Goal: Information Seeking & Learning: Learn about a topic

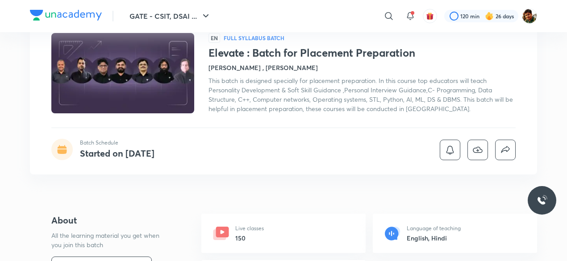
scroll to position [45, 0]
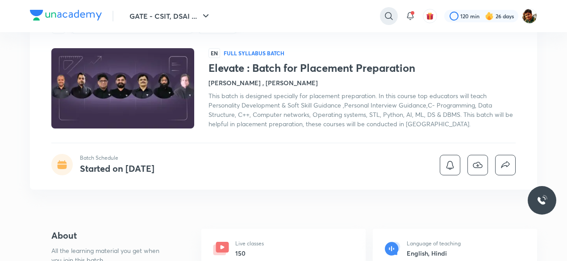
click at [392, 17] on icon at bounding box center [389, 16] width 11 height 11
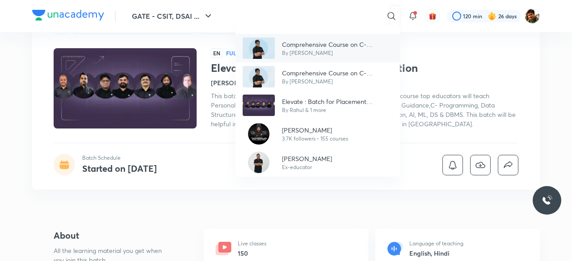
click at [340, 43] on p "Comprehensive Course on C- Programming" at bounding box center [337, 44] width 111 height 9
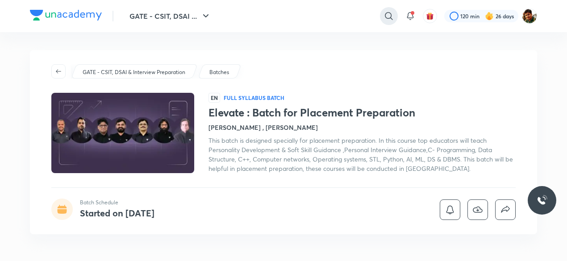
click at [384, 17] on icon at bounding box center [389, 16] width 11 height 11
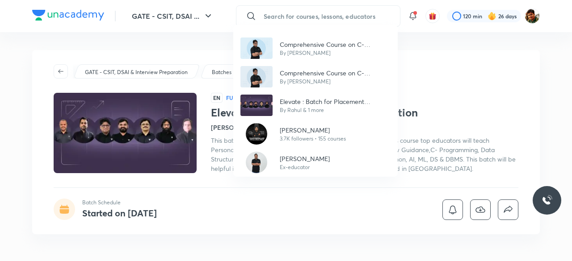
type input "c"
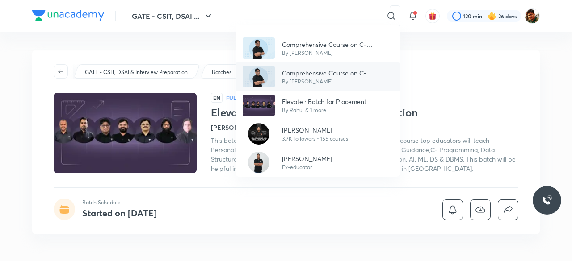
click at [338, 73] on p "Comprehensive Course on C- Programming" at bounding box center [337, 72] width 111 height 9
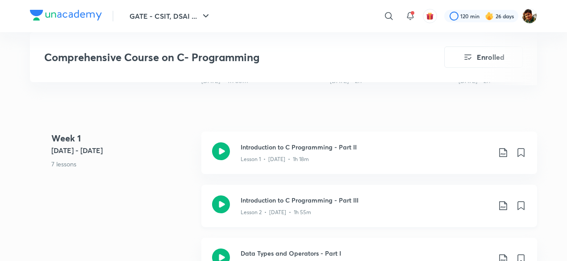
scroll to position [402, 0]
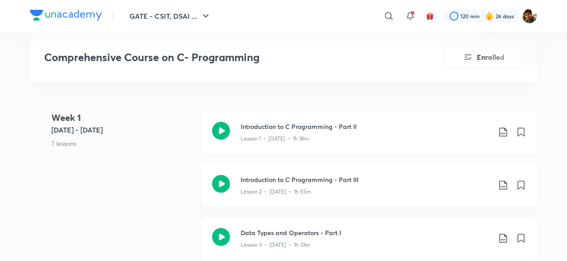
click at [503, 131] on icon at bounding box center [503, 132] width 11 height 11
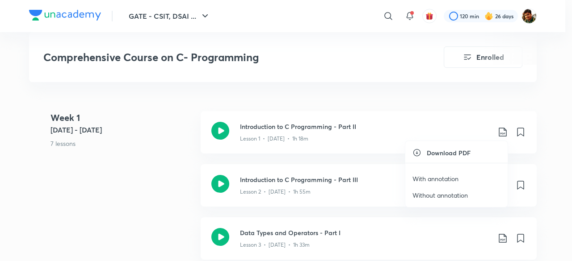
click at [437, 176] on p "With annotation" at bounding box center [435, 178] width 46 height 9
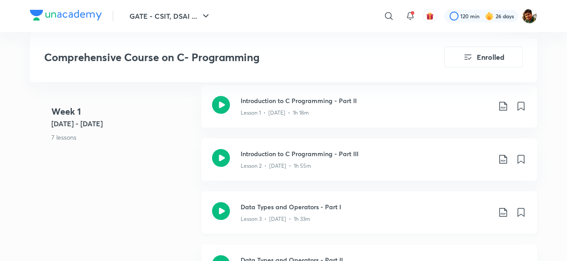
scroll to position [447, 0]
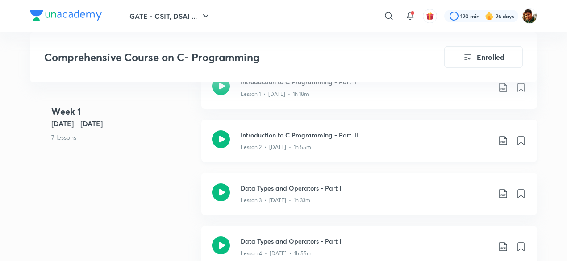
click at [504, 141] on icon at bounding box center [503, 140] width 8 height 9
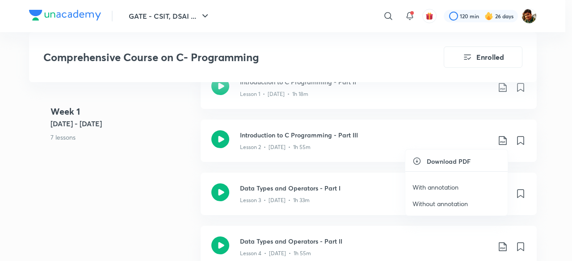
click at [439, 186] on p "With annotation" at bounding box center [435, 187] width 46 height 9
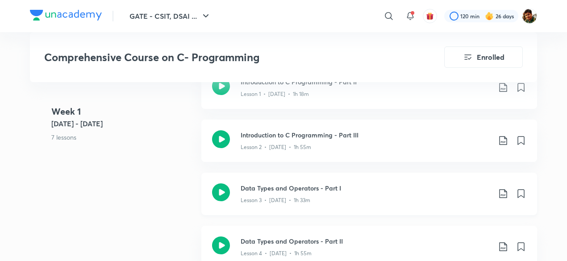
click at [502, 192] on icon at bounding box center [503, 193] width 11 height 11
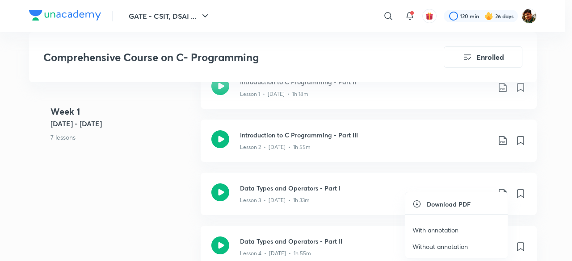
drag, startPoint x: 445, startPoint y: 227, endPoint x: 463, endPoint y: 207, distance: 26.6
click at [445, 227] on p "With annotation" at bounding box center [435, 229] width 46 height 9
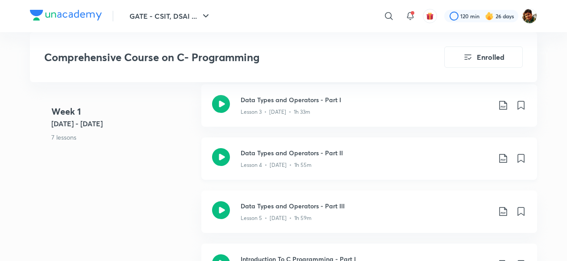
scroll to position [536, 0]
click at [505, 159] on icon at bounding box center [503, 157] width 11 height 11
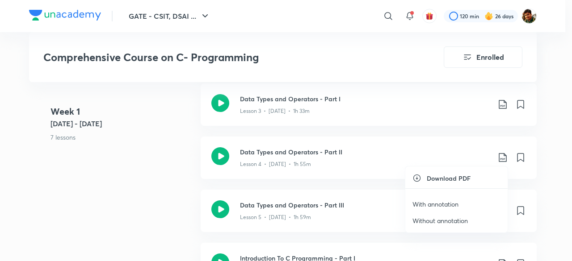
click at [443, 202] on p "With annotation" at bounding box center [435, 204] width 46 height 9
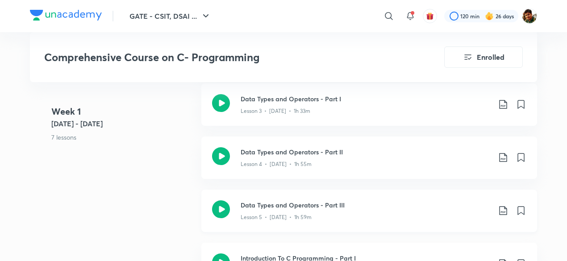
scroll to position [580, 0]
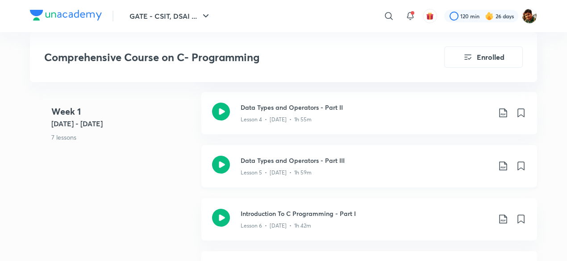
click at [503, 165] on icon at bounding box center [503, 166] width 11 height 11
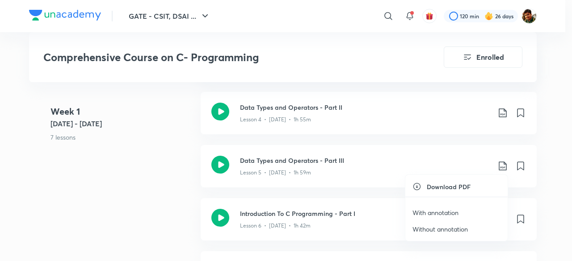
click at [445, 212] on p "With annotation" at bounding box center [435, 212] width 46 height 9
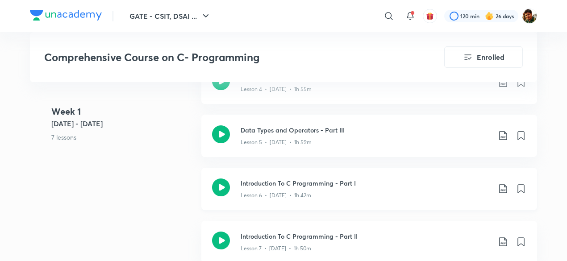
scroll to position [625, 0]
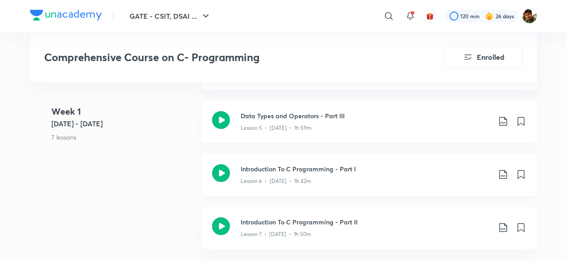
click at [502, 175] on icon at bounding box center [503, 174] width 11 height 11
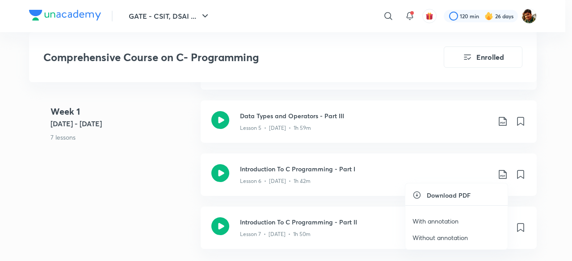
click at [443, 219] on p "With annotation" at bounding box center [435, 221] width 46 height 9
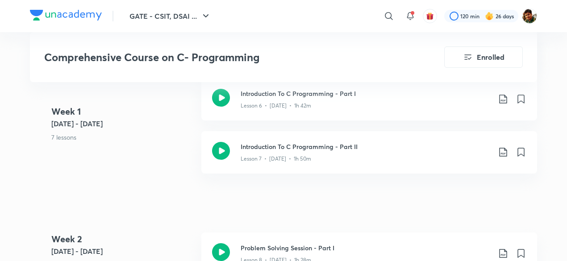
scroll to position [714, 0]
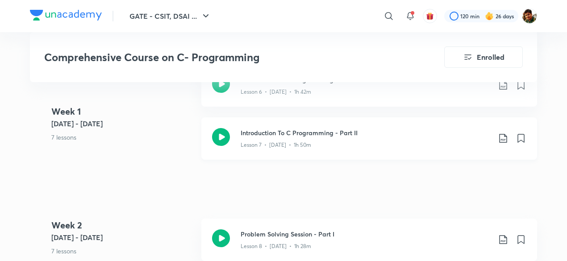
click at [501, 138] on icon at bounding box center [503, 138] width 11 height 11
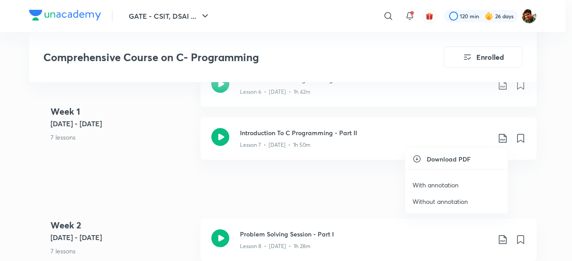
click at [444, 185] on p "With annotation" at bounding box center [435, 184] width 46 height 9
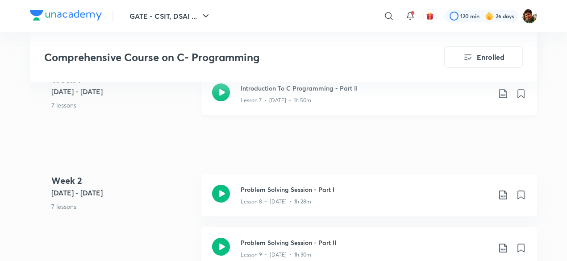
scroll to position [804, 0]
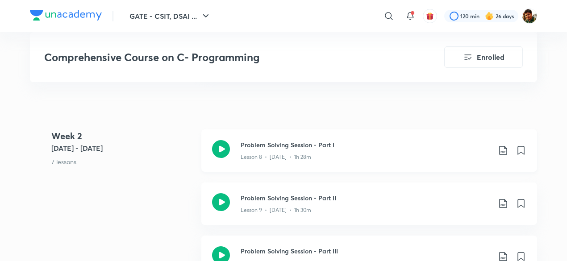
click at [502, 149] on icon at bounding box center [503, 150] width 11 height 11
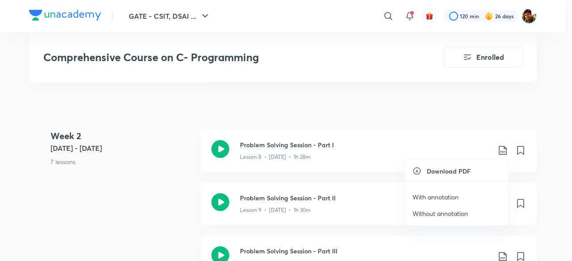
click at [443, 196] on p "With annotation" at bounding box center [435, 196] width 46 height 9
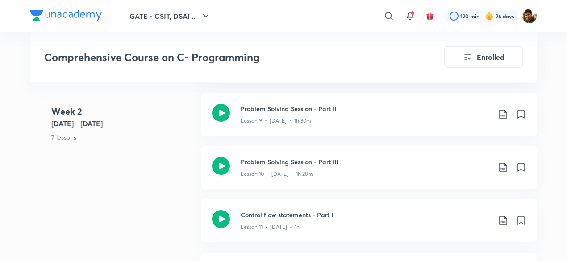
scroll to position [848, 0]
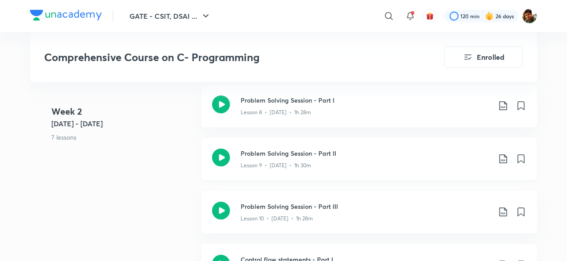
click at [502, 160] on icon at bounding box center [503, 159] width 11 height 11
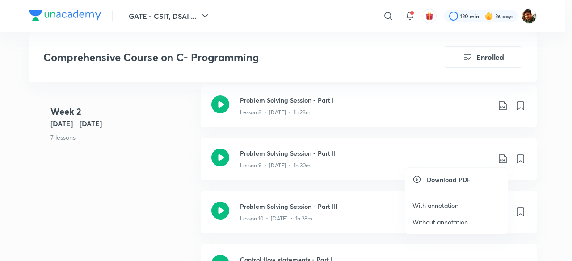
click at [436, 204] on p "With annotation" at bounding box center [435, 205] width 46 height 9
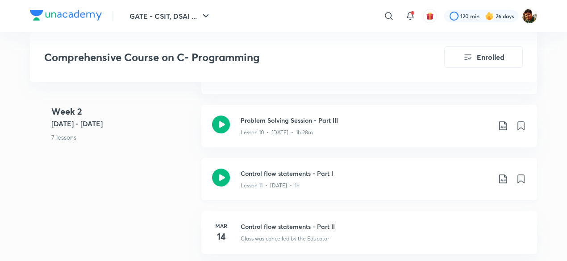
scroll to position [938, 0]
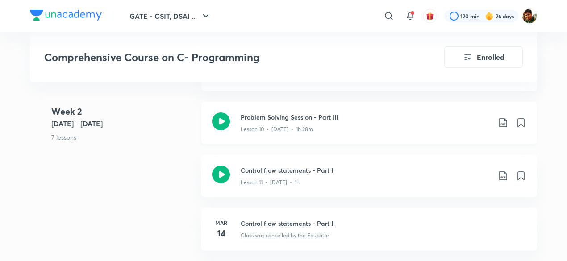
click at [503, 121] on icon at bounding box center [503, 122] width 11 height 11
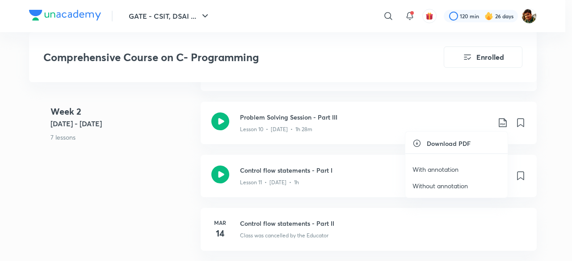
click at [436, 167] on p "With annotation" at bounding box center [435, 169] width 46 height 9
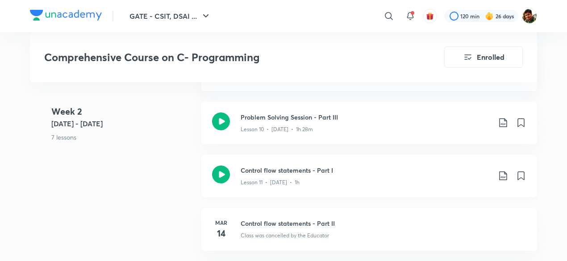
click at [505, 175] on icon at bounding box center [503, 176] width 11 height 11
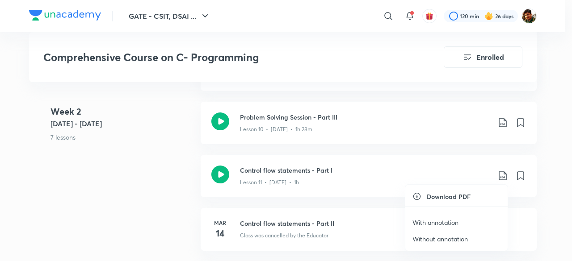
click at [442, 220] on p "With annotation" at bounding box center [435, 222] width 46 height 9
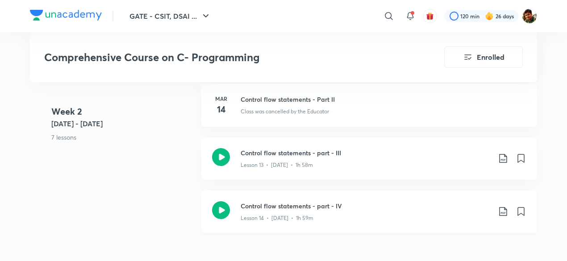
scroll to position [1116, 0]
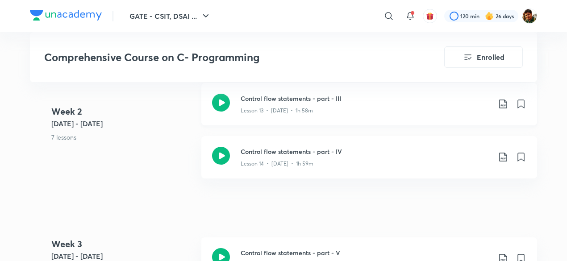
click at [505, 101] on icon at bounding box center [503, 104] width 8 height 9
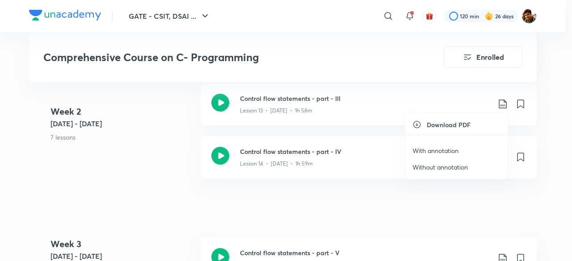
click at [447, 148] on p "With annotation" at bounding box center [435, 150] width 46 height 9
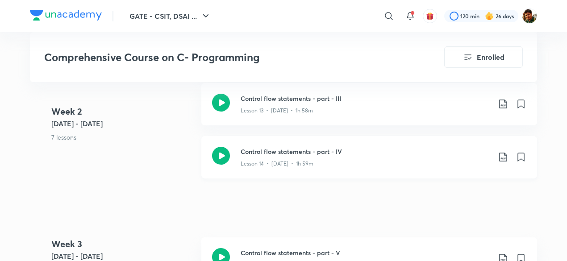
click at [502, 155] on icon at bounding box center [503, 157] width 11 height 11
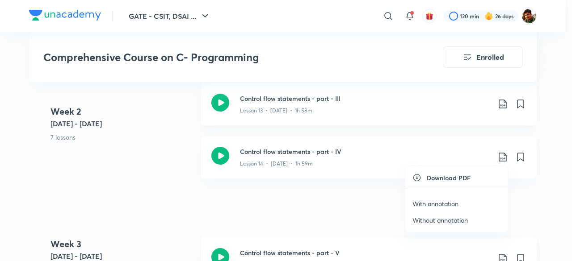
click at [452, 199] on p "With annotation" at bounding box center [435, 203] width 46 height 9
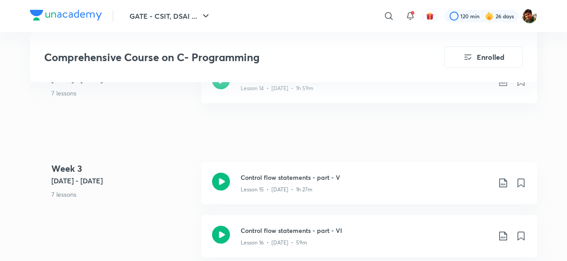
scroll to position [1206, 0]
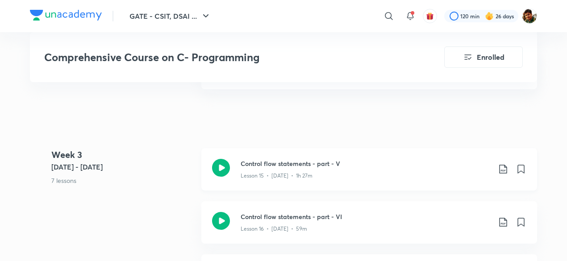
click at [502, 167] on icon at bounding box center [503, 169] width 11 height 11
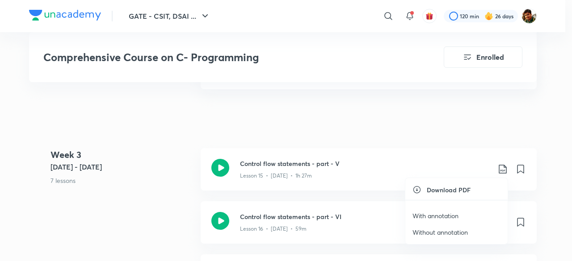
click at [427, 216] on p "With annotation" at bounding box center [435, 215] width 46 height 9
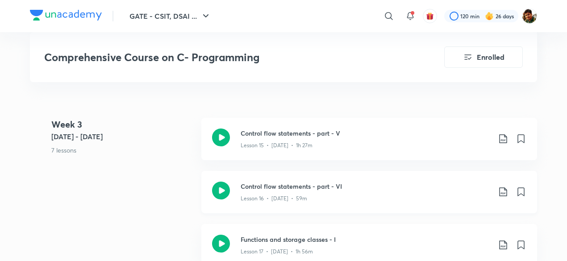
scroll to position [1250, 0]
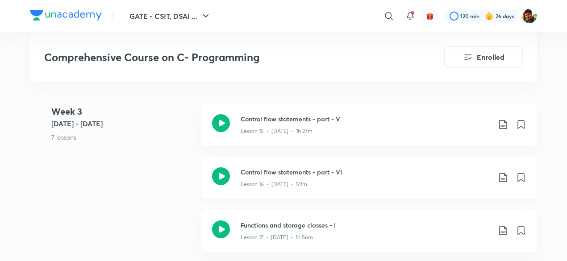
click at [500, 177] on icon at bounding box center [503, 177] width 8 height 9
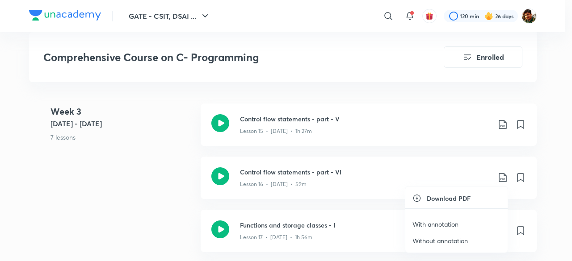
click at [427, 223] on p "With annotation" at bounding box center [435, 224] width 46 height 9
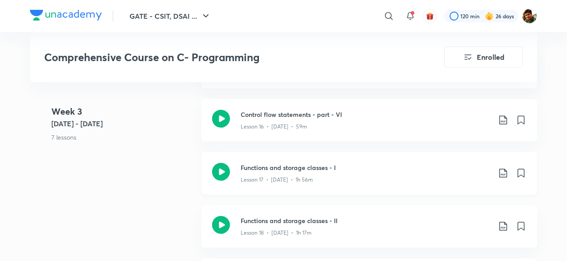
scroll to position [1340, 0]
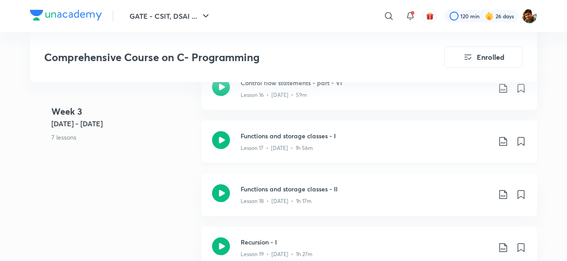
click at [505, 142] on icon at bounding box center [503, 141] width 11 height 11
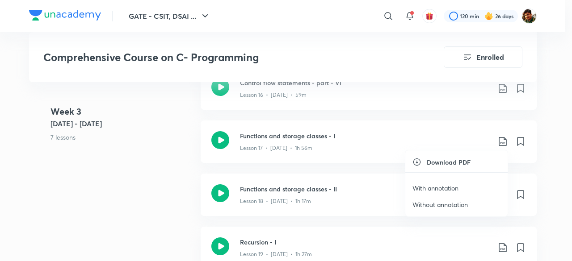
click at [445, 184] on p "With annotation" at bounding box center [435, 188] width 46 height 9
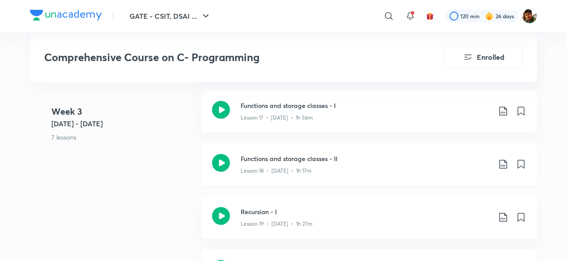
scroll to position [1384, 0]
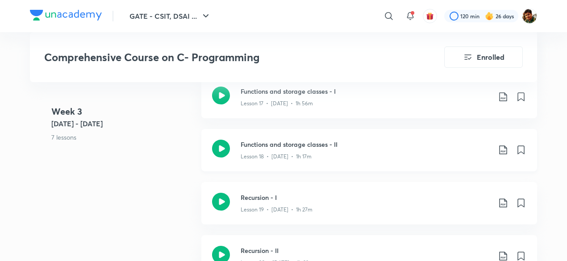
click at [505, 149] on icon at bounding box center [503, 150] width 11 height 11
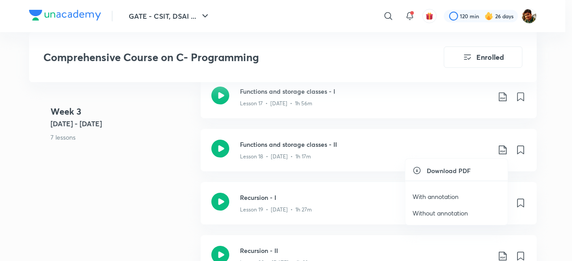
click at [440, 196] on p "With annotation" at bounding box center [435, 196] width 46 height 9
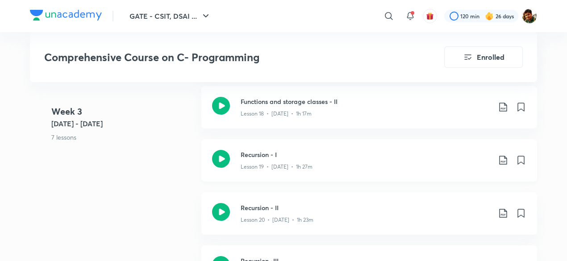
scroll to position [1429, 0]
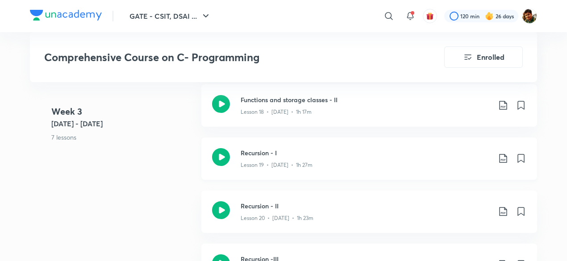
click at [501, 156] on icon at bounding box center [503, 158] width 11 height 11
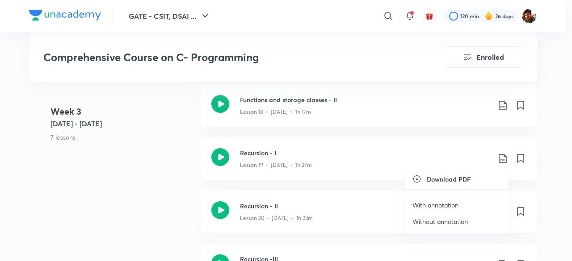
click at [439, 200] on p "With annotation" at bounding box center [435, 204] width 46 height 9
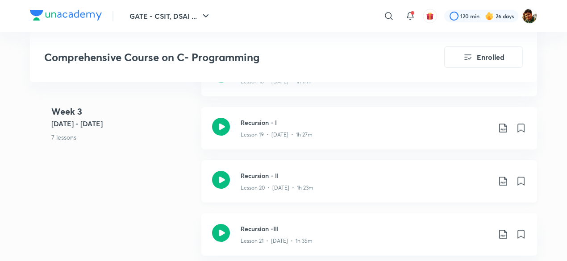
scroll to position [1474, 0]
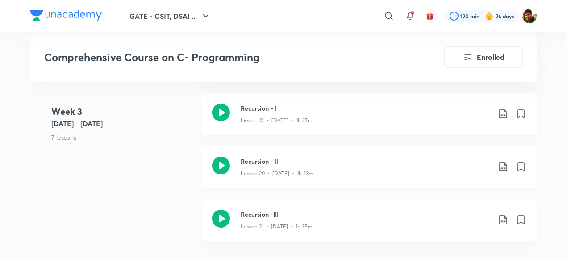
click at [501, 163] on icon at bounding box center [503, 167] width 11 height 11
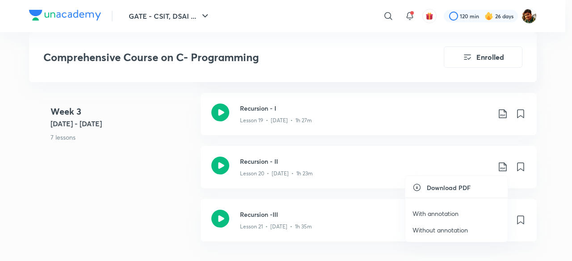
drag, startPoint x: 435, startPoint y: 211, endPoint x: 428, endPoint y: 225, distance: 15.6
click at [435, 210] on p "With annotation" at bounding box center [435, 213] width 46 height 9
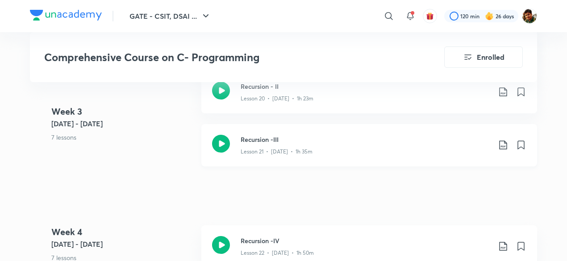
scroll to position [1563, 0]
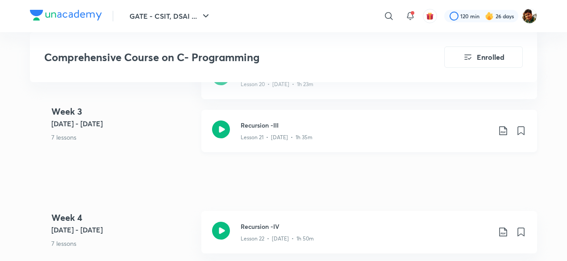
click at [502, 129] on icon at bounding box center [503, 130] width 11 height 11
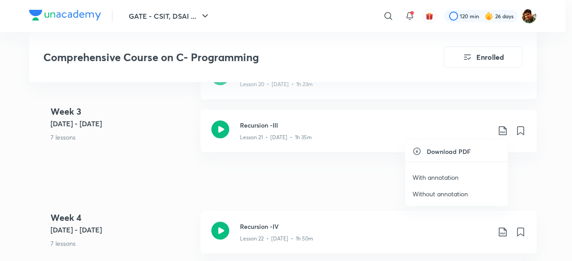
click at [448, 176] on p "With annotation" at bounding box center [435, 177] width 46 height 9
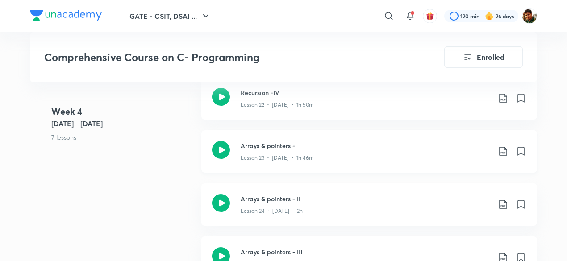
scroll to position [1652, 0]
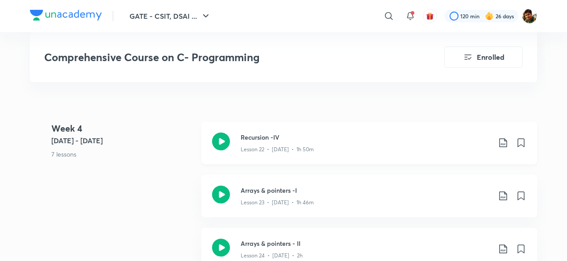
click at [504, 143] on icon at bounding box center [503, 143] width 11 height 11
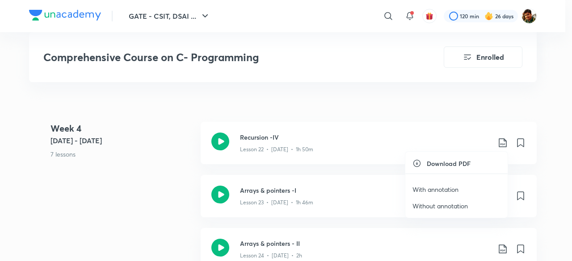
click at [443, 186] on p "With annotation" at bounding box center [435, 189] width 46 height 9
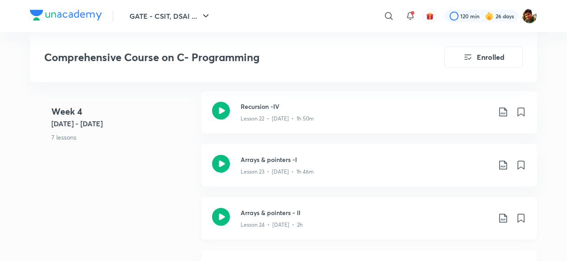
scroll to position [1697, 0]
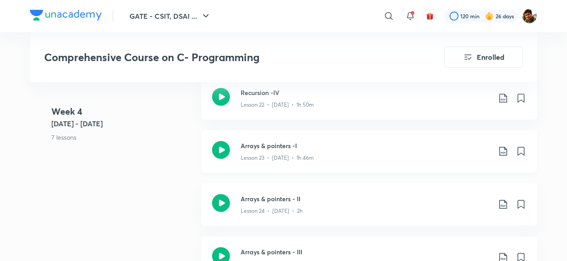
click at [504, 150] on icon at bounding box center [503, 151] width 11 height 11
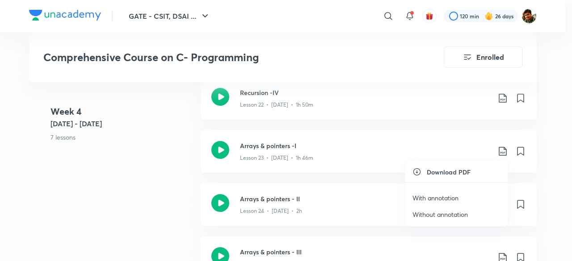
click at [440, 196] on p "With annotation" at bounding box center [435, 197] width 46 height 9
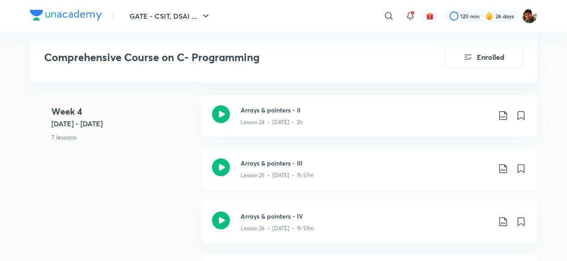
scroll to position [1786, 0]
click at [503, 113] on icon at bounding box center [503, 115] width 11 height 11
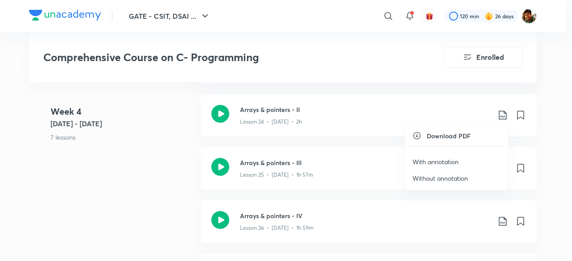
click at [425, 160] on p "With annotation" at bounding box center [435, 161] width 46 height 9
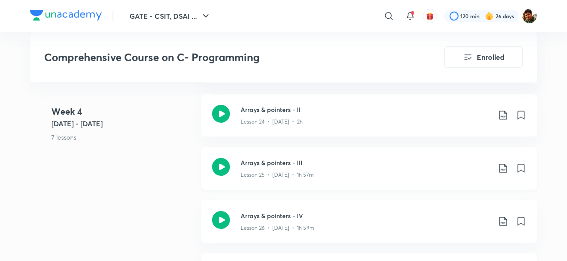
click at [504, 165] on icon at bounding box center [503, 168] width 11 height 11
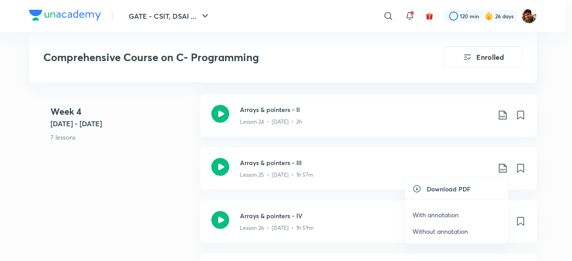
click at [440, 212] on p "With annotation" at bounding box center [435, 214] width 46 height 9
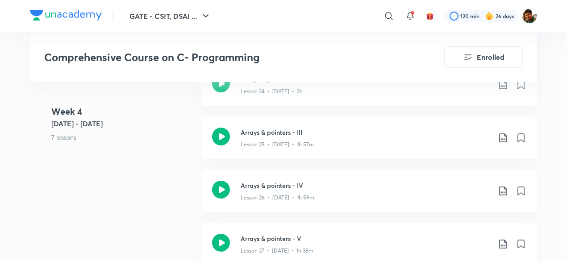
scroll to position [1831, 0]
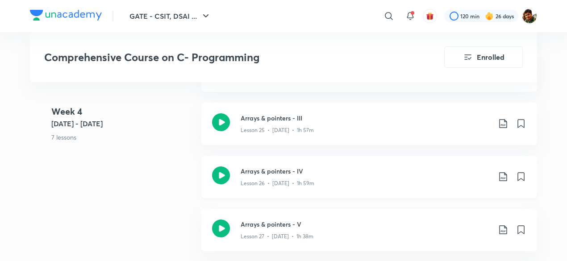
click at [502, 176] on icon at bounding box center [503, 176] width 11 height 11
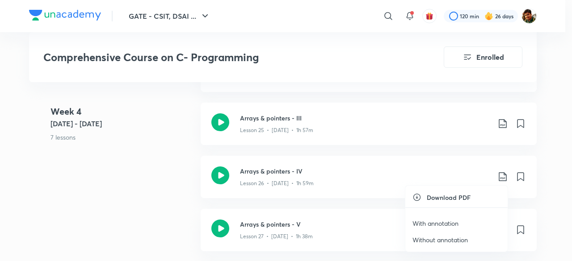
click at [425, 223] on p "With annotation" at bounding box center [435, 223] width 46 height 9
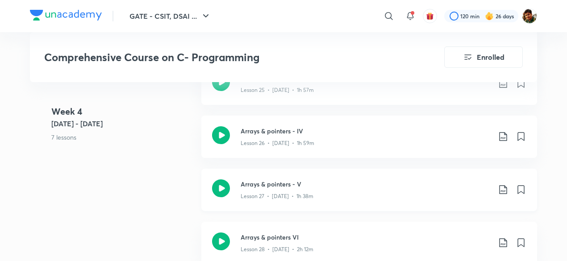
scroll to position [1920, 0]
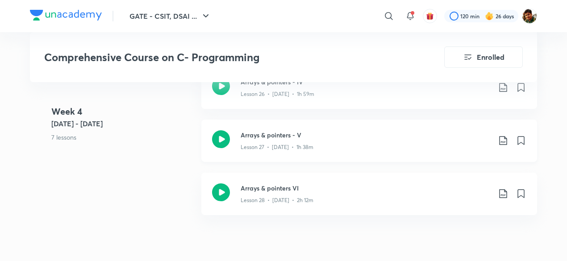
click at [503, 136] on icon at bounding box center [503, 140] width 11 height 11
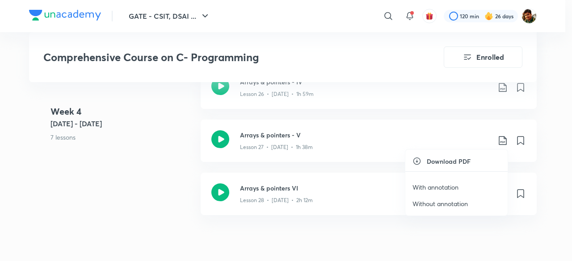
click at [420, 187] on p "With annotation" at bounding box center [435, 187] width 46 height 9
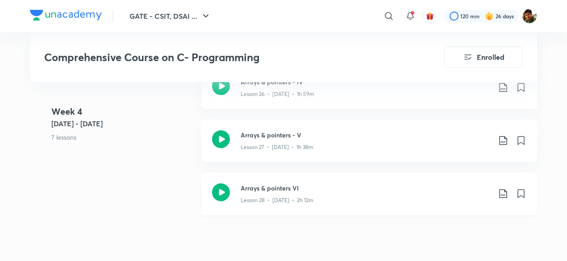
click at [500, 190] on icon at bounding box center [503, 193] width 11 height 11
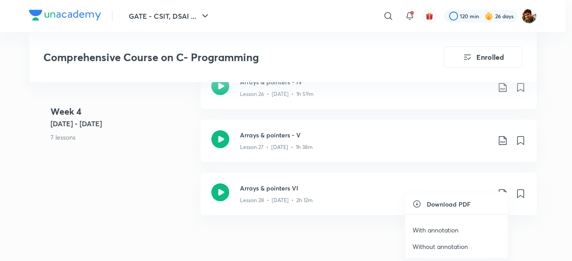
click at [440, 230] on p "With annotation" at bounding box center [435, 229] width 46 height 9
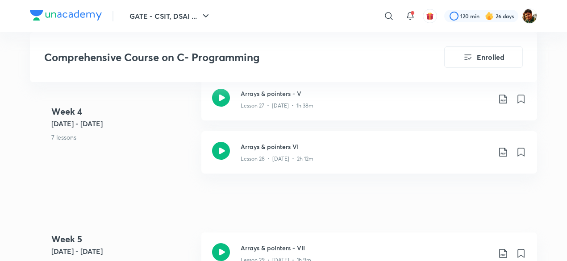
scroll to position [2009, 0]
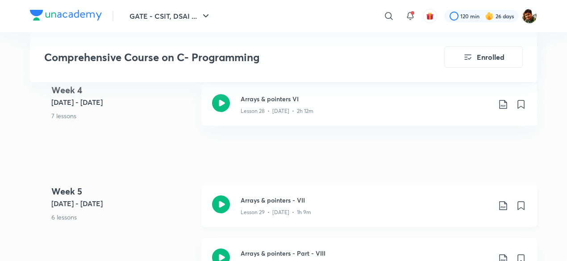
click at [505, 205] on icon at bounding box center [503, 205] width 11 height 11
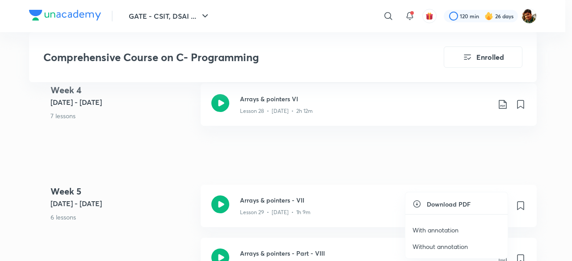
click at [433, 229] on p "With annotation" at bounding box center [435, 229] width 46 height 9
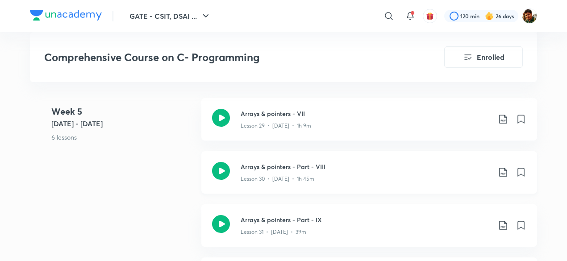
scroll to position [2099, 0]
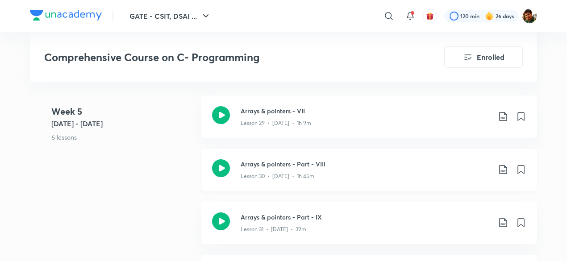
click at [505, 168] on icon at bounding box center [503, 169] width 11 height 11
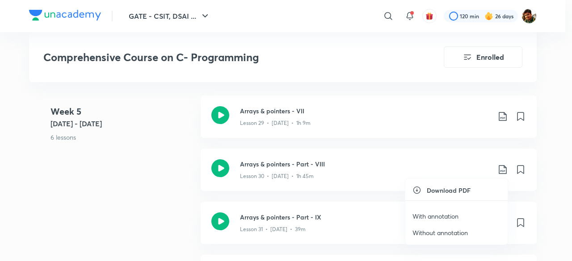
click at [434, 213] on p "With annotation" at bounding box center [435, 216] width 46 height 9
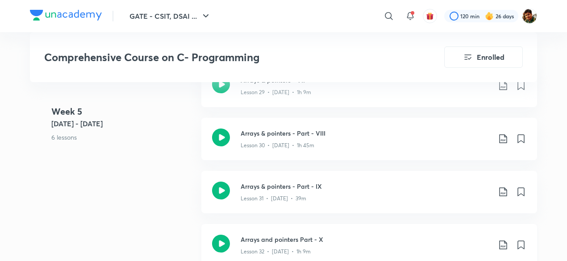
scroll to position [2143, 0]
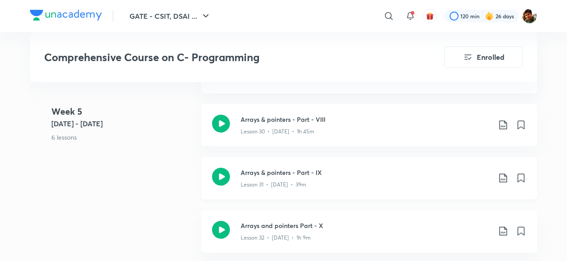
click at [499, 175] on icon at bounding box center [503, 178] width 8 height 9
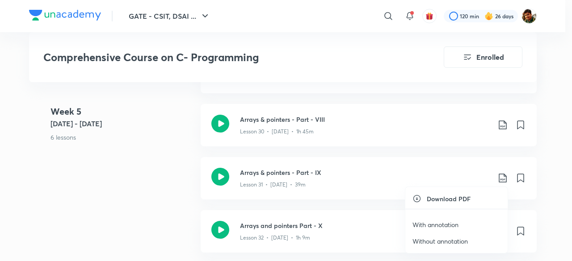
click at [442, 224] on p "With annotation" at bounding box center [435, 224] width 46 height 9
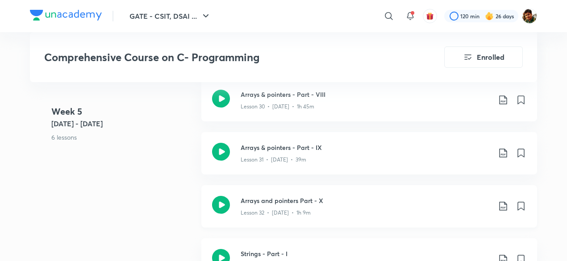
scroll to position [2188, 0]
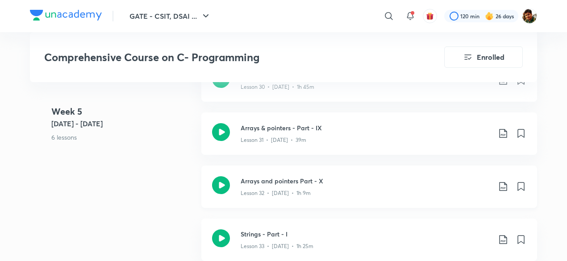
click at [507, 184] on icon at bounding box center [503, 186] width 8 height 9
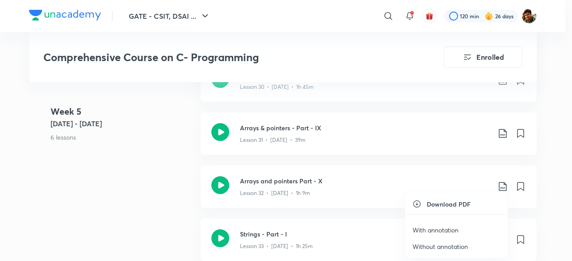
click at [428, 231] on p "With annotation" at bounding box center [435, 229] width 46 height 9
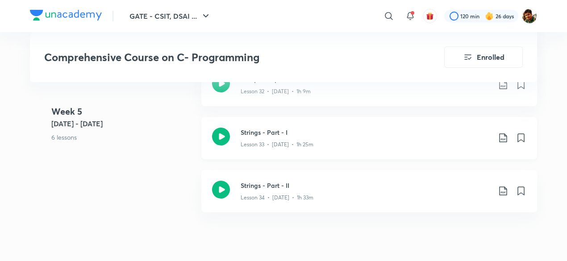
scroll to position [2322, 0]
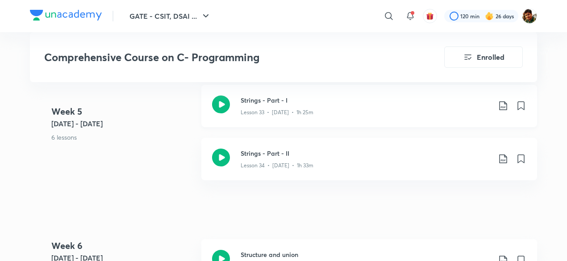
click at [506, 102] on icon at bounding box center [503, 105] width 8 height 9
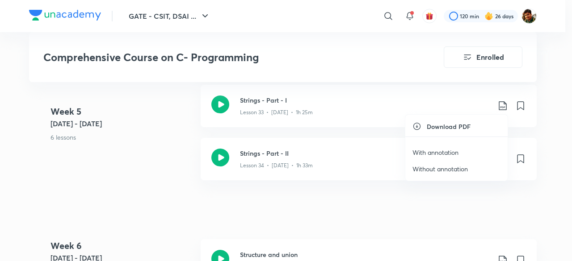
click at [425, 150] on p "With annotation" at bounding box center [435, 152] width 46 height 9
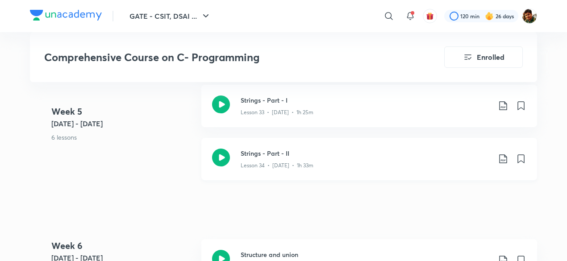
click at [504, 157] on icon at bounding box center [503, 159] width 11 height 11
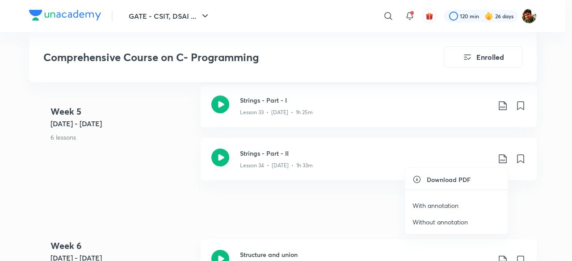
click at [443, 205] on p "With annotation" at bounding box center [435, 205] width 46 height 9
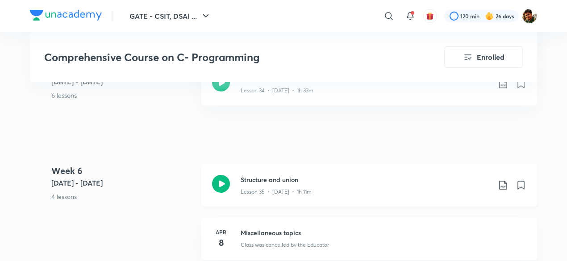
scroll to position [2411, 0]
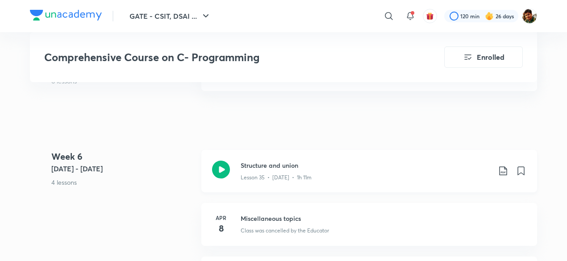
click at [502, 171] on icon at bounding box center [503, 171] width 11 height 11
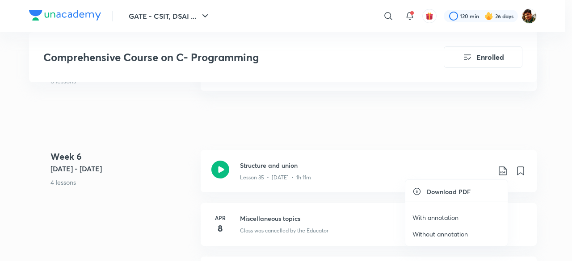
click at [432, 216] on p "With annotation" at bounding box center [435, 217] width 46 height 9
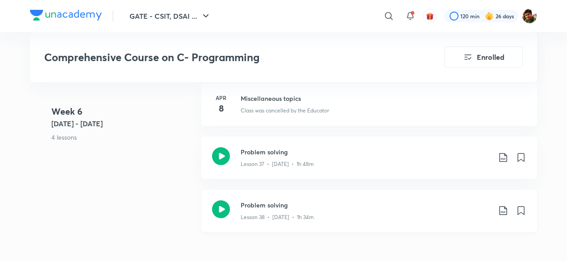
scroll to position [2545, 0]
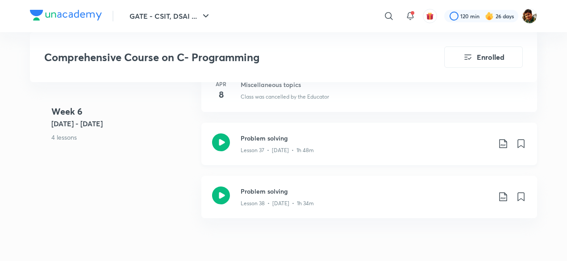
click at [501, 142] on icon at bounding box center [503, 143] width 11 height 11
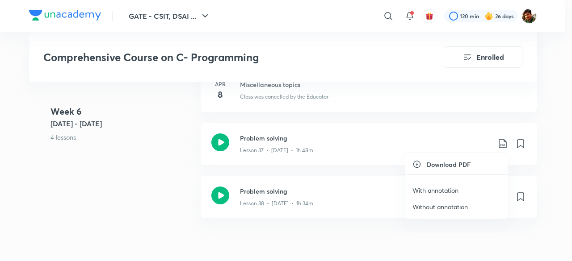
click at [434, 193] on p "With annotation" at bounding box center [435, 190] width 46 height 9
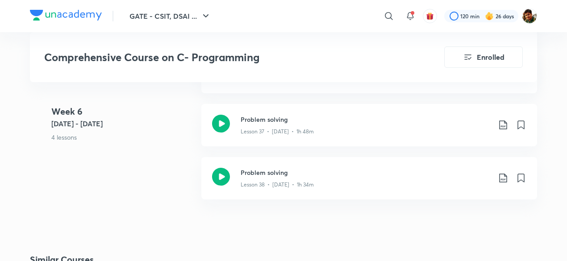
scroll to position [2590, 0]
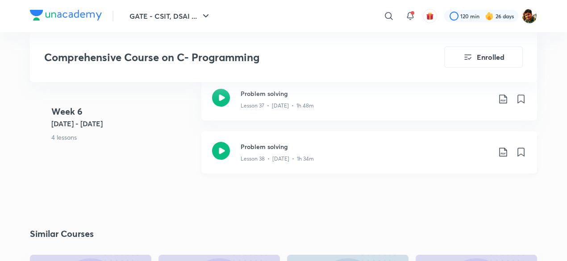
click at [502, 149] on icon at bounding box center [503, 152] width 11 height 11
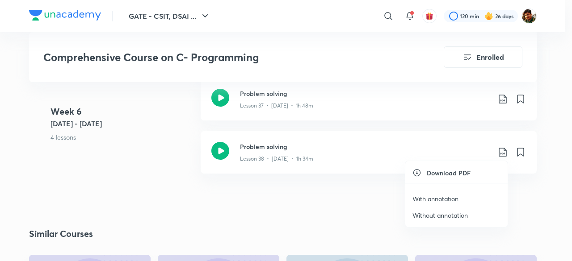
click at [433, 198] on p "With annotation" at bounding box center [435, 198] width 46 height 9
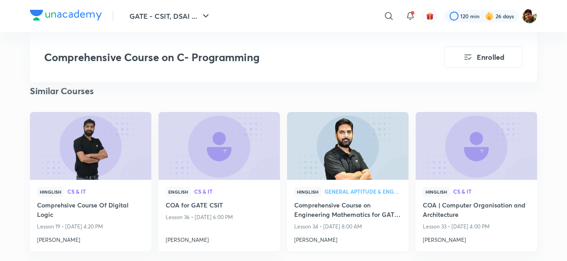
scroll to position [2768, 0]
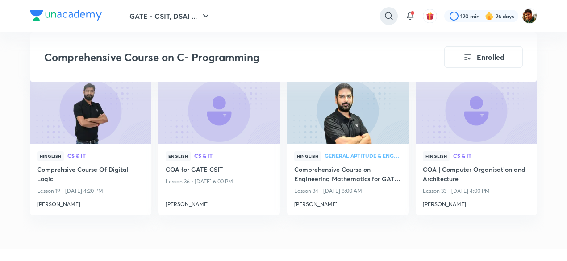
click at [386, 15] on icon at bounding box center [389, 16] width 11 height 11
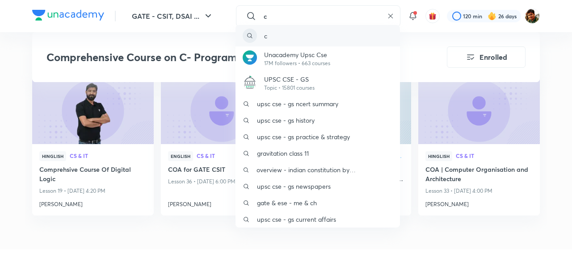
type input "c"
click at [273, 35] on div "c" at bounding box center [317, 35] width 164 height 21
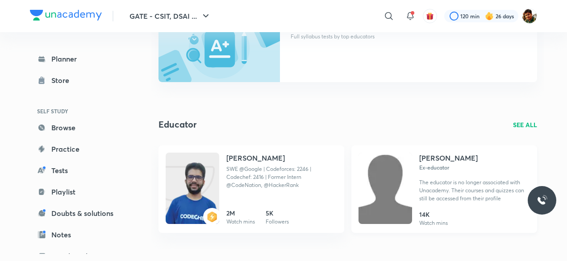
scroll to position [134, 0]
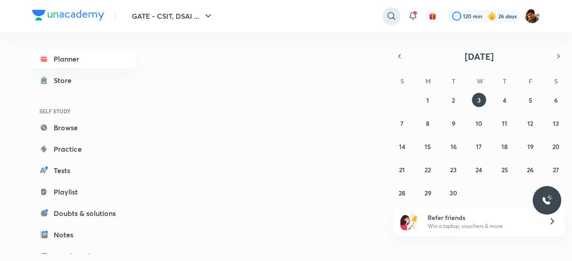
click at [387, 18] on icon at bounding box center [391, 16] width 11 height 11
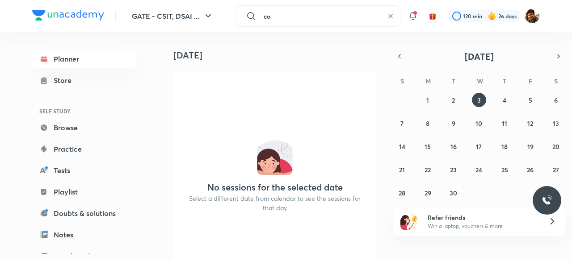
type input "c"
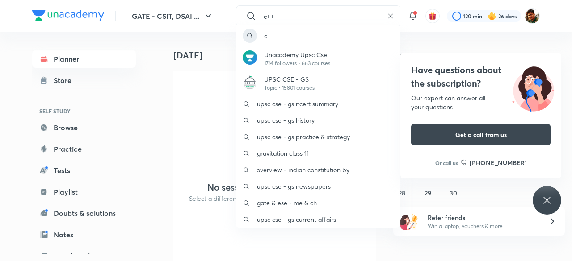
type input "c++"
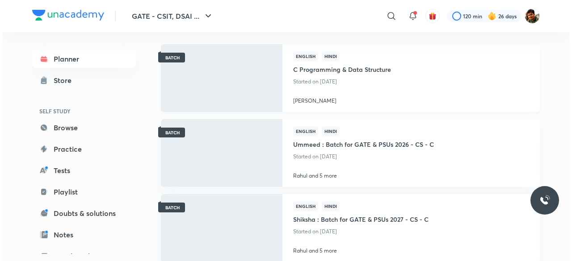
scroll to position [818, 0]
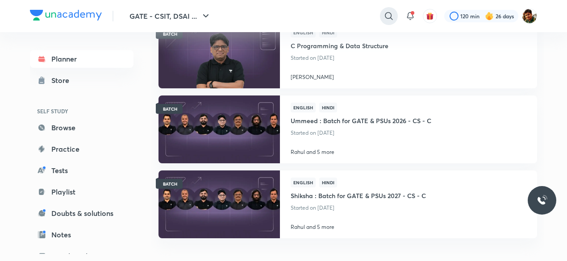
click at [391, 17] on icon at bounding box center [389, 16] width 11 height 11
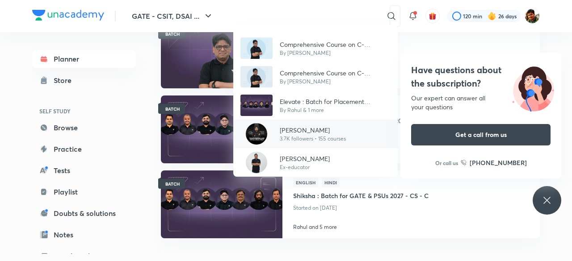
click at [309, 133] on p "[PERSON_NAME]" at bounding box center [313, 129] width 66 height 9
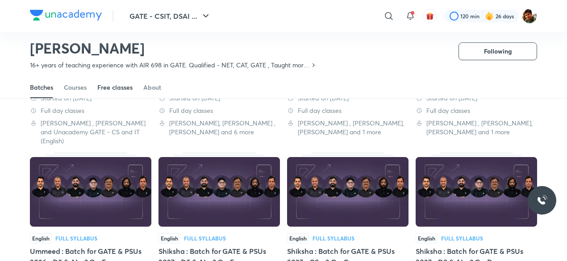
scroll to position [306, 0]
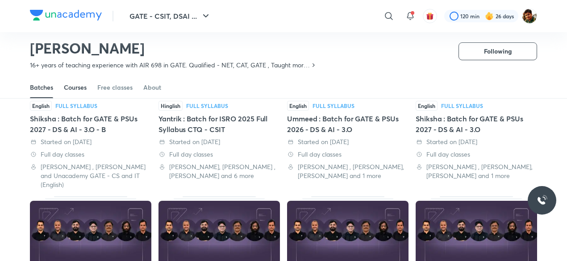
click at [79, 86] on div "Courses" at bounding box center [75, 87] width 23 height 9
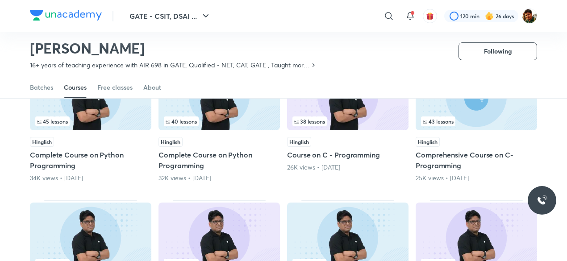
scroll to position [83, 0]
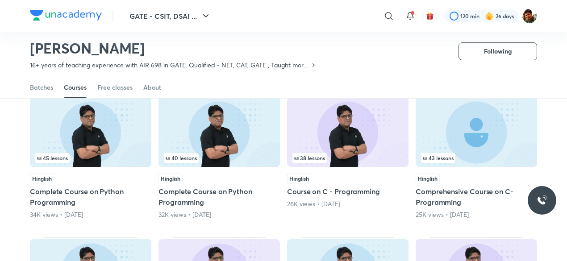
click at [216, 121] on img at bounding box center [219, 132] width 121 height 70
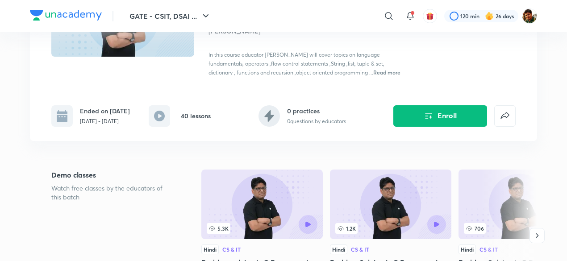
scroll to position [89, 0]
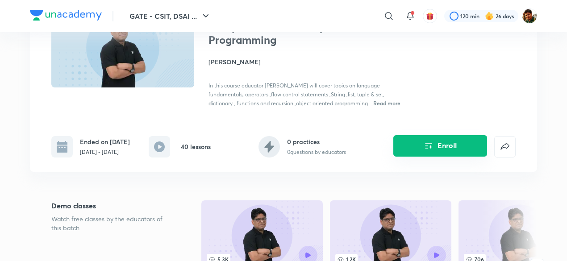
click at [448, 145] on button "Enroll" at bounding box center [440, 145] width 94 height 21
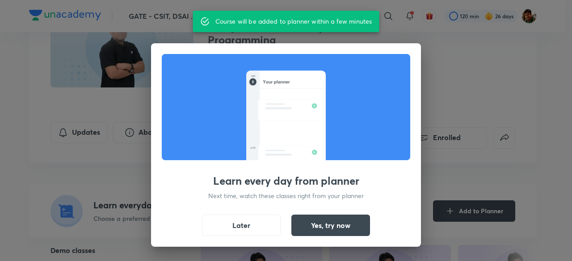
click at [240, 224] on button "Later" at bounding box center [241, 225] width 79 height 21
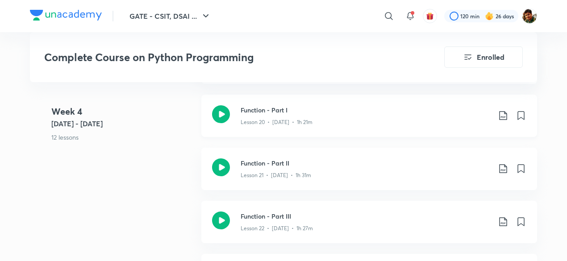
scroll to position [1697, 0]
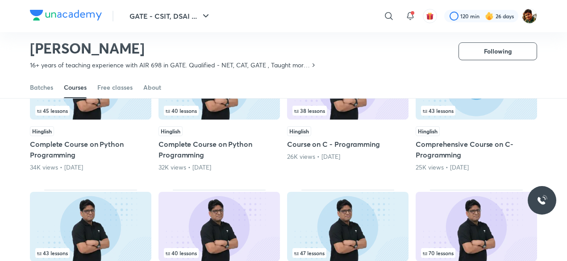
scroll to position [83, 0]
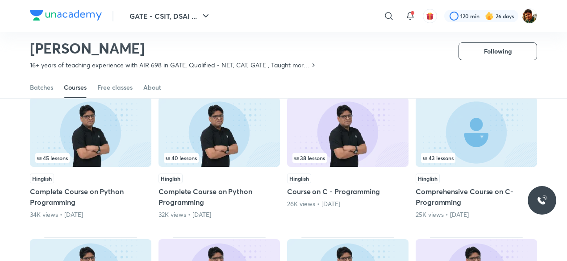
click at [86, 128] on img at bounding box center [90, 132] width 121 height 70
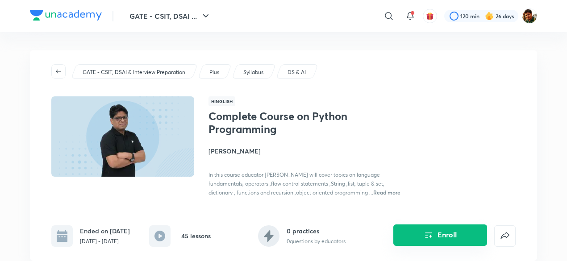
scroll to position [134, 0]
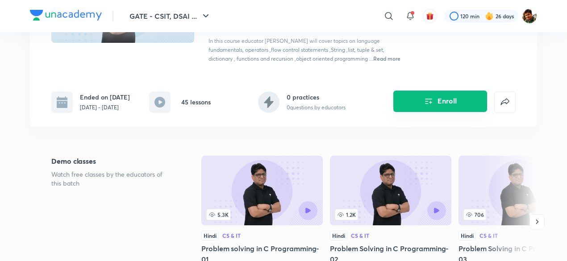
click at [435, 106] on button "Enroll" at bounding box center [440, 101] width 94 height 21
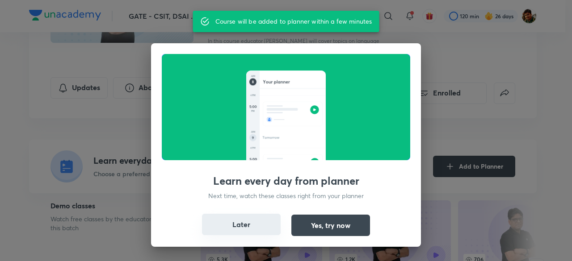
click at [256, 224] on button "Later" at bounding box center [241, 224] width 79 height 21
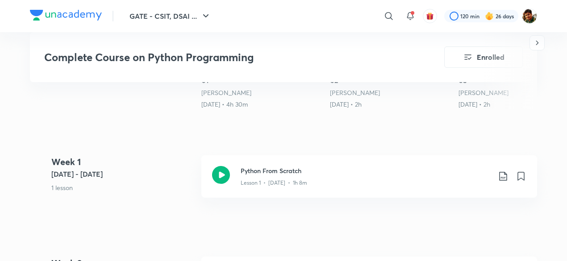
scroll to position [402, 0]
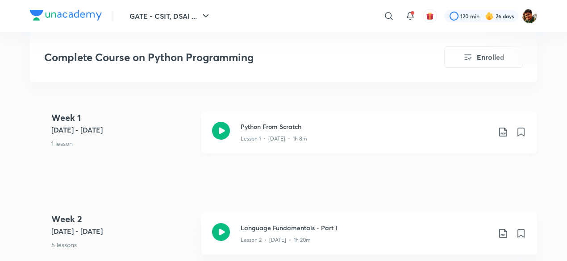
click at [502, 131] on icon at bounding box center [503, 132] width 11 height 11
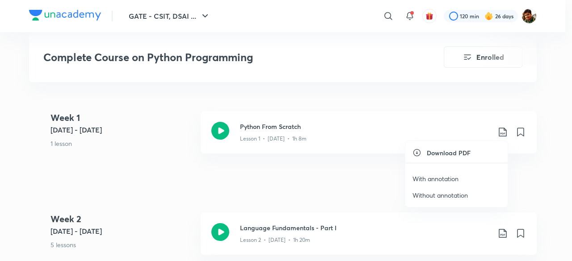
click at [439, 177] on p "With annotation" at bounding box center [435, 178] width 46 height 9
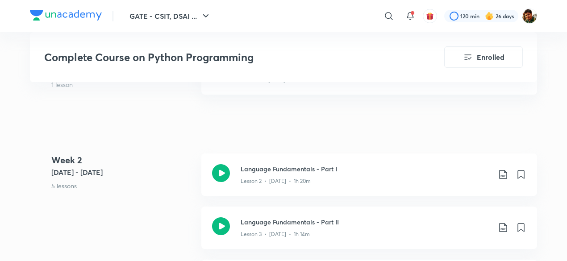
scroll to position [491, 0]
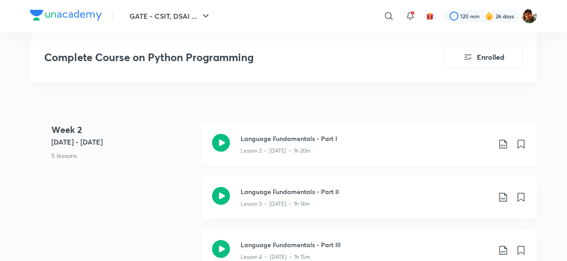
click at [505, 142] on icon at bounding box center [503, 144] width 8 height 9
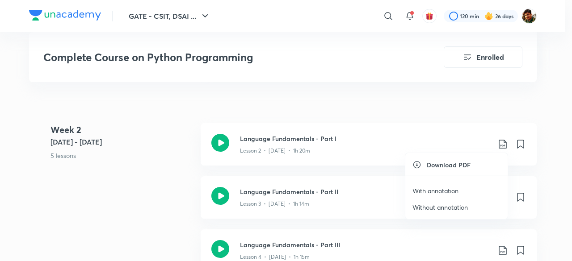
click at [438, 190] on p "With annotation" at bounding box center [435, 190] width 46 height 9
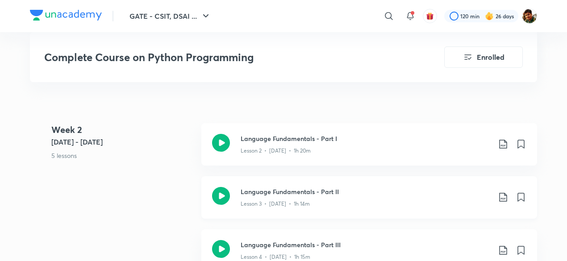
scroll to position [536, 0]
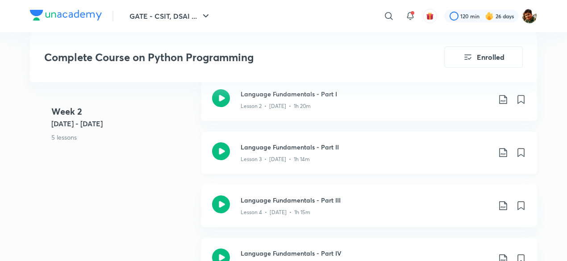
click at [501, 150] on icon at bounding box center [503, 152] width 11 height 11
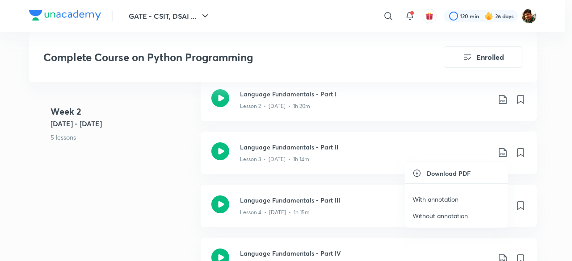
click at [447, 197] on p "With annotation" at bounding box center [435, 199] width 46 height 9
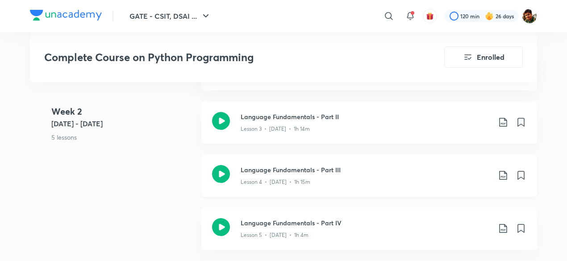
scroll to position [580, 0]
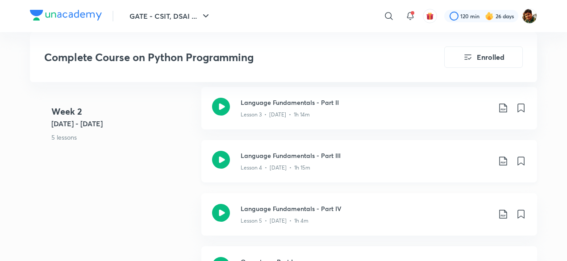
click at [504, 161] on icon at bounding box center [503, 161] width 11 height 11
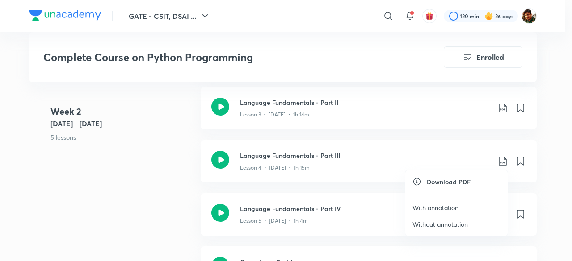
click at [444, 204] on p "With annotation" at bounding box center [435, 207] width 46 height 9
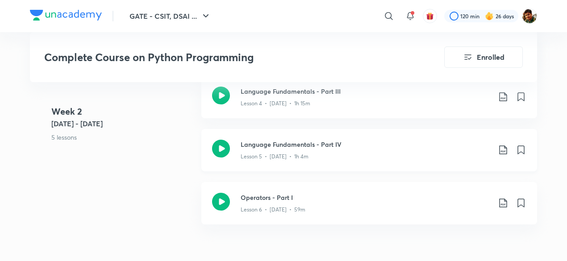
scroll to position [625, 0]
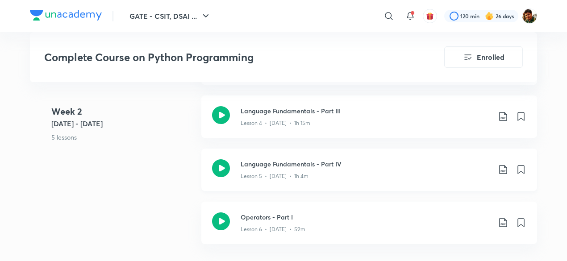
click at [502, 166] on icon at bounding box center [503, 169] width 11 height 11
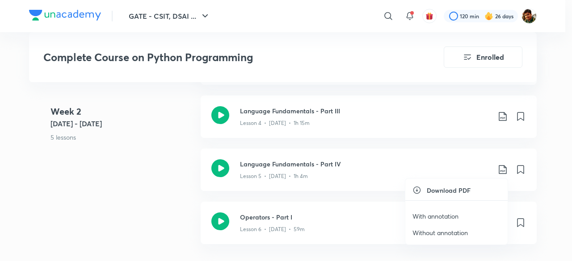
click at [444, 216] on p "With annotation" at bounding box center [435, 216] width 46 height 9
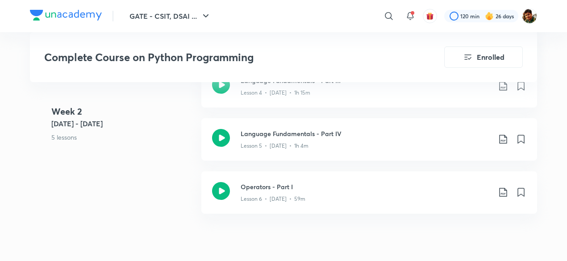
scroll to position [670, 0]
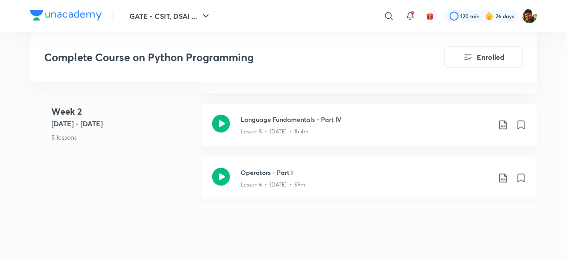
click at [496, 178] on div "Operators - Part I Lesson 6 • Sept 6 • 59m" at bounding box center [384, 178] width 286 height 21
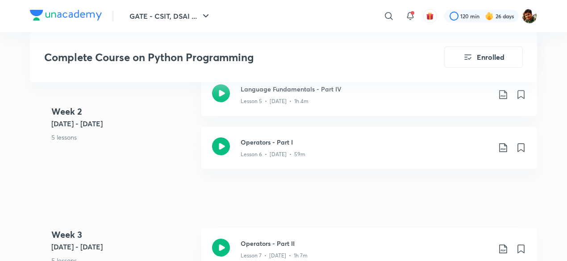
scroll to position [714, 0]
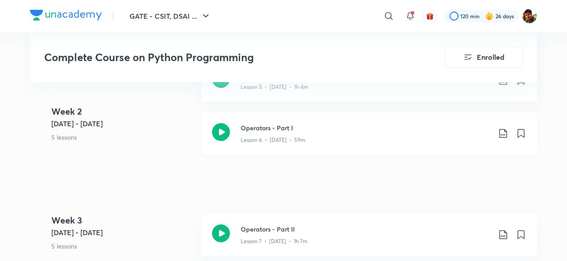
click at [506, 133] on icon at bounding box center [503, 133] width 8 height 9
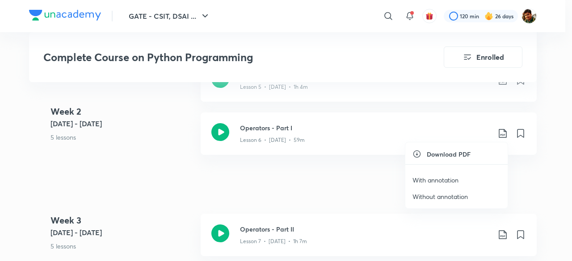
click at [444, 178] on p "With annotation" at bounding box center [435, 179] width 46 height 9
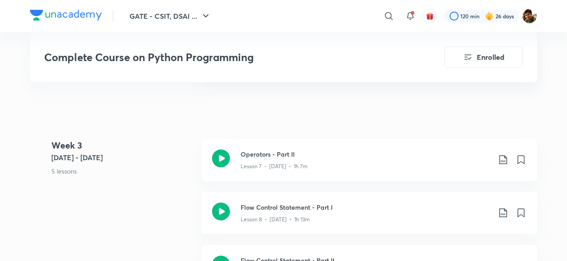
scroll to position [804, 0]
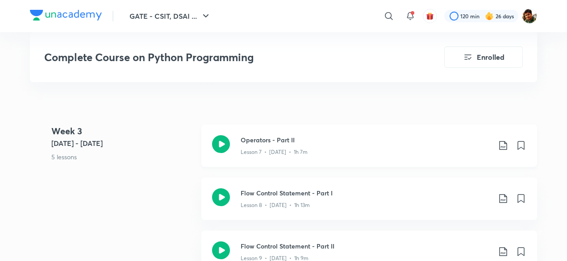
click at [502, 143] on icon at bounding box center [503, 145] width 11 height 11
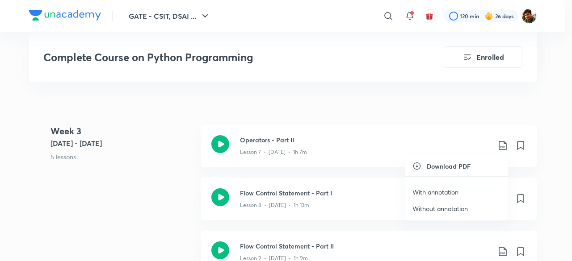
click at [434, 190] on p "With annotation" at bounding box center [435, 192] width 46 height 9
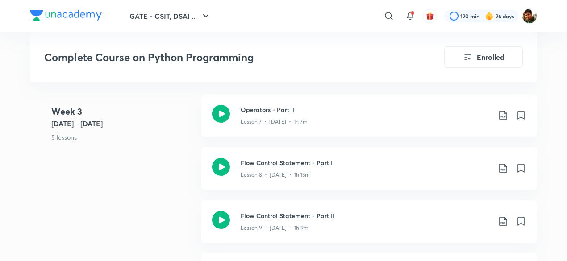
scroll to position [848, 0]
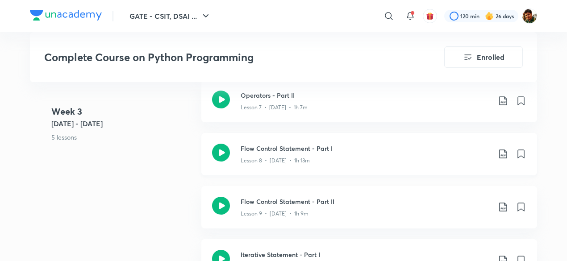
click at [502, 155] on icon at bounding box center [503, 154] width 11 height 11
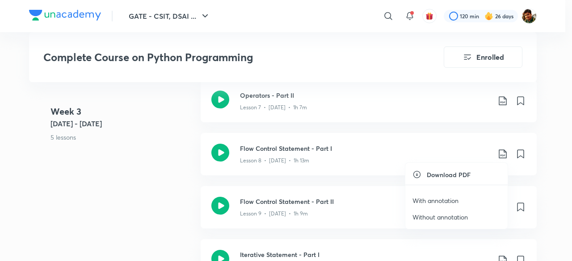
click at [446, 201] on p "With annotation" at bounding box center [435, 200] width 46 height 9
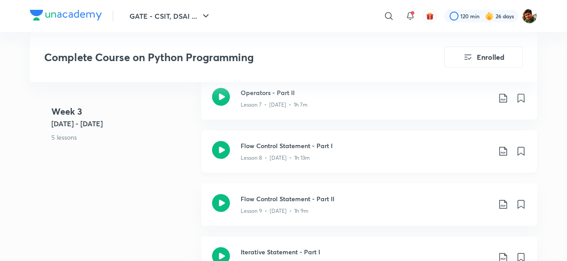
scroll to position [893, 0]
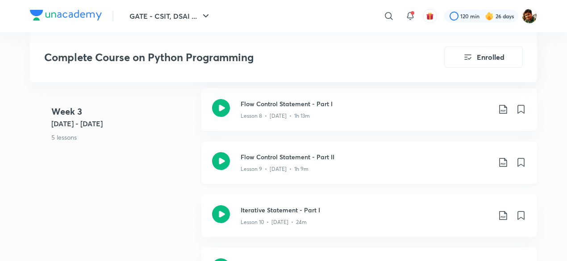
click at [502, 160] on icon at bounding box center [503, 162] width 11 height 11
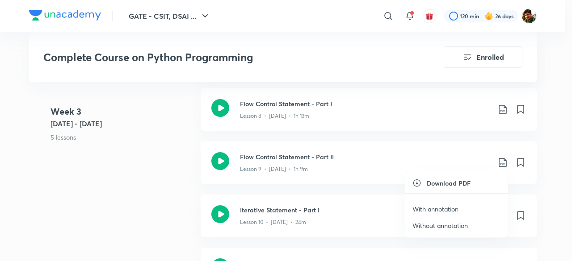
click at [422, 206] on p "With annotation" at bounding box center [435, 209] width 46 height 9
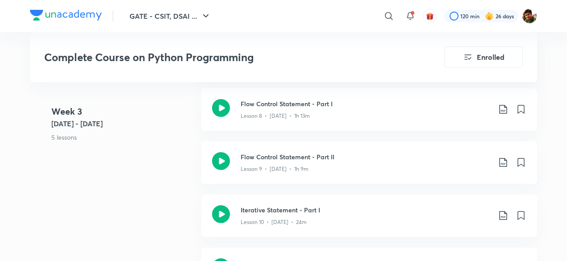
scroll to position [938, 0]
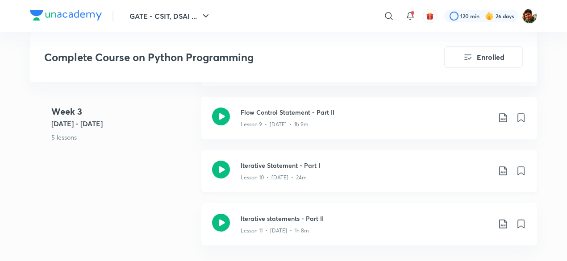
click at [503, 169] on icon at bounding box center [503, 171] width 11 height 11
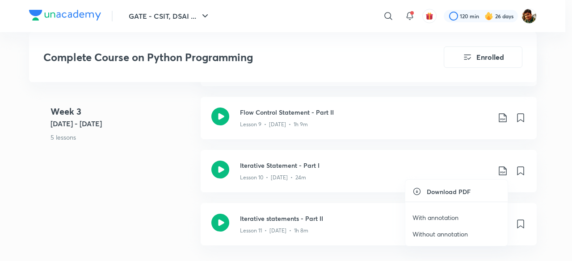
click at [443, 215] on p "With annotation" at bounding box center [435, 217] width 46 height 9
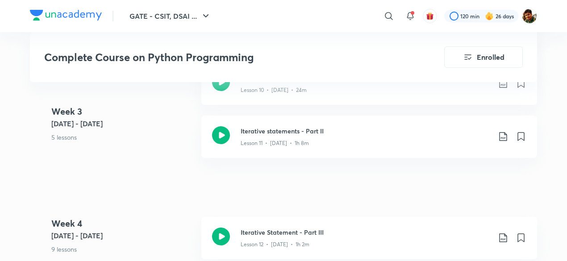
scroll to position [1027, 0]
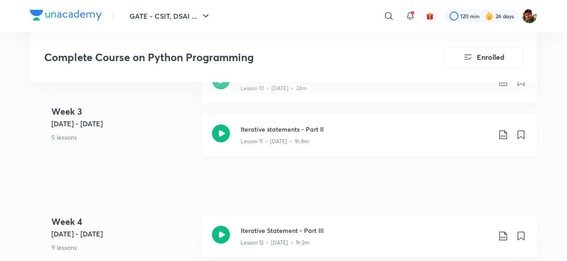
click at [503, 133] on icon at bounding box center [503, 134] width 11 height 11
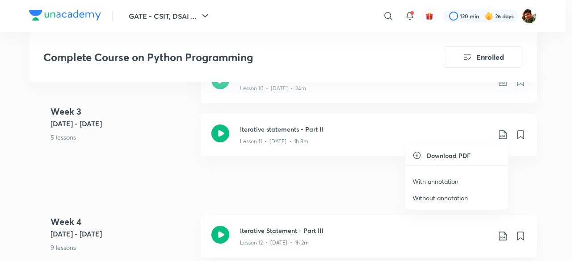
click at [424, 180] on p "With annotation" at bounding box center [435, 181] width 46 height 9
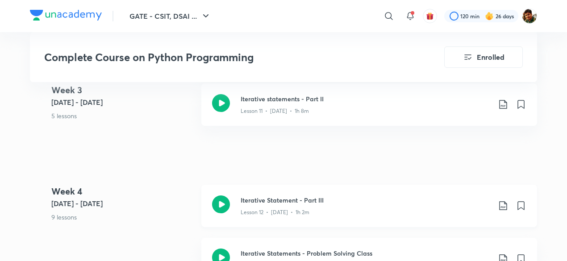
scroll to position [1072, 0]
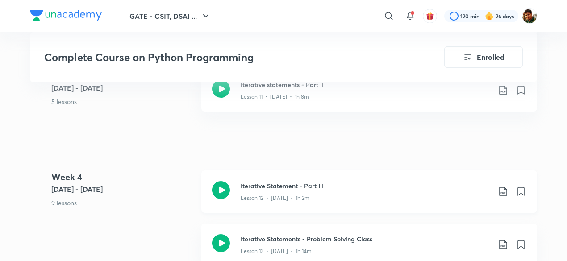
click at [505, 190] on icon at bounding box center [503, 191] width 11 height 11
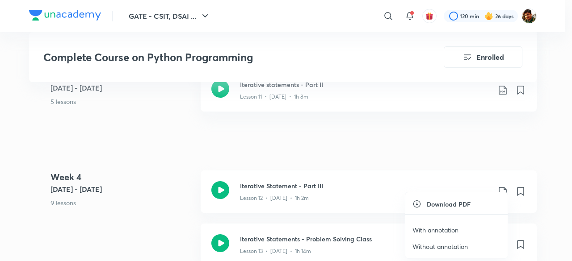
click at [444, 231] on p "With annotation" at bounding box center [435, 229] width 46 height 9
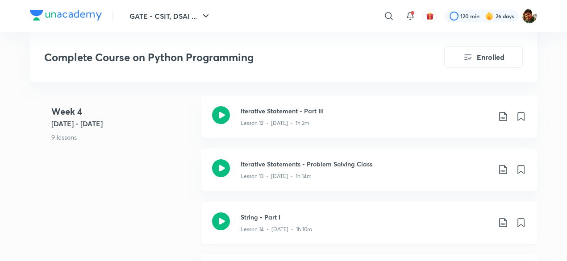
scroll to position [1161, 0]
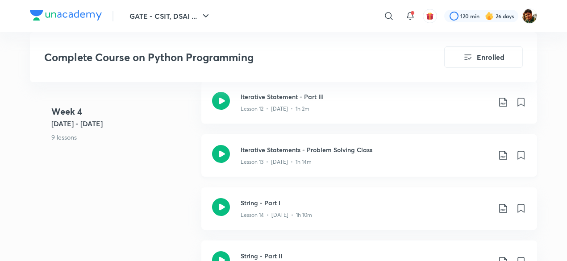
click at [502, 154] on icon at bounding box center [503, 155] width 11 height 11
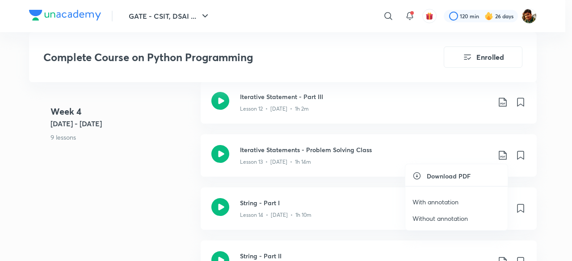
click at [451, 198] on p "With annotation" at bounding box center [435, 201] width 46 height 9
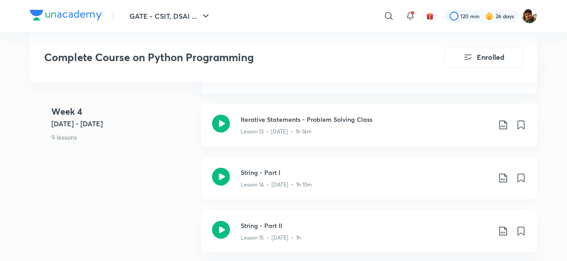
scroll to position [1206, 0]
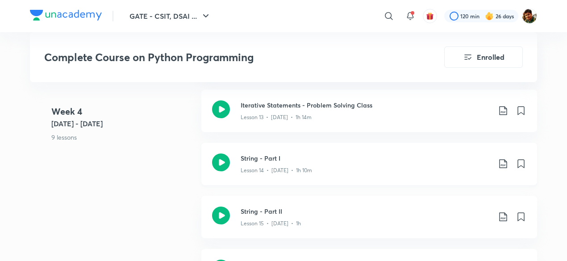
click at [505, 163] on icon at bounding box center [503, 164] width 11 height 11
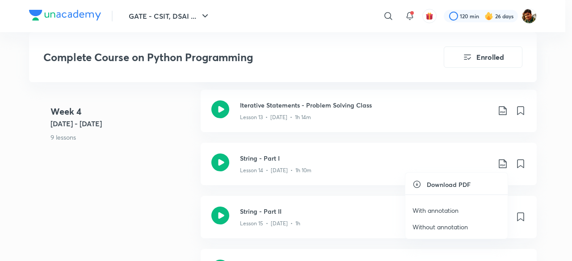
click at [437, 210] on p "With annotation" at bounding box center [435, 210] width 46 height 9
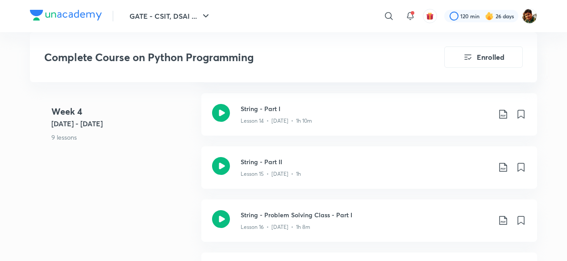
scroll to position [1295, 0]
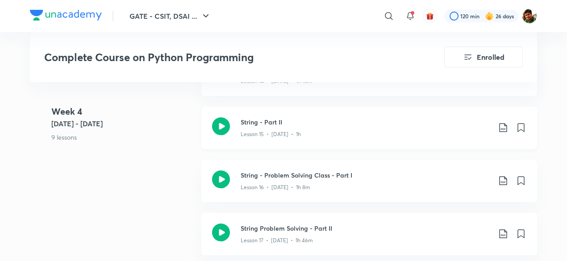
click at [502, 129] on icon at bounding box center [503, 127] width 11 height 11
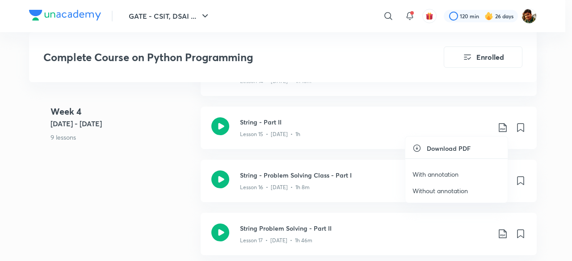
click at [449, 172] on p "With annotation" at bounding box center [435, 174] width 46 height 9
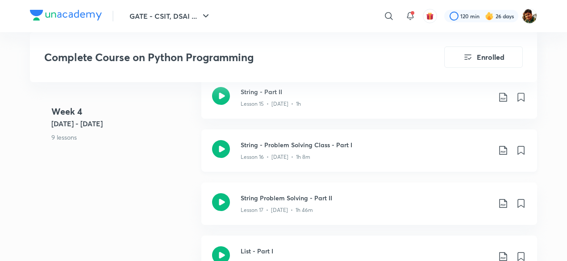
scroll to position [1340, 0]
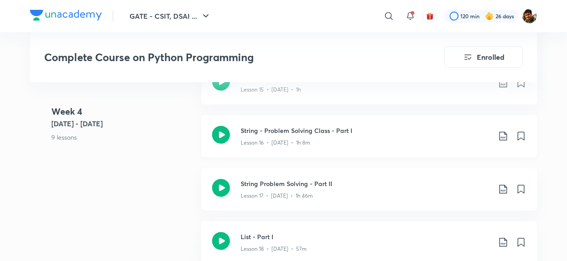
click at [505, 132] on icon at bounding box center [503, 136] width 8 height 9
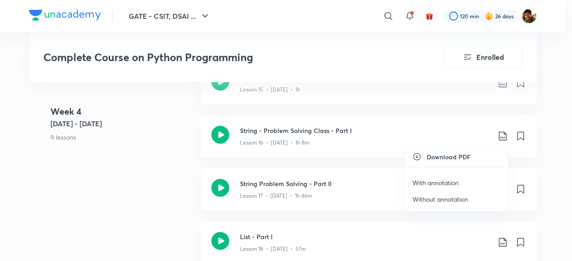
click at [438, 181] on p "With annotation" at bounding box center [435, 182] width 46 height 9
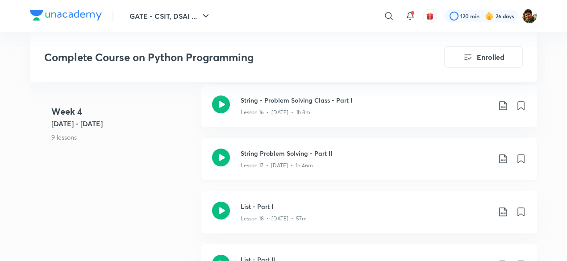
scroll to position [1384, 0]
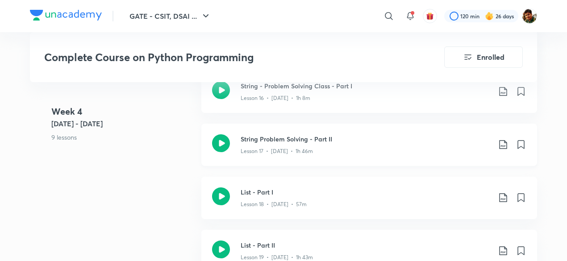
click at [504, 143] on icon at bounding box center [503, 144] width 11 height 11
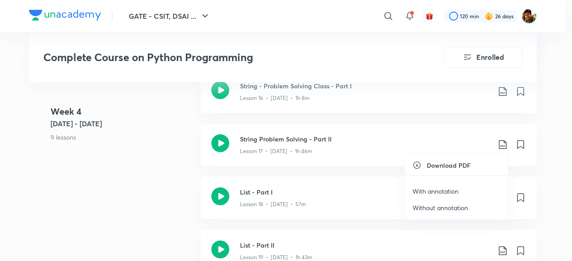
click at [442, 188] on p "With annotation" at bounding box center [435, 191] width 46 height 9
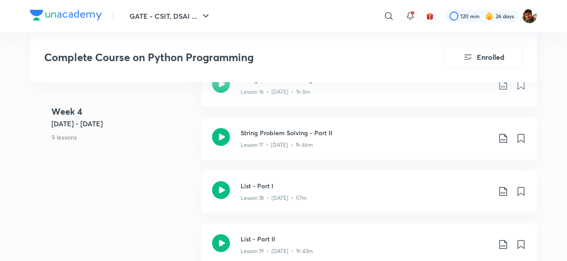
scroll to position [1429, 0]
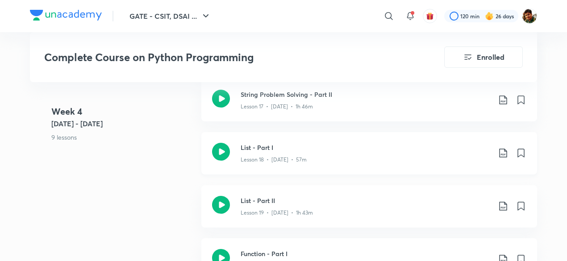
click at [501, 148] on icon at bounding box center [503, 153] width 11 height 11
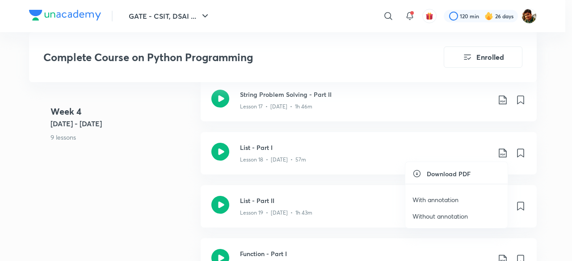
click at [437, 199] on p "With annotation" at bounding box center [435, 199] width 46 height 9
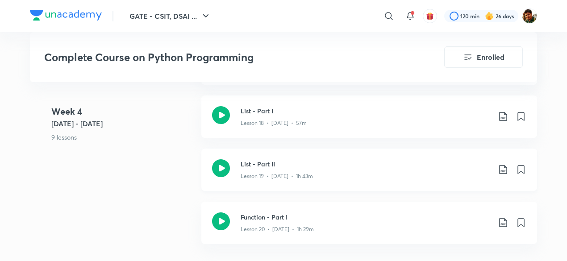
scroll to position [1474, 0]
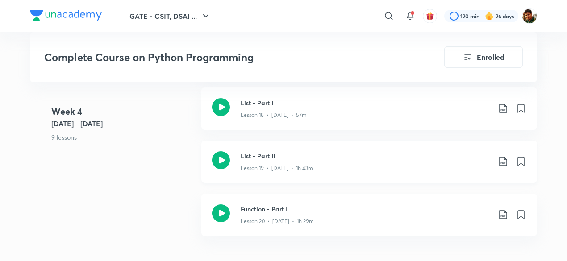
click at [502, 159] on icon at bounding box center [503, 161] width 11 height 11
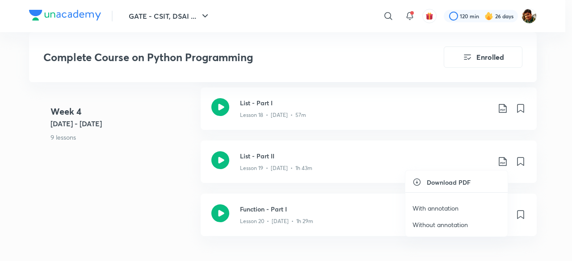
click at [435, 204] on p "With annotation" at bounding box center [435, 208] width 46 height 9
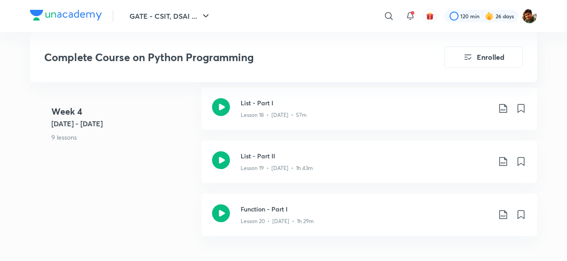
scroll to position [1563, 0]
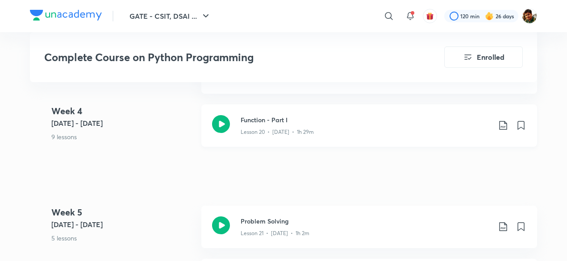
click at [505, 118] on div "Function - Part I Lesson 20 • Sept 22 • 1h 29m" at bounding box center [384, 125] width 286 height 21
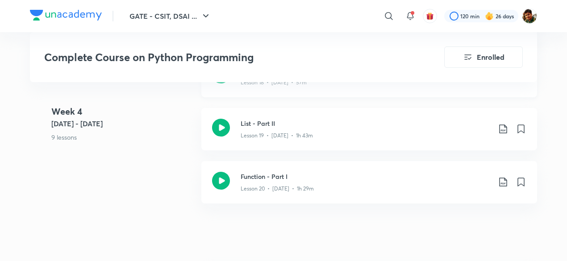
scroll to position [1518, 0]
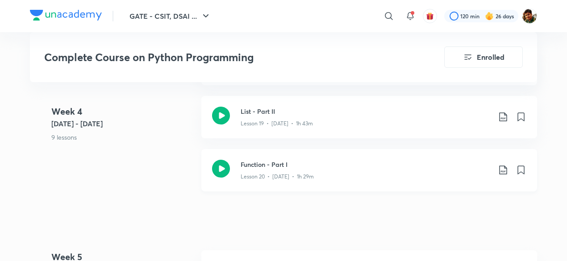
click at [504, 169] on icon at bounding box center [503, 170] width 11 height 11
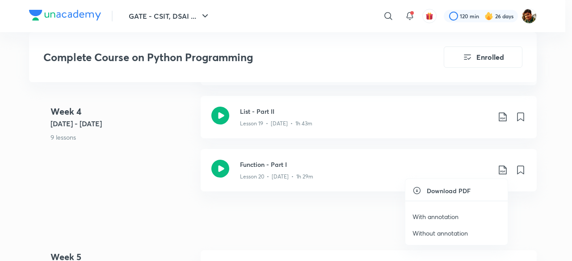
click at [445, 213] on p "With annotation" at bounding box center [435, 216] width 46 height 9
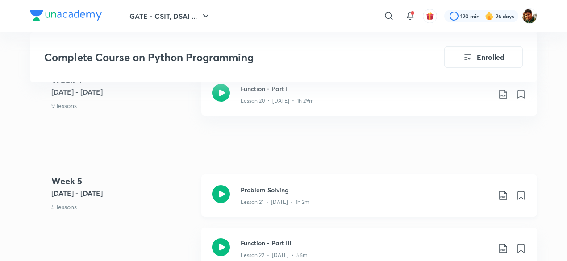
scroll to position [1607, 0]
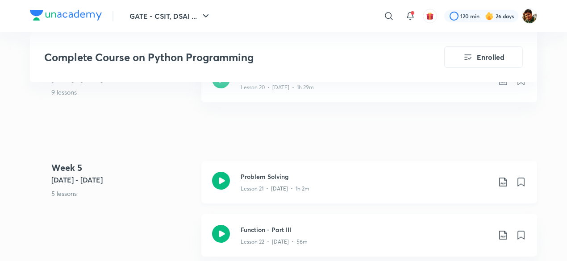
click at [504, 181] on icon at bounding box center [503, 182] width 11 height 11
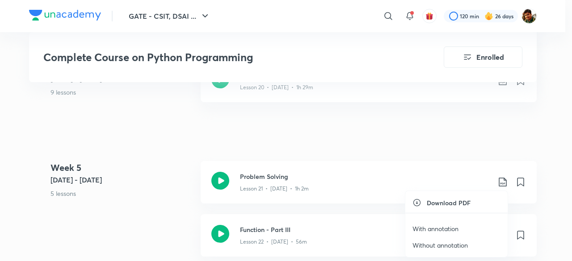
click at [437, 227] on p "With annotation" at bounding box center [435, 228] width 46 height 9
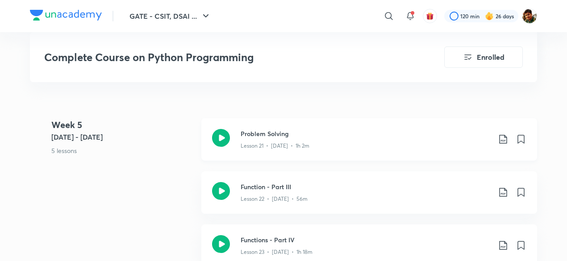
scroll to position [1697, 0]
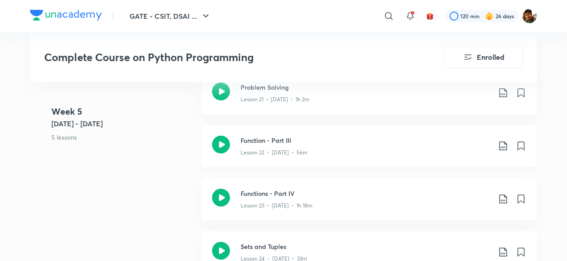
click at [502, 145] on icon at bounding box center [503, 146] width 11 height 11
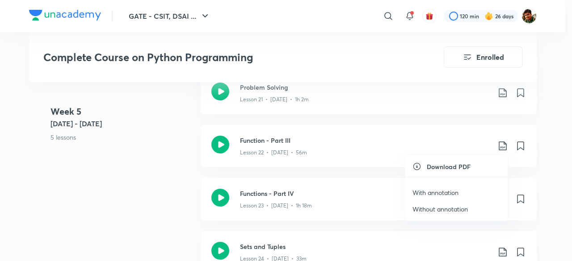
click at [437, 191] on p "With annotation" at bounding box center [435, 192] width 46 height 9
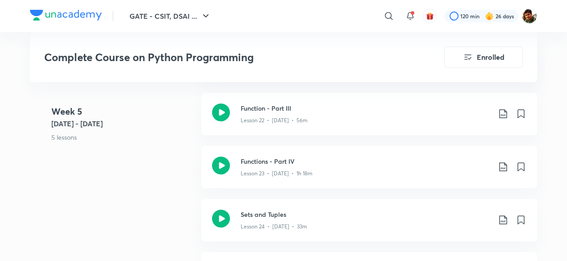
scroll to position [1741, 0]
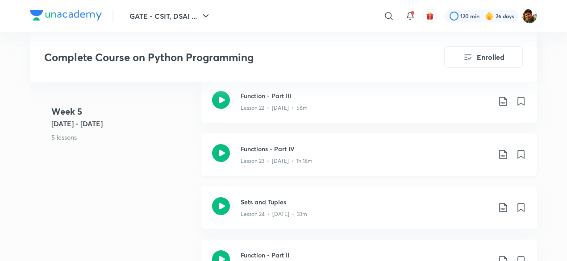
click at [502, 157] on icon at bounding box center [503, 154] width 11 height 11
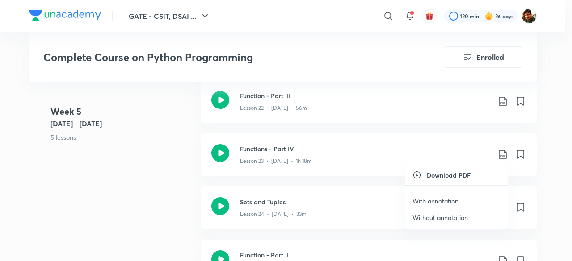
click at [445, 202] on p "With annotation" at bounding box center [435, 200] width 46 height 9
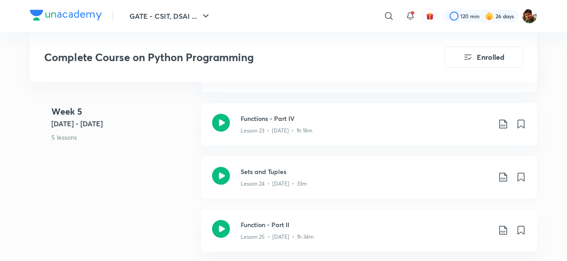
scroll to position [1786, 0]
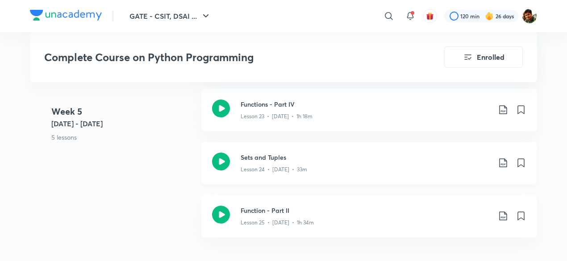
click at [505, 161] on icon at bounding box center [503, 163] width 11 height 11
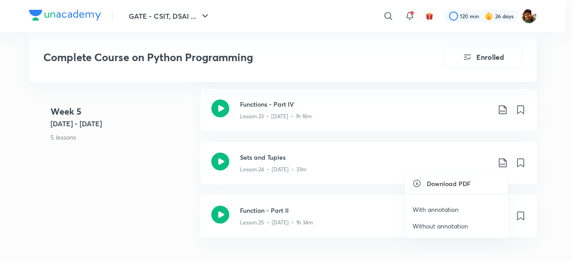
click at [441, 208] on p "With annotation" at bounding box center [435, 209] width 46 height 9
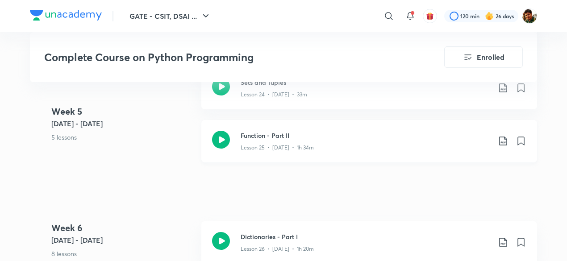
scroll to position [1875, 0]
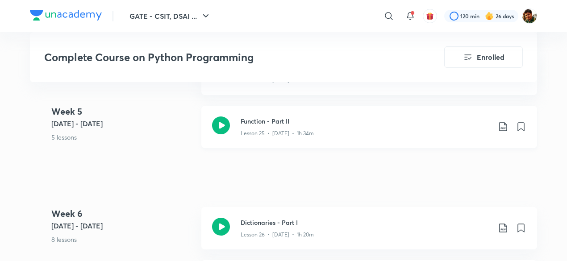
click at [503, 127] on icon at bounding box center [503, 126] width 11 height 11
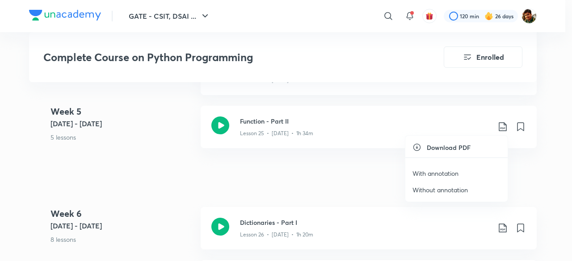
click at [429, 175] on p "With annotation" at bounding box center [435, 173] width 46 height 9
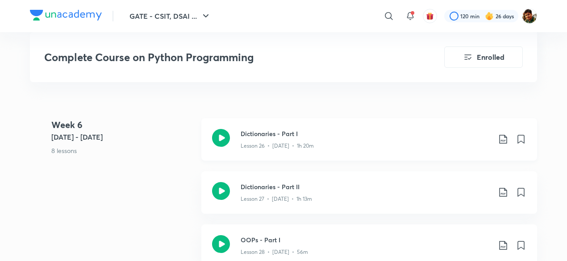
scroll to position [1965, 0]
click at [503, 137] on icon at bounding box center [503, 139] width 11 height 11
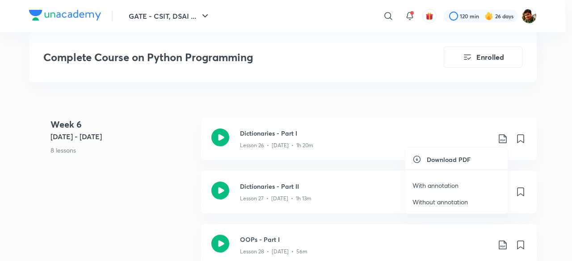
click at [439, 184] on p "With annotation" at bounding box center [435, 185] width 46 height 9
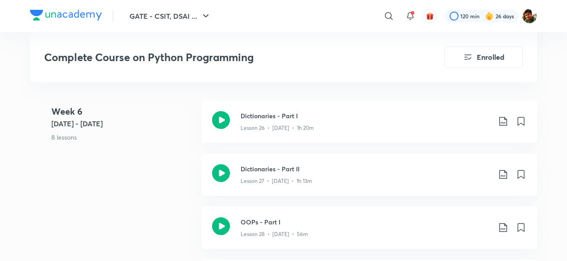
scroll to position [2009, 0]
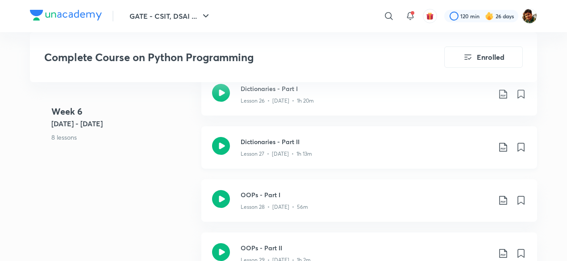
click at [502, 145] on icon at bounding box center [503, 147] width 11 height 11
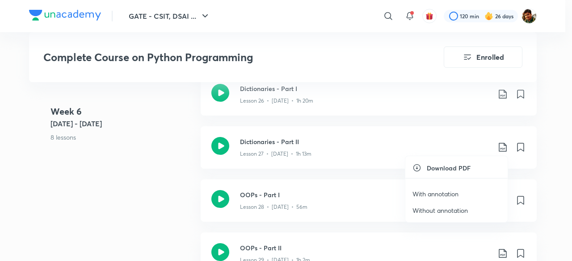
click at [436, 193] on p "With annotation" at bounding box center [435, 193] width 46 height 9
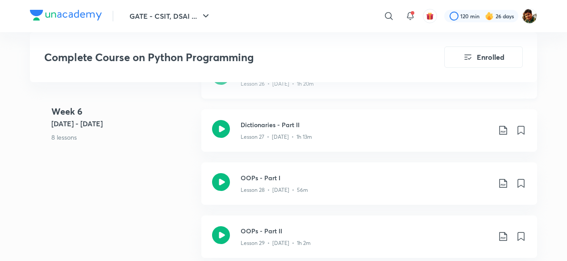
scroll to position [2054, 0]
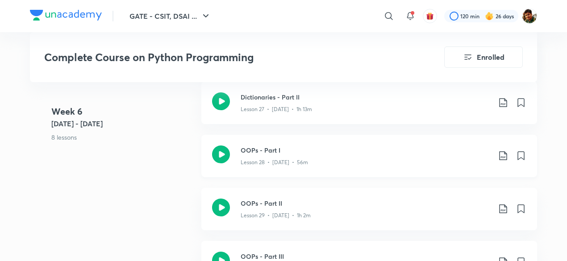
click at [503, 157] on icon at bounding box center [503, 155] width 8 height 9
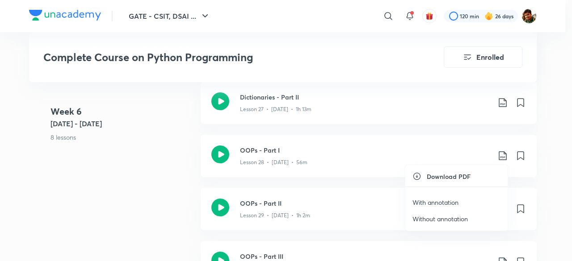
drag, startPoint x: 441, startPoint y: 202, endPoint x: 430, endPoint y: 187, distance: 18.8
click at [441, 202] on p "With annotation" at bounding box center [435, 202] width 46 height 9
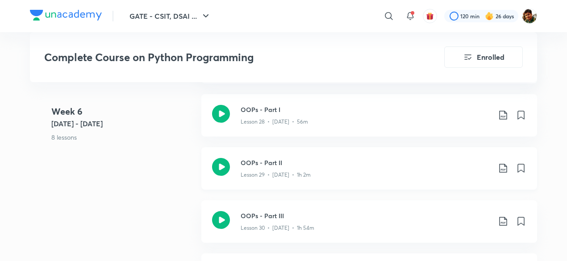
scroll to position [2143, 0]
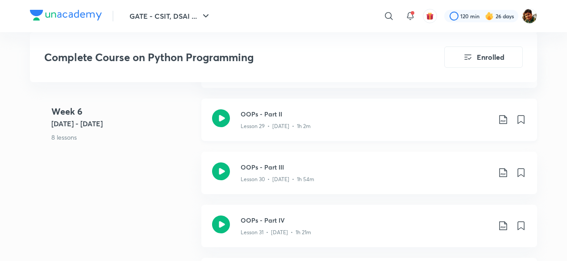
click at [503, 120] on icon at bounding box center [503, 119] width 11 height 11
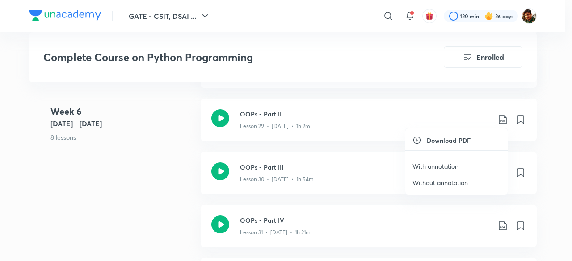
click at [443, 165] on p "With annotation" at bounding box center [435, 166] width 46 height 9
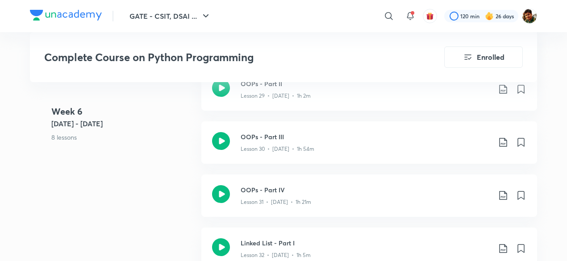
scroll to position [2188, 0]
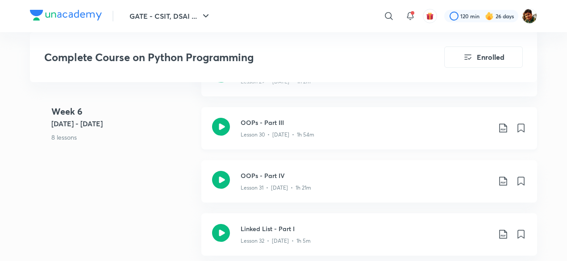
click at [502, 129] on icon at bounding box center [503, 128] width 11 height 11
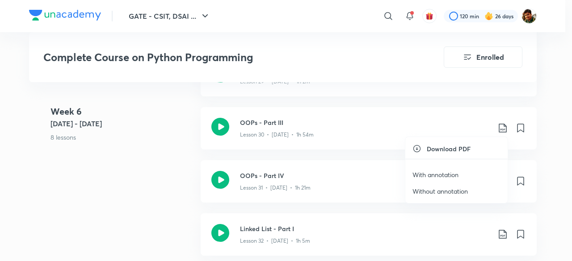
drag, startPoint x: 444, startPoint y: 174, endPoint x: 448, endPoint y: 171, distance: 5.2
click at [445, 174] on p "With annotation" at bounding box center [435, 174] width 46 height 9
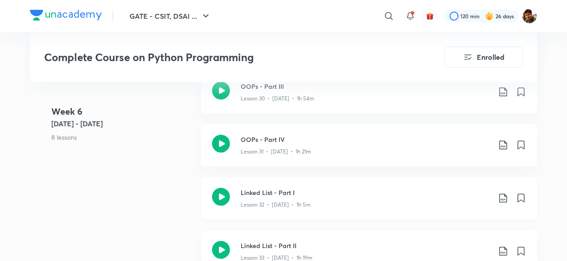
scroll to position [2233, 0]
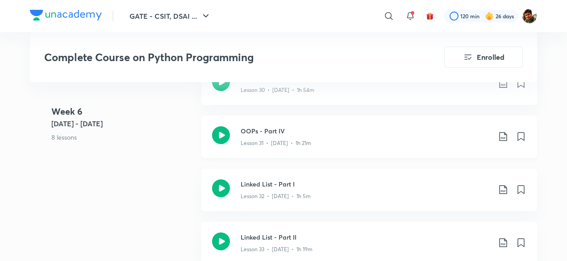
click at [504, 138] on icon at bounding box center [503, 136] width 11 height 11
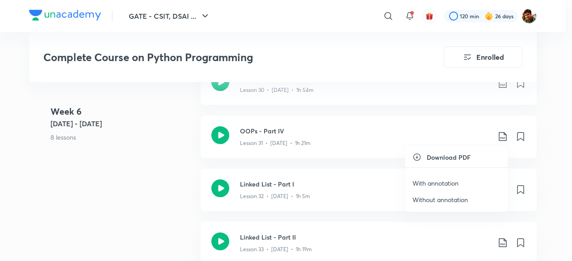
click at [445, 182] on p "With annotation" at bounding box center [435, 183] width 46 height 9
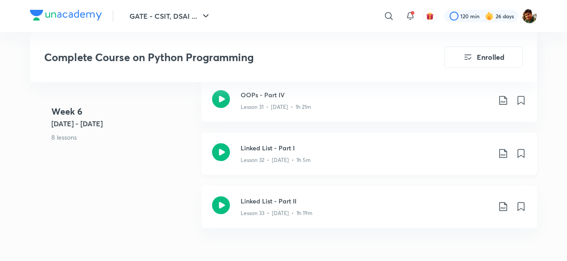
scroll to position [2277, 0]
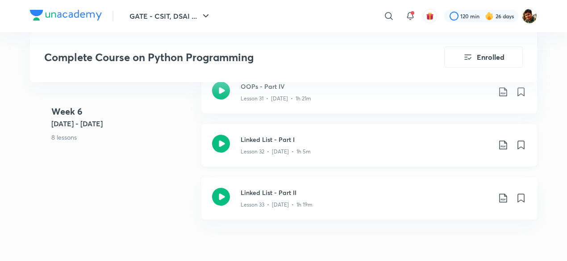
click at [501, 145] on icon at bounding box center [503, 145] width 11 height 11
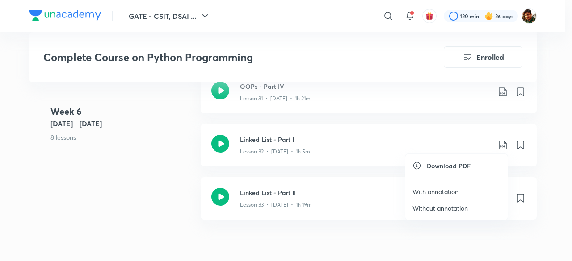
click at [441, 188] on p "With annotation" at bounding box center [435, 191] width 46 height 9
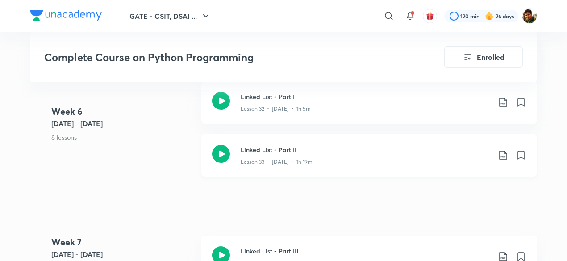
scroll to position [2322, 0]
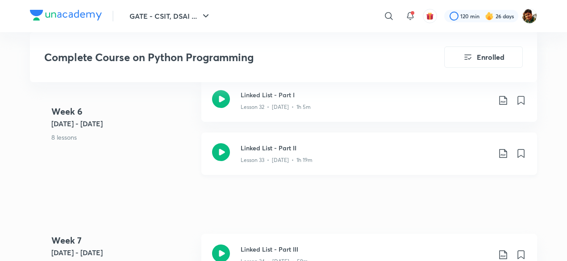
click at [505, 151] on icon at bounding box center [503, 153] width 11 height 11
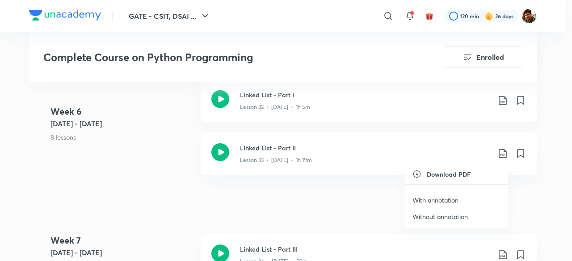
click at [436, 196] on p "With annotation" at bounding box center [435, 200] width 46 height 9
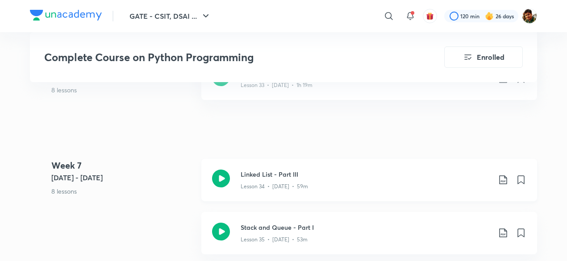
scroll to position [2411, 0]
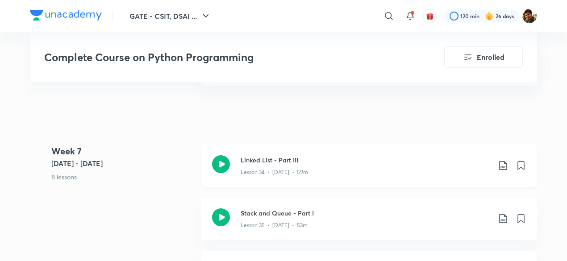
click at [505, 166] on icon at bounding box center [503, 165] width 11 height 11
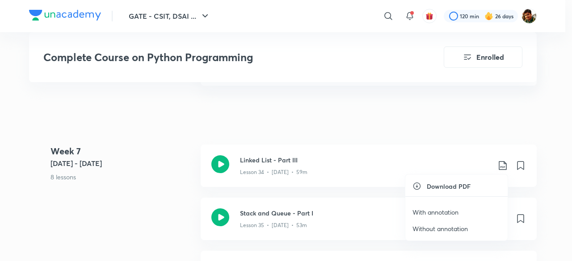
click at [428, 212] on p "With annotation" at bounding box center [435, 212] width 46 height 9
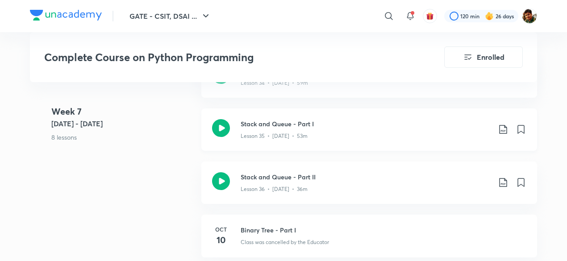
scroll to position [2456, 0]
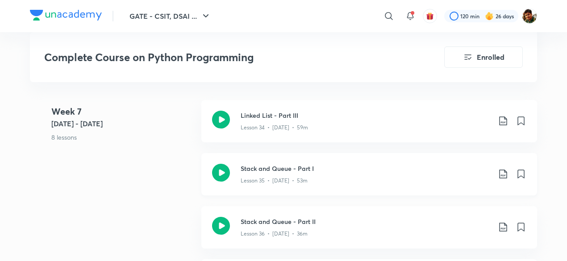
click at [504, 176] on icon at bounding box center [503, 174] width 11 height 11
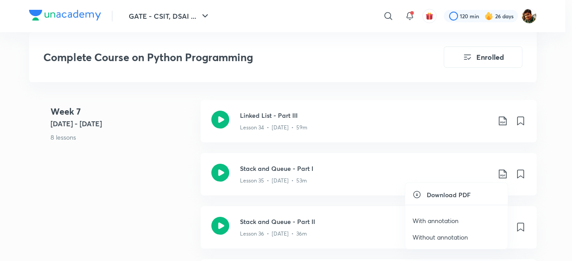
click at [418, 221] on p "With annotation" at bounding box center [435, 220] width 46 height 9
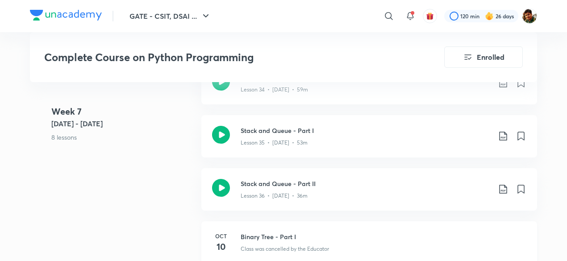
scroll to position [2545, 0]
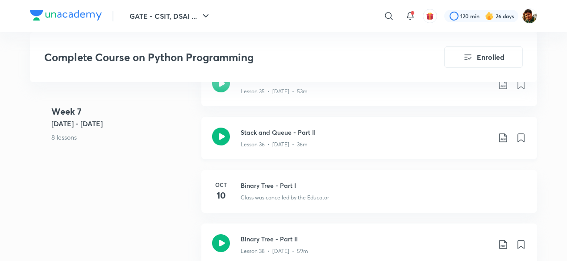
click at [502, 136] on icon at bounding box center [503, 138] width 11 height 11
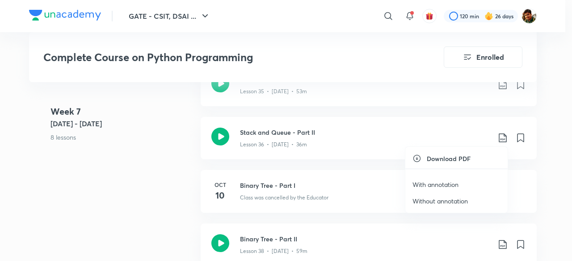
click at [430, 184] on p "With annotation" at bounding box center [435, 184] width 46 height 9
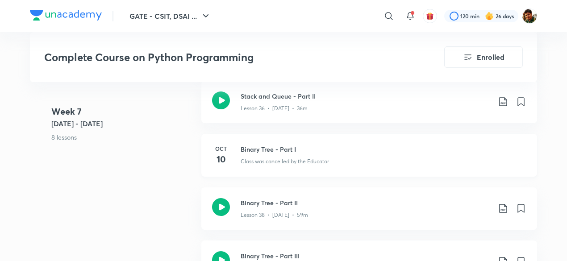
scroll to position [2590, 0]
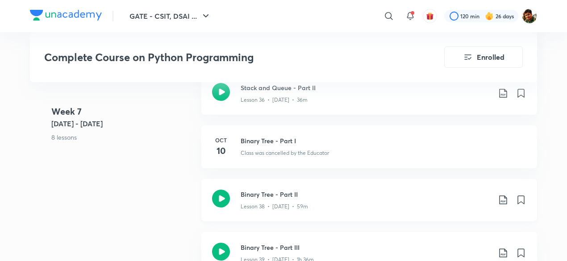
click at [503, 197] on icon at bounding box center [503, 200] width 11 height 11
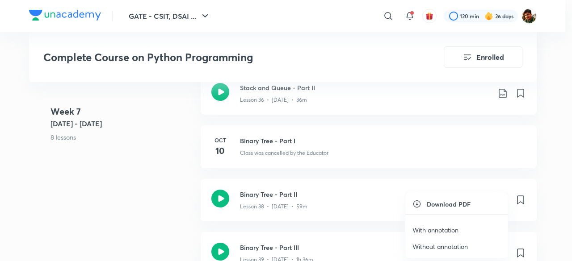
click at [440, 225] on p "With annotation" at bounding box center [435, 229] width 46 height 9
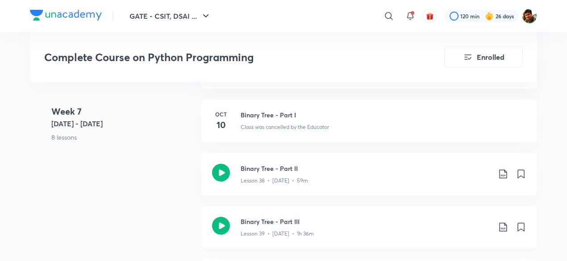
scroll to position [2635, 0]
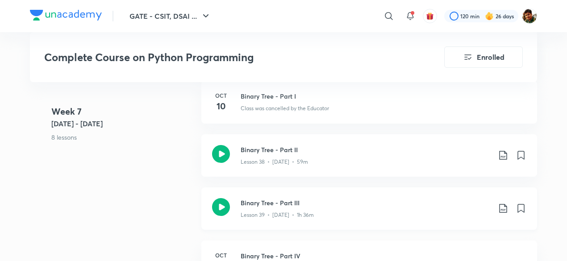
click at [504, 209] on icon at bounding box center [503, 208] width 11 height 11
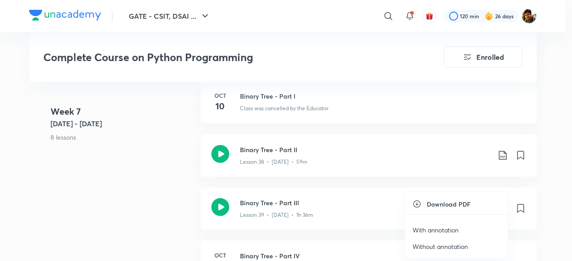
click at [429, 229] on p "With annotation" at bounding box center [435, 229] width 46 height 9
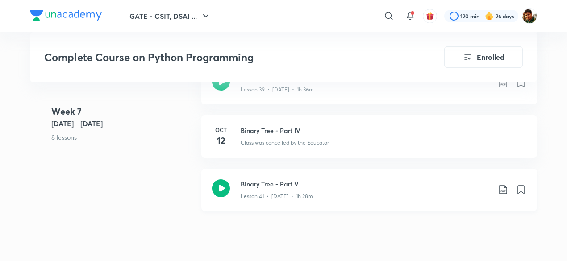
scroll to position [2768, 0]
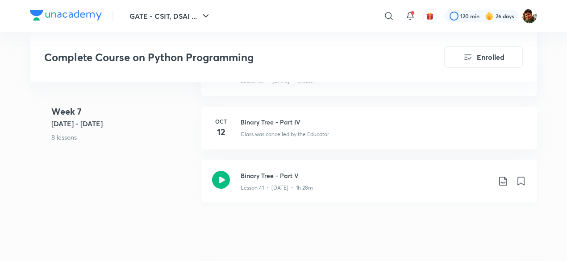
click at [501, 178] on icon at bounding box center [503, 181] width 11 height 11
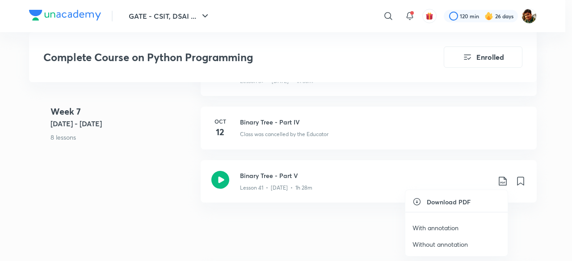
click at [428, 226] on p "With annotation" at bounding box center [435, 227] width 46 height 9
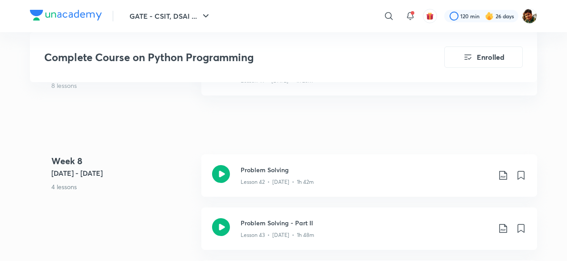
scroll to position [2902, 0]
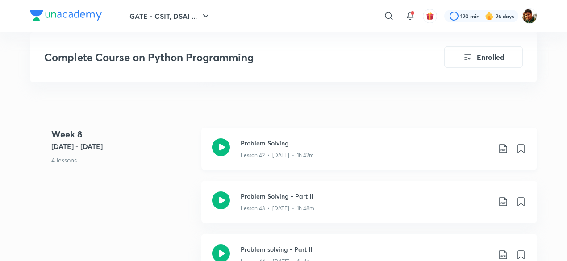
click at [501, 146] on icon at bounding box center [503, 148] width 11 height 11
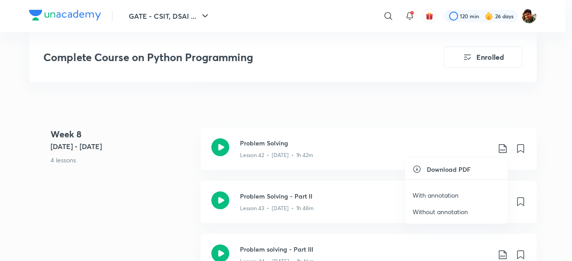
click at [437, 191] on p "With annotation" at bounding box center [435, 195] width 46 height 9
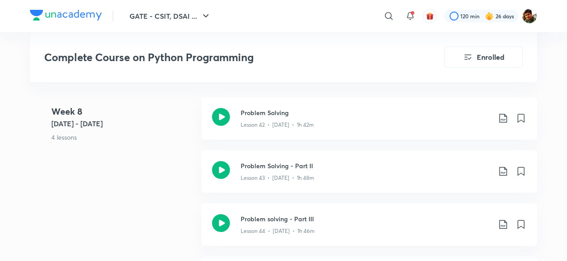
scroll to position [2947, 0]
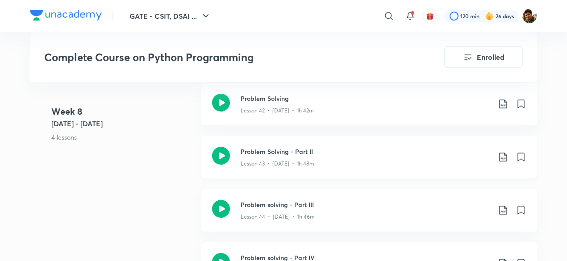
click at [504, 156] on icon at bounding box center [503, 157] width 11 height 11
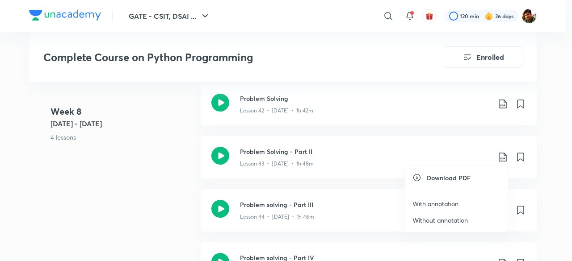
click at [436, 201] on p "With annotation" at bounding box center [435, 203] width 46 height 9
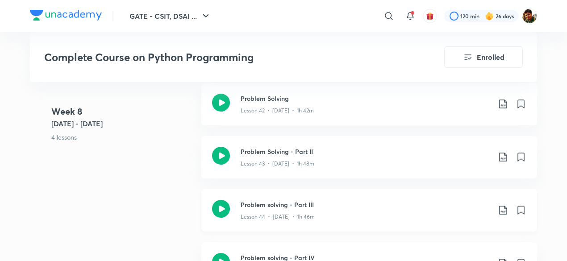
scroll to position [2992, 0]
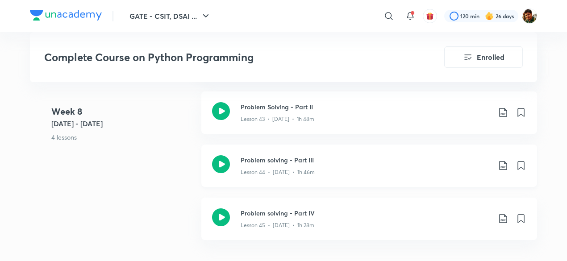
click at [502, 164] on icon at bounding box center [503, 165] width 11 height 11
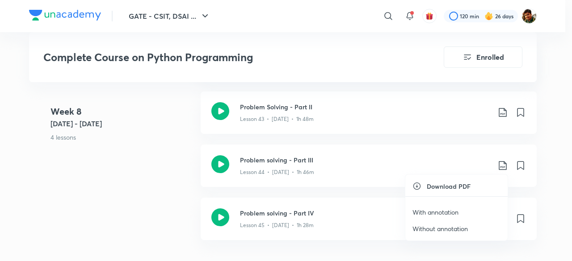
click at [435, 209] on p "With annotation" at bounding box center [435, 212] width 46 height 9
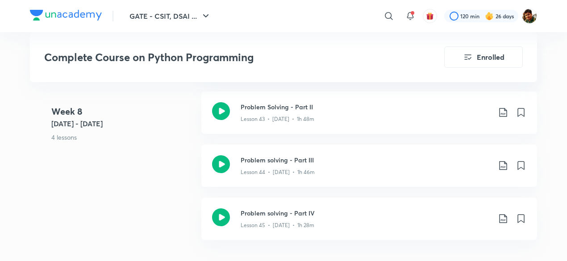
scroll to position [3036, 0]
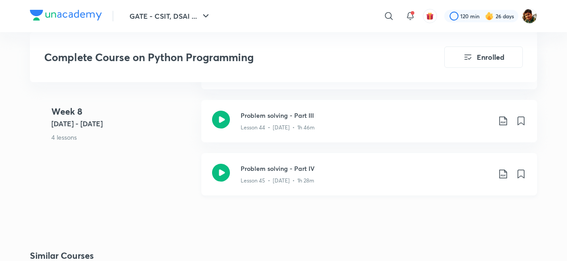
click at [504, 173] on icon at bounding box center [503, 174] width 11 height 11
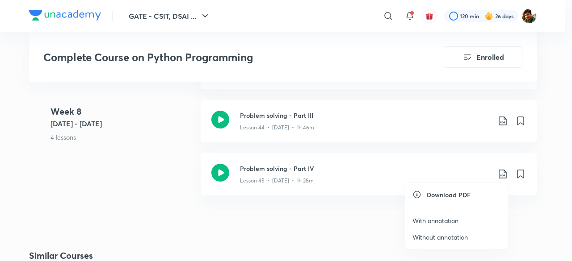
click at [438, 219] on p "With annotation" at bounding box center [435, 220] width 46 height 9
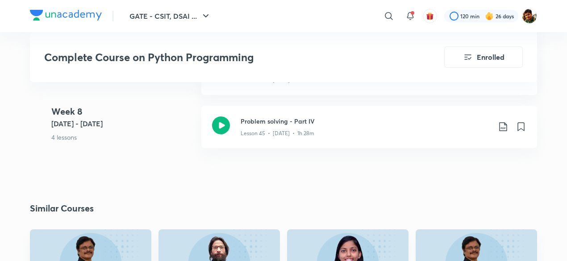
scroll to position [3170, 0]
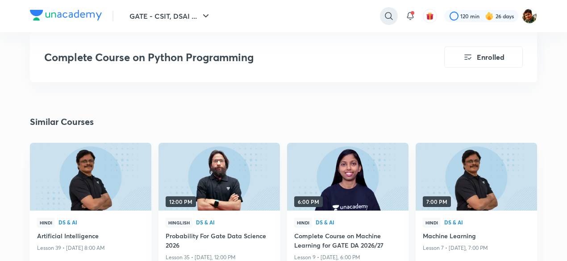
click at [388, 11] on icon at bounding box center [389, 16] width 11 height 11
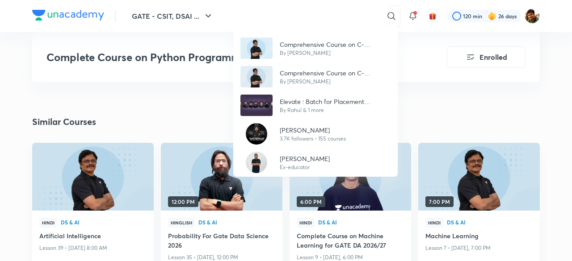
click at [311, 13] on div "Comprehensive Course on C- Programming By Pankaj Sharma Comprehensive Course on…" at bounding box center [286, 130] width 572 height 261
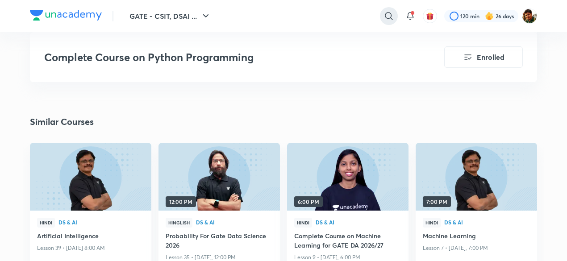
click at [389, 13] on icon at bounding box center [389, 16] width 8 height 8
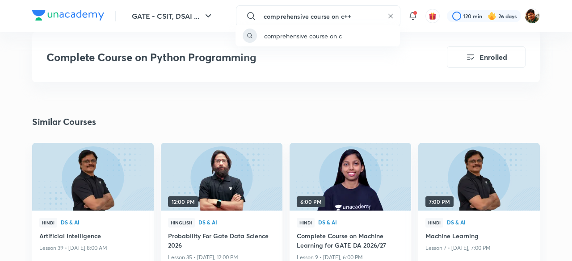
type input "comprehensive course on c++"
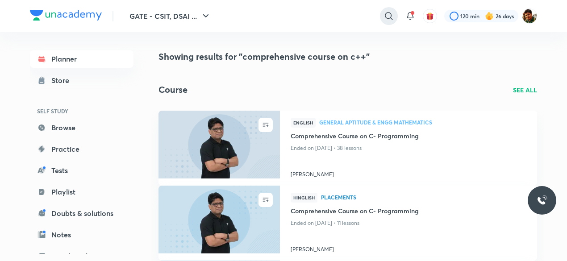
click at [387, 16] on icon at bounding box center [389, 16] width 11 height 11
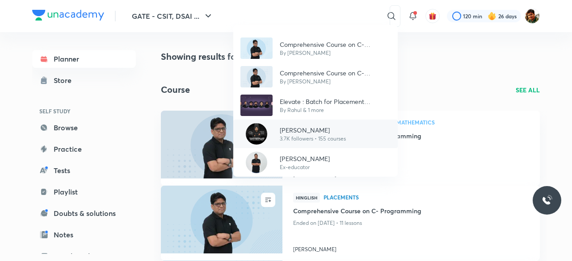
click at [308, 137] on p "3.7K followers • 155 courses" at bounding box center [313, 139] width 66 height 8
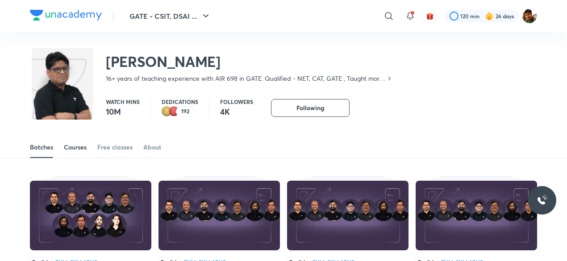
click at [80, 143] on div "Courses" at bounding box center [75, 147] width 23 height 9
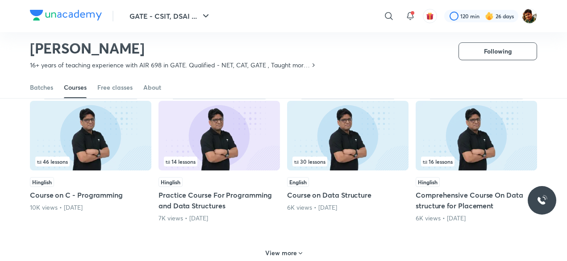
scroll to position [397, 0]
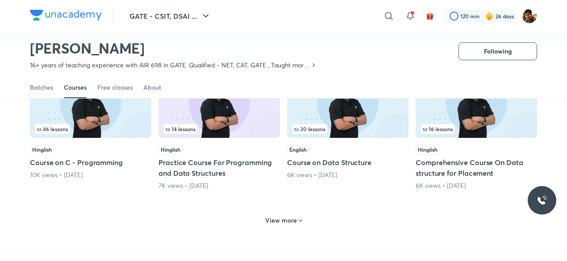
click at [291, 218] on h6 "View more" at bounding box center [281, 220] width 32 height 9
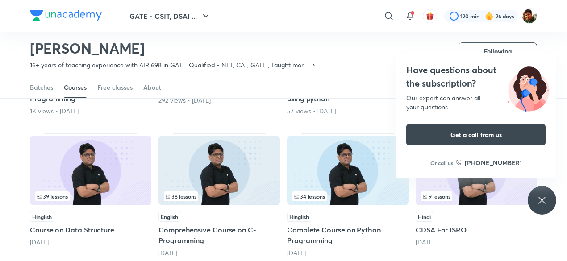
scroll to position [575, 0]
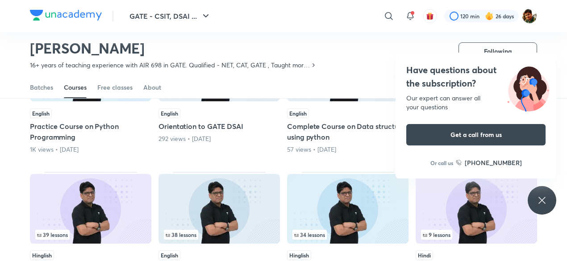
click at [543, 205] on icon at bounding box center [542, 200] width 11 height 11
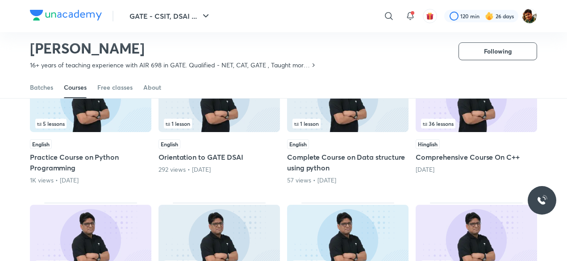
scroll to position [530, 0]
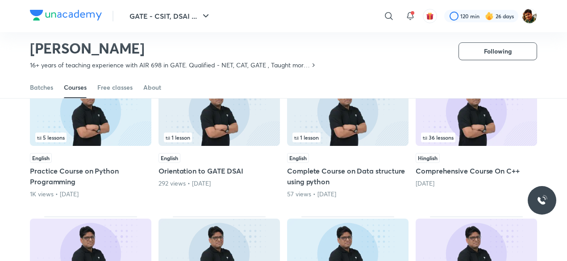
click at [485, 125] on img at bounding box center [476, 111] width 121 height 70
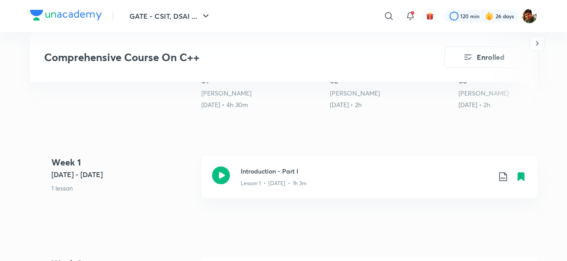
scroll to position [402, 0]
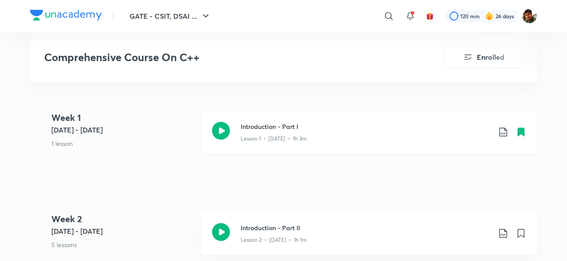
click at [501, 129] on icon at bounding box center [503, 132] width 11 height 11
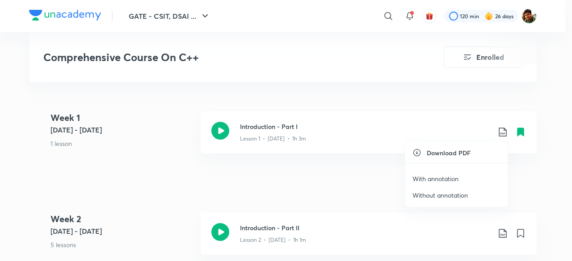
click at [440, 175] on p "With annotation" at bounding box center [435, 178] width 46 height 9
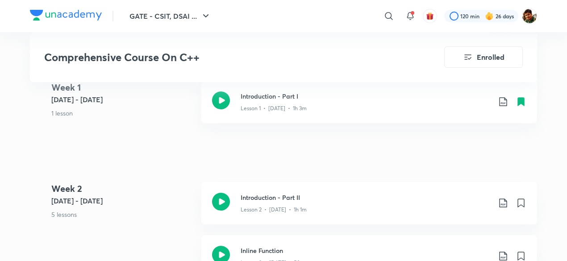
scroll to position [447, 0]
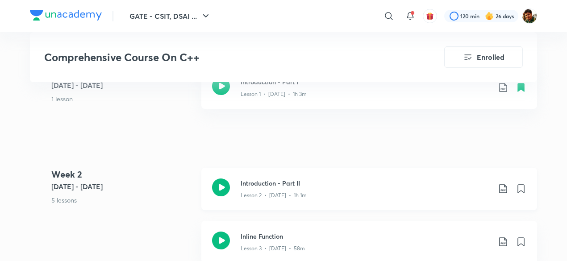
click at [502, 187] on icon at bounding box center [503, 189] width 11 height 11
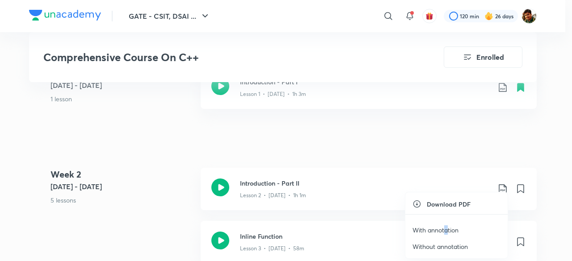
click at [446, 226] on p "With annotation" at bounding box center [435, 229] width 46 height 9
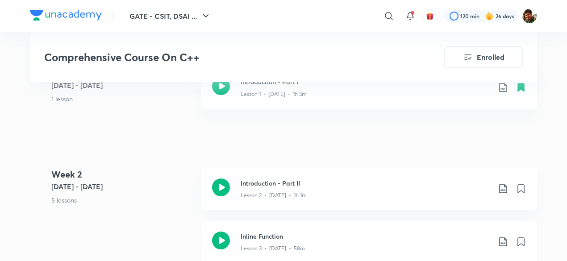
scroll to position [536, 0]
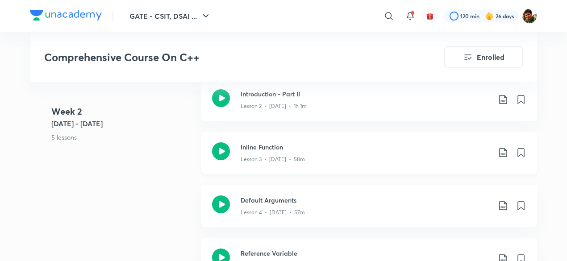
click at [503, 152] on icon at bounding box center [503, 152] width 11 height 11
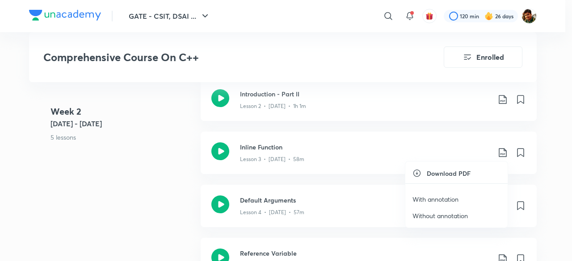
click at [435, 197] on p "With annotation" at bounding box center [435, 199] width 46 height 9
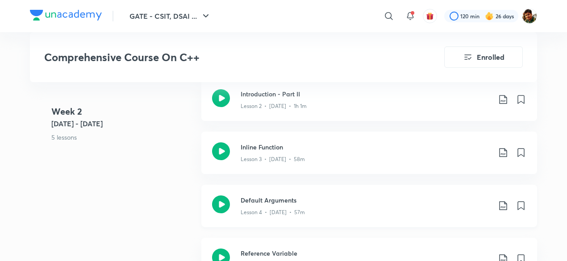
scroll to position [580, 0]
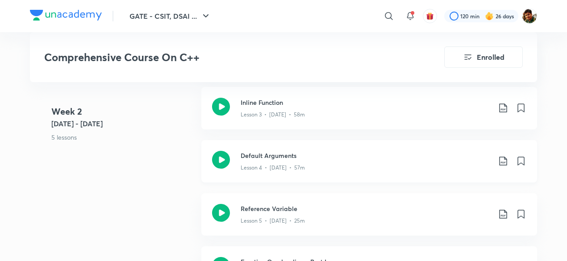
click at [506, 162] on icon at bounding box center [503, 161] width 11 height 11
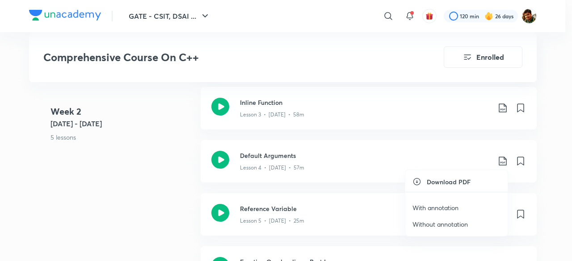
click at [430, 203] on p "With annotation" at bounding box center [435, 207] width 46 height 9
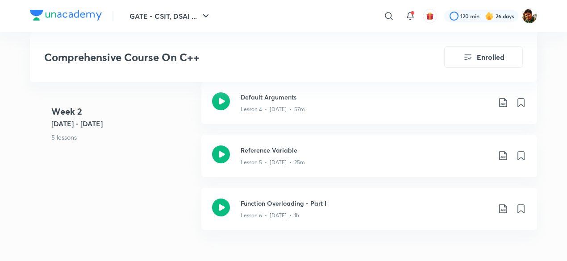
scroll to position [625, 0]
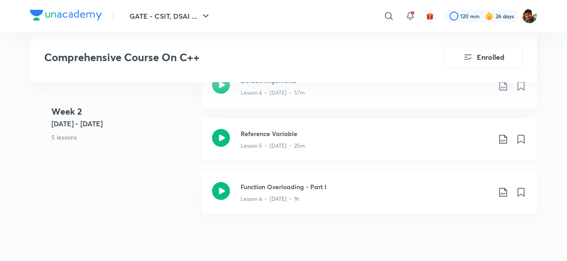
scroll to position [670, 0]
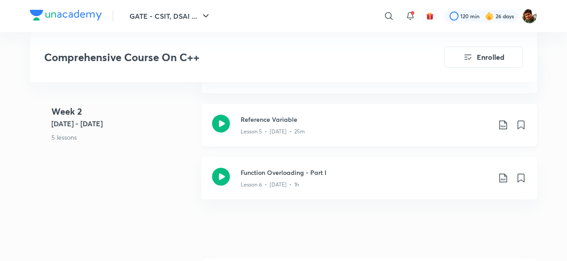
click at [501, 125] on icon at bounding box center [503, 125] width 11 height 11
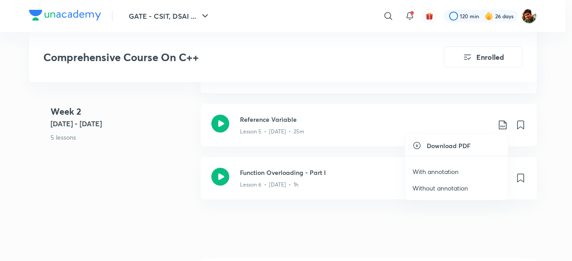
click at [438, 170] on p "With annotation" at bounding box center [435, 171] width 46 height 9
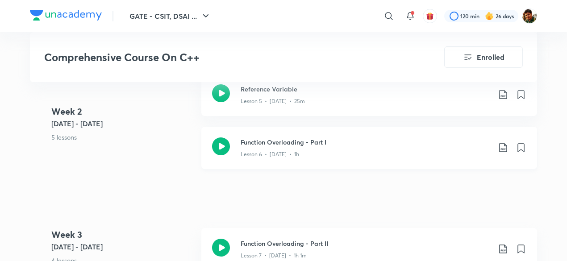
scroll to position [714, 0]
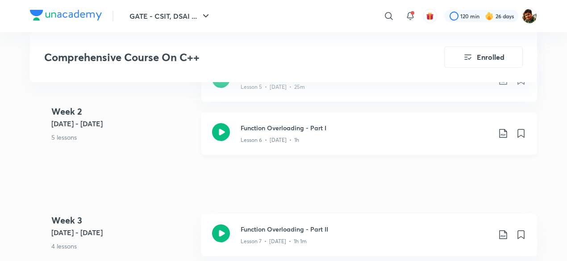
click at [503, 131] on icon at bounding box center [503, 133] width 11 height 11
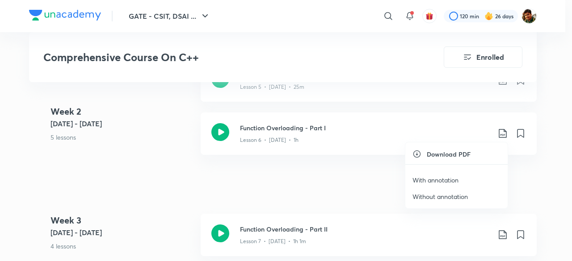
click at [432, 177] on p "With annotation" at bounding box center [435, 179] width 46 height 9
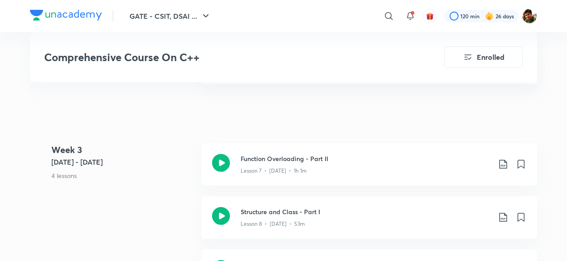
scroll to position [804, 0]
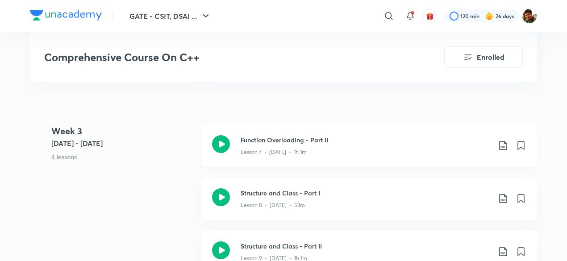
click at [504, 142] on icon at bounding box center [503, 145] width 11 height 11
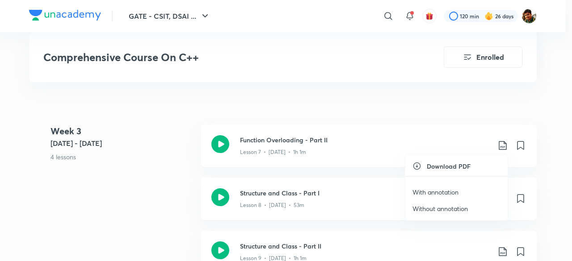
click at [437, 192] on p "With annotation" at bounding box center [435, 192] width 46 height 9
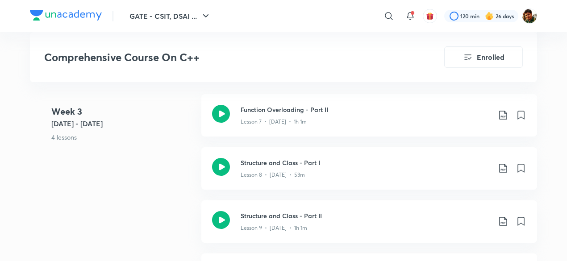
scroll to position [848, 0]
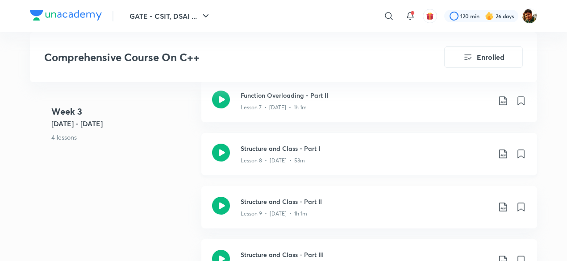
click at [504, 151] on icon at bounding box center [503, 154] width 11 height 11
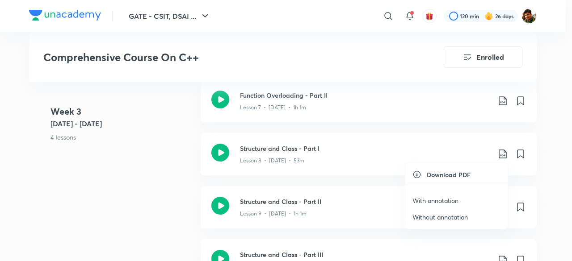
click at [435, 199] on p "With annotation" at bounding box center [435, 200] width 46 height 9
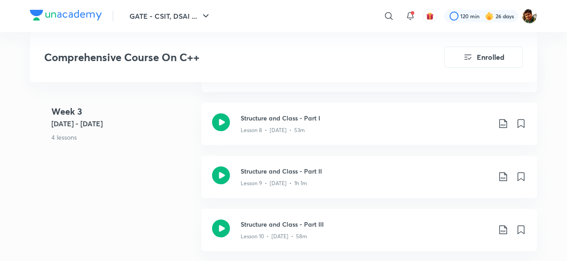
scroll to position [893, 0]
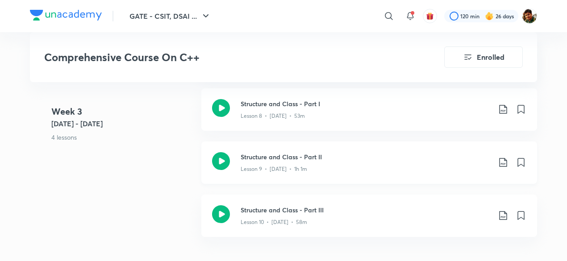
click at [504, 162] on icon at bounding box center [503, 162] width 11 height 11
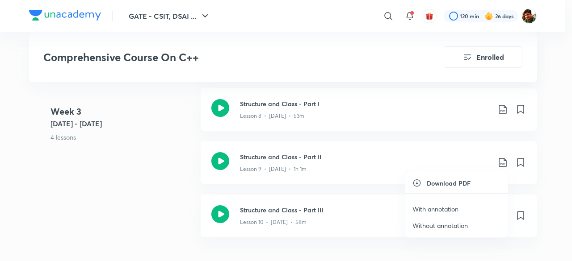
click at [431, 207] on p "With annotation" at bounding box center [435, 209] width 46 height 9
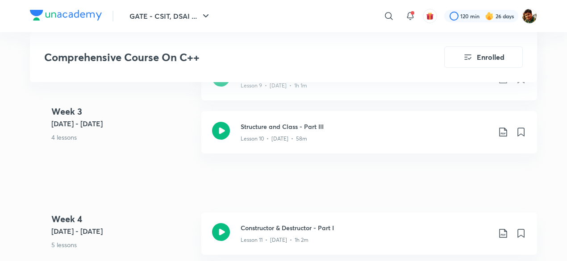
scroll to position [982, 0]
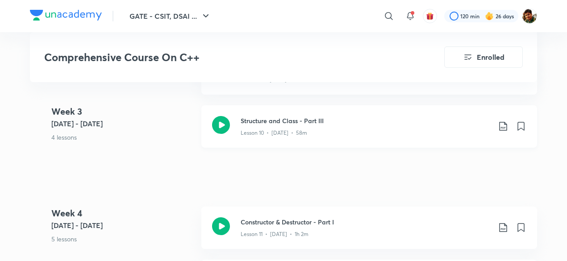
click at [504, 123] on icon at bounding box center [503, 126] width 8 height 9
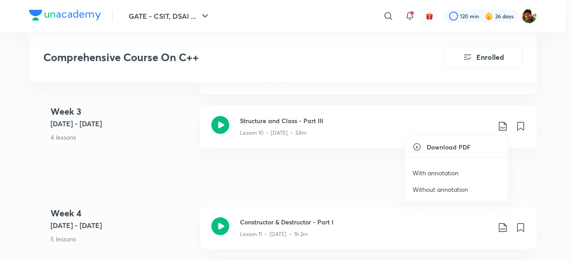
click at [440, 171] on p "With annotation" at bounding box center [435, 172] width 46 height 9
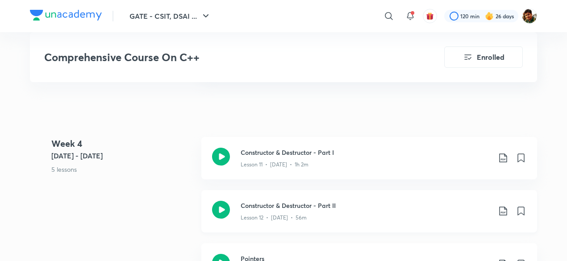
scroll to position [1072, 0]
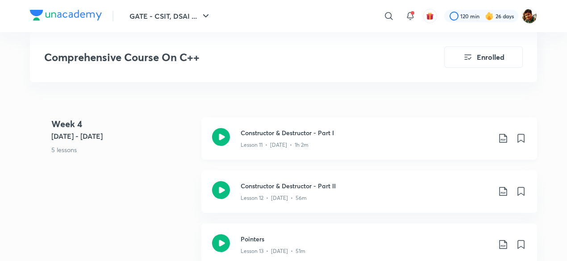
click at [501, 136] on icon at bounding box center [503, 138] width 11 height 11
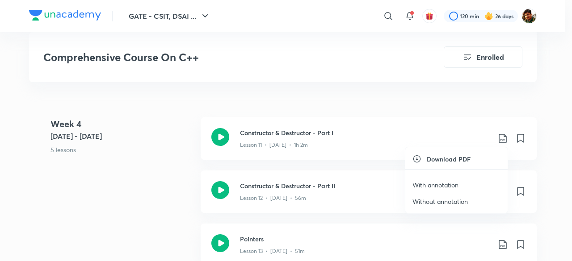
click at [441, 182] on p "With annotation" at bounding box center [435, 184] width 46 height 9
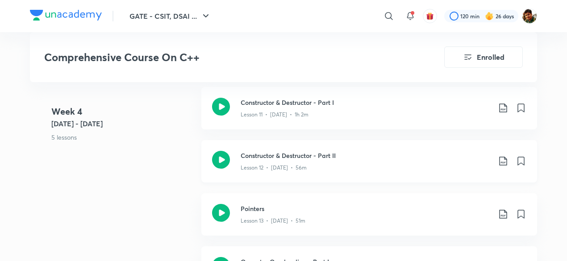
scroll to position [1116, 0]
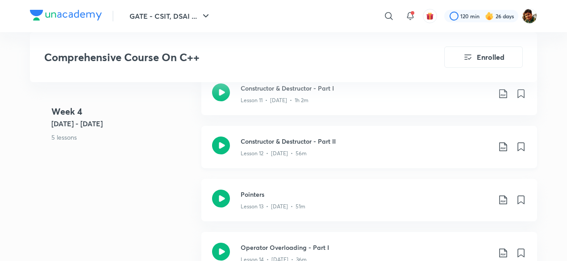
click at [504, 146] on icon at bounding box center [503, 147] width 11 height 11
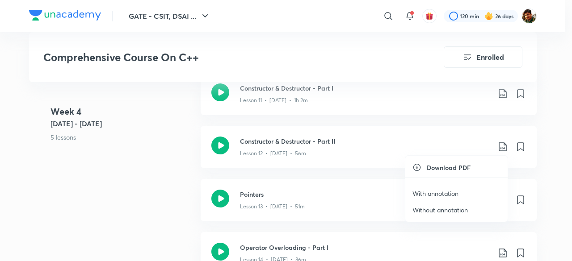
click at [444, 193] on p "With annotation" at bounding box center [435, 193] width 46 height 9
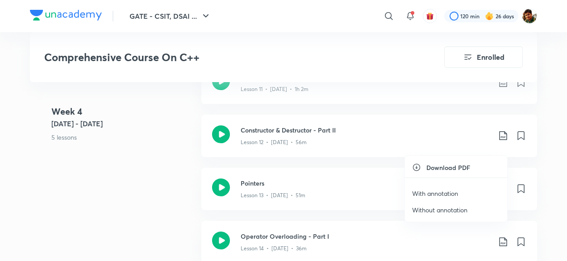
scroll to position [1161, 0]
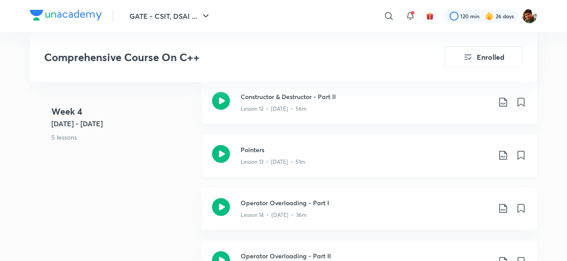
click at [505, 151] on icon at bounding box center [503, 155] width 8 height 9
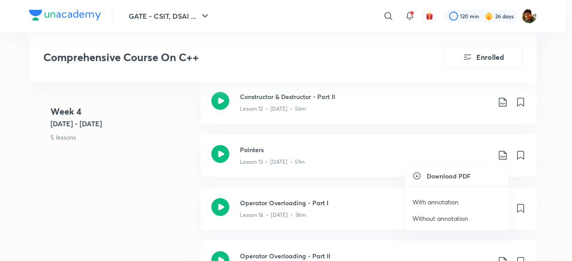
click at [434, 199] on p "With annotation" at bounding box center [435, 201] width 46 height 9
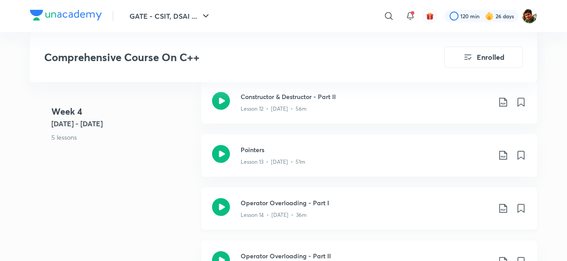
scroll to position [1206, 0]
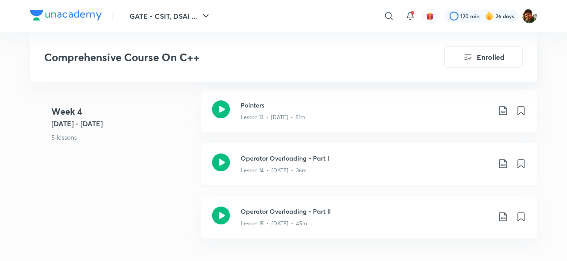
click at [507, 165] on icon at bounding box center [503, 164] width 11 height 11
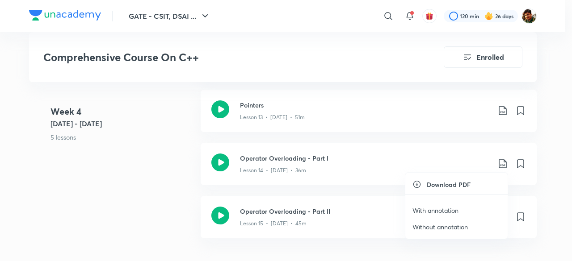
click at [448, 208] on p "With annotation" at bounding box center [435, 210] width 46 height 9
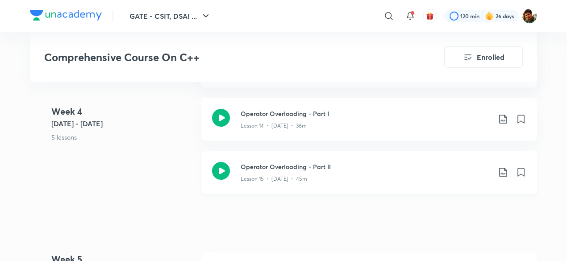
scroll to position [1295, 0]
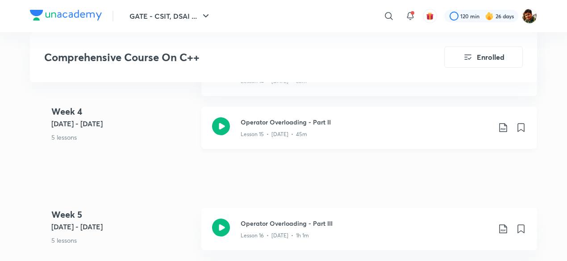
click at [502, 124] on icon at bounding box center [503, 127] width 11 height 11
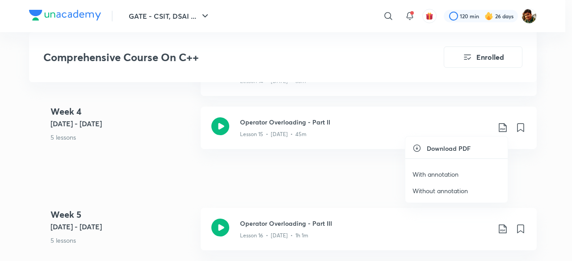
click at [436, 174] on p "With annotation" at bounding box center [435, 174] width 46 height 9
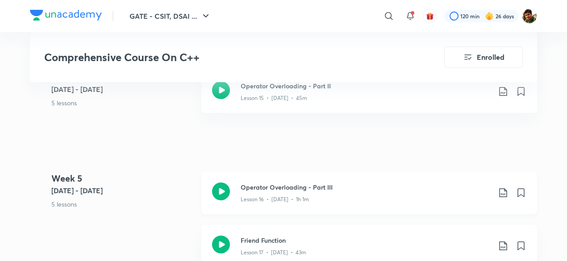
scroll to position [1340, 0]
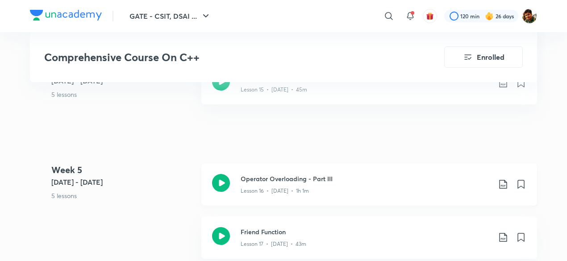
click at [505, 184] on icon at bounding box center [503, 184] width 8 height 9
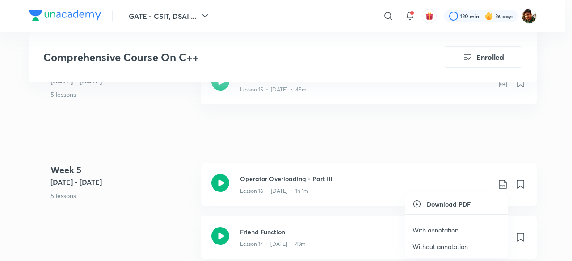
click at [441, 229] on p "With annotation" at bounding box center [435, 229] width 46 height 9
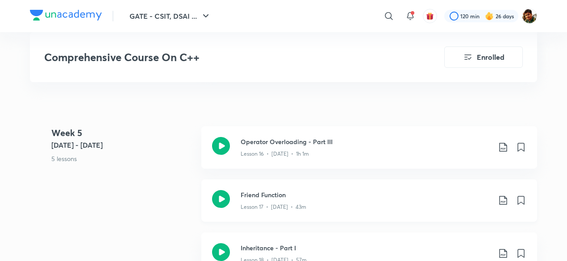
scroll to position [1429, 0]
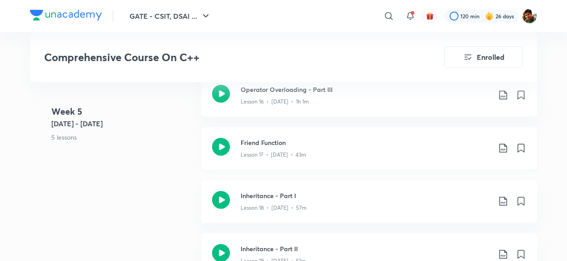
click at [502, 149] on icon at bounding box center [503, 148] width 11 height 11
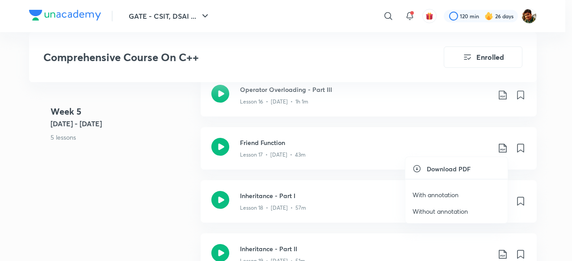
click at [429, 191] on p "With annotation" at bounding box center [435, 194] width 46 height 9
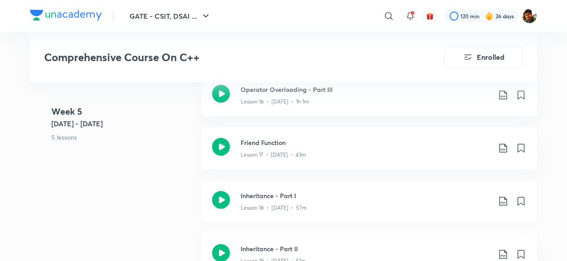
scroll to position [1474, 0]
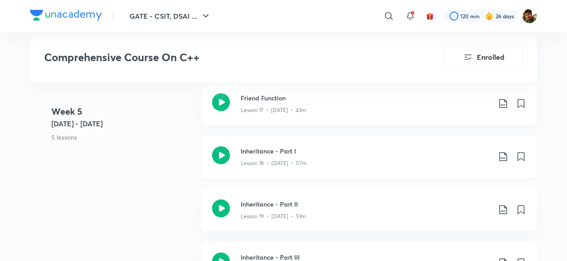
click at [504, 155] on icon at bounding box center [503, 156] width 11 height 11
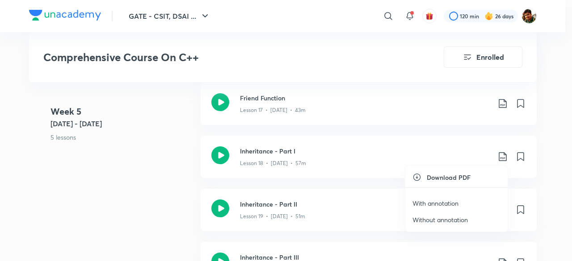
click at [432, 204] on p "With annotation" at bounding box center [435, 203] width 46 height 9
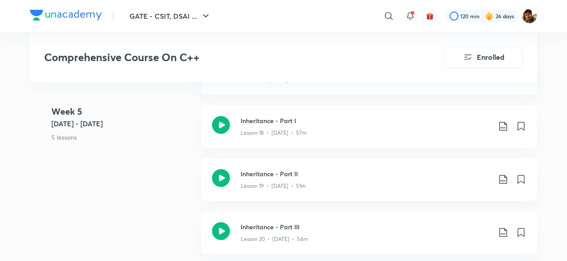
scroll to position [1518, 0]
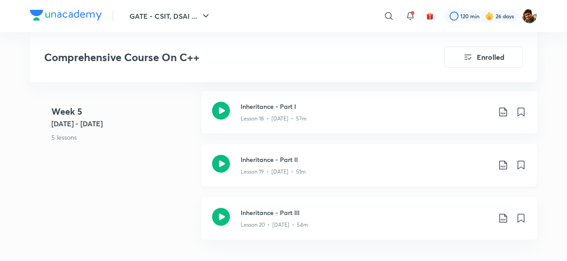
click at [502, 161] on icon at bounding box center [503, 165] width 11 height 11
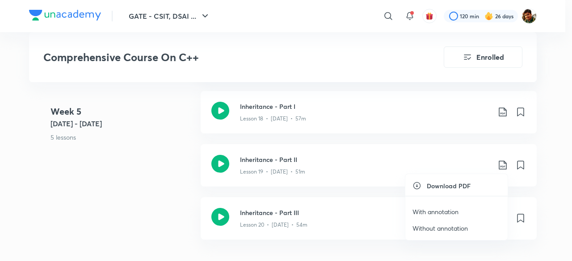
click at [436, 209] on p "With annotation" at bounding box center [435, 211] width 46 height 9
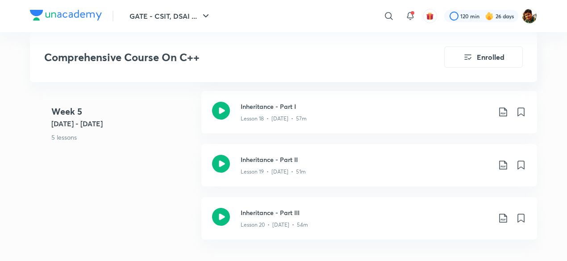
scroll to position [1563, 0]
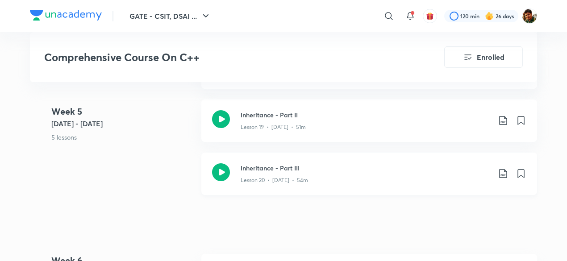
click at [505, 174] on icon at bounding box center [503, 173] width 8 height 9
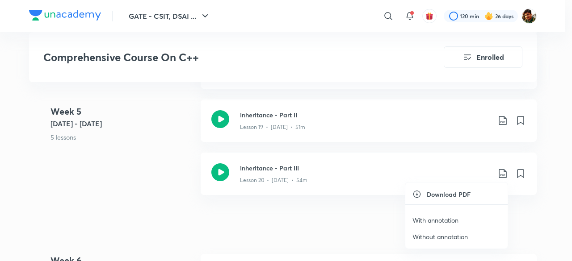
click at [447, 219] on p "With annotation" at bounding box center [435, 220] width 46 height 9
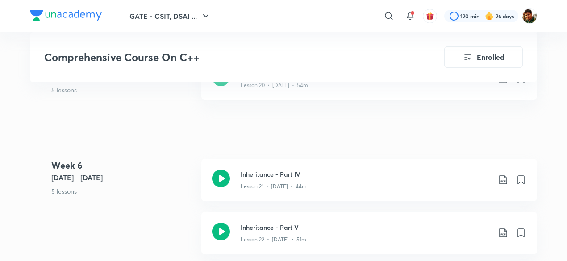
scroll to position [1697, 0]
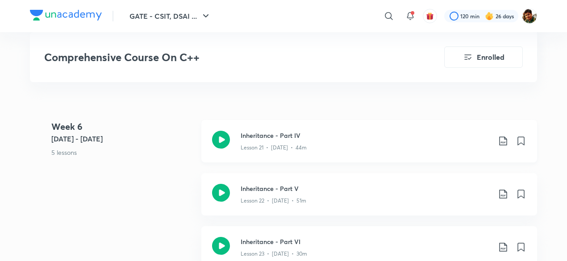
click at [501, 142] on icon at bounding box center [503, 141] width 8 height 9
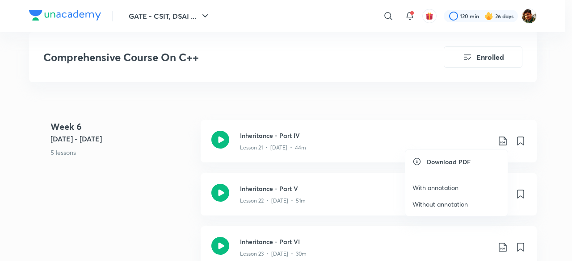
click at [449, 189] on p "With annotation" at bounding box center [435, 187] width 46 height 9
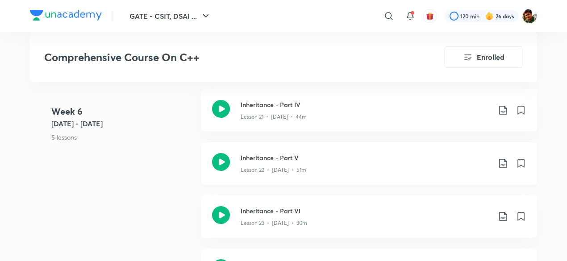
scroll to position [1741, 0]
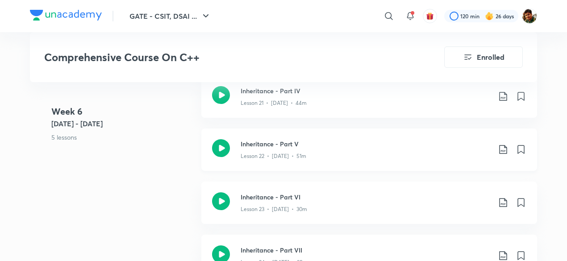
click at [501, 146] on icon at bounding box center [503, 149] width 11 height 11
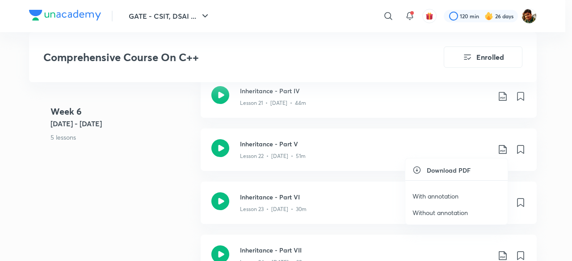
click at [442, 195] on p "With annotation" at bounding box center [435, 196] width 46 height 9
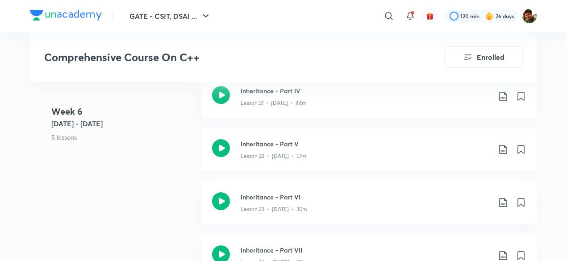
scroll to position [1786, 0]
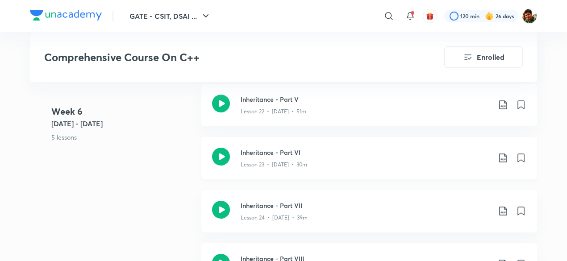
click at [501, 156] on icon at bounding box center [503, 158] width 11 height 11
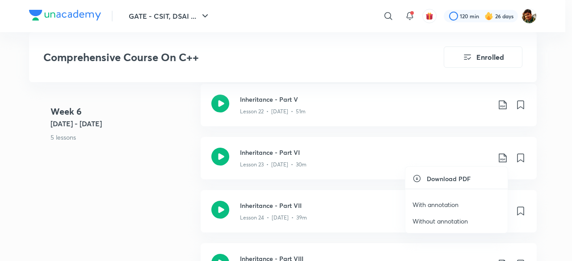
click at [446, 206] on p "With annotation" at bounding box center [435, 204] width 46 height 9
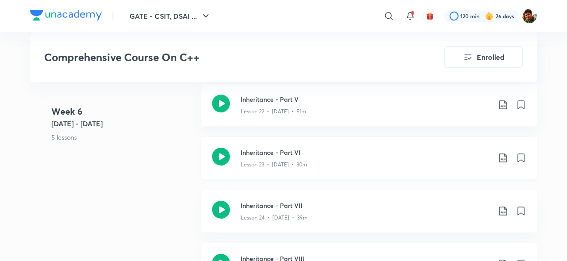
scroll to position [1831, 0]
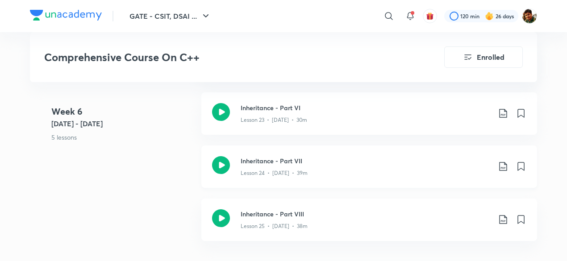
click at [504, 165] on icon at bounding box center [503, 166] width 11 height 11
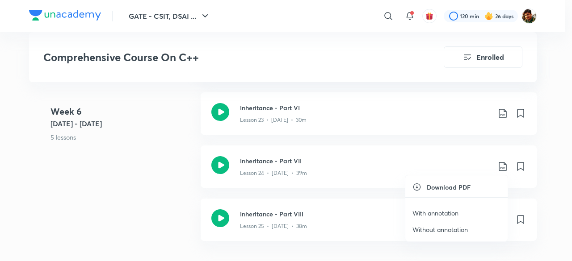
click at [445, 211] on p "With annotation" at bounding box center [435, 213] width 46 height 9
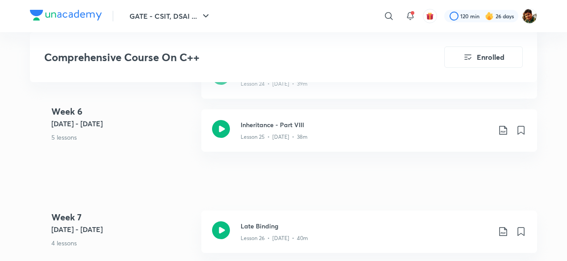
scroll to position [1875, 0]
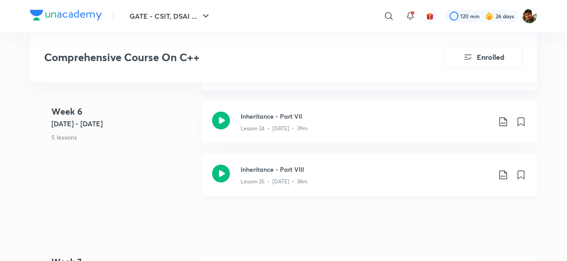
click at [506, 173] on icon at bounding box center [503, 175] width 8 height 9
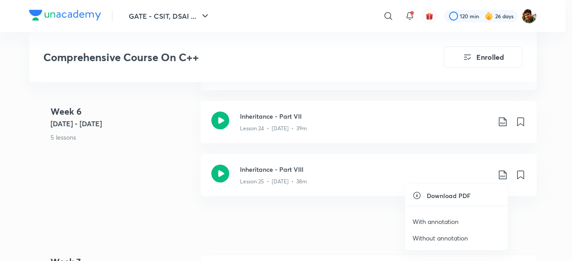
click at [433, 219] on p "With annotation" at bounding box center [435, 221] width 46 height 9
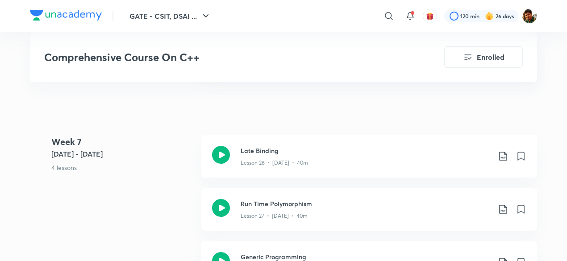
scroll to position [2009, 0]
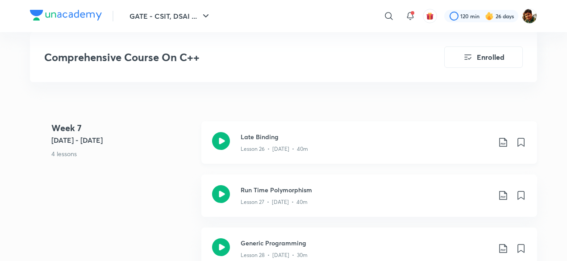
click at [504, 140] on icon at bounding box center [503, 142] width 11 height 11
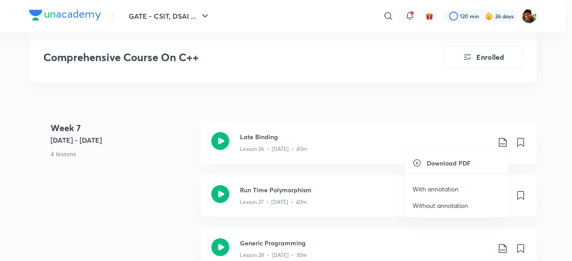
click at [445, 187] on p "With annotation" at bounding box center [435, 188] width 46 height 9
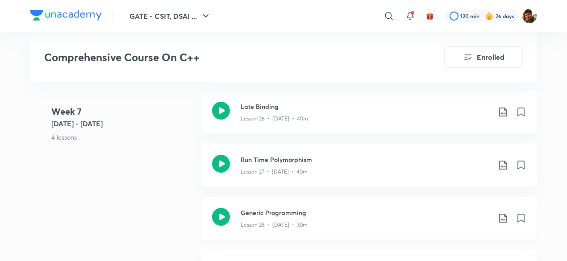
scroll to position [2054, 0]
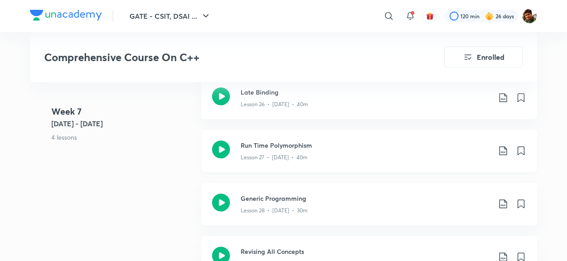
click at [504, 147] on icon at bounding box center [503, 151] width 11 height 11
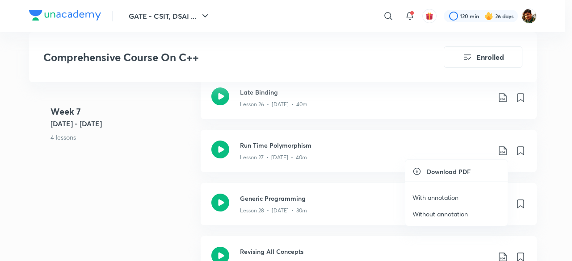
click at [437, 199] on p "With annotation" at bounding box center [435, 197] width 46 height 9
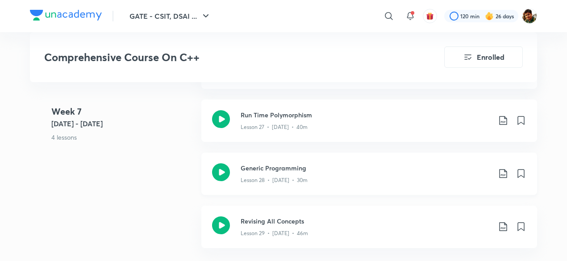
scroll to position [2099, 0]
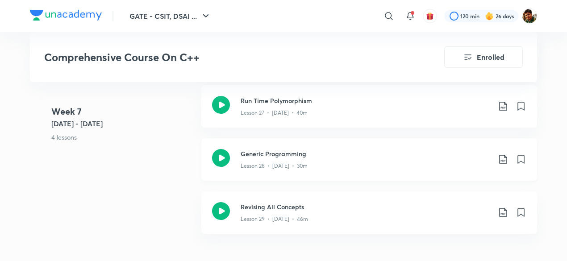
click at [501, 157] on icon at bounding box center [503, 159] width 11 height 11
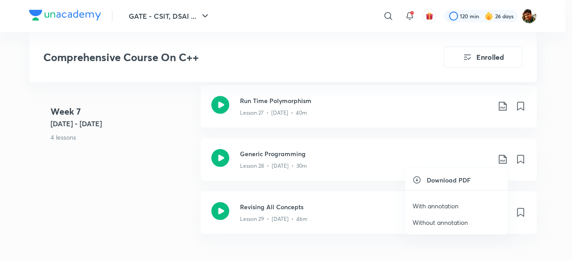
click at [420, 202] on p "With annotation" at bounding box center [435, 205] width 46 height 9
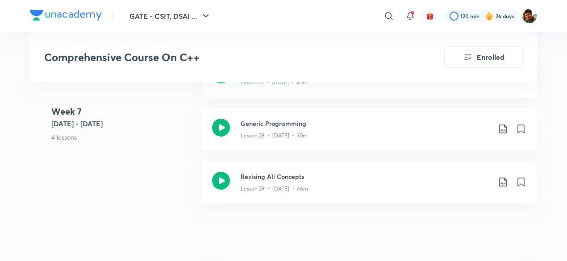
scroll to position [2143, 0]
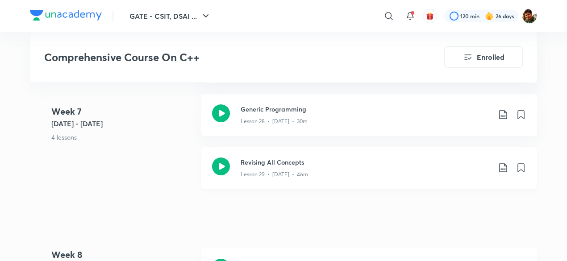
click at [502, 168] on icon at bounding box center [503, 167] width 8 height 9
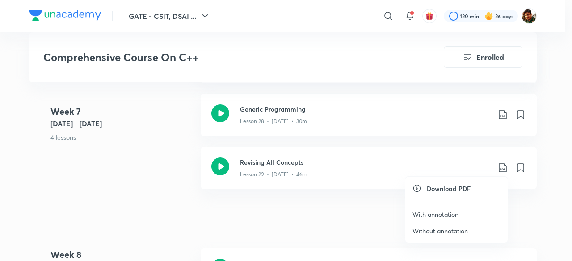
click at [440, 214] on p "With annotation" at bounding box center [435, 214] width 46 height 9
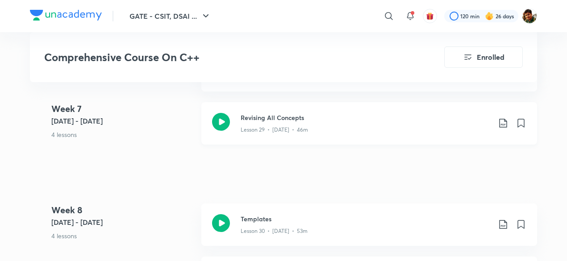
scroll to position [2233, 0]
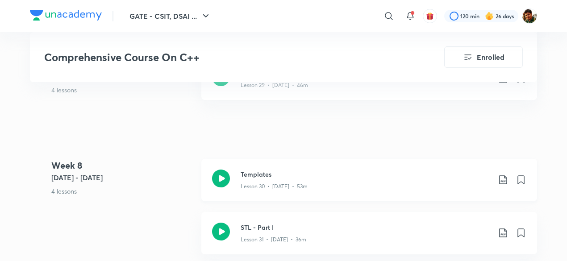
click at [501, 175] on icon at bounding box center [503, 180] width 11 height 11
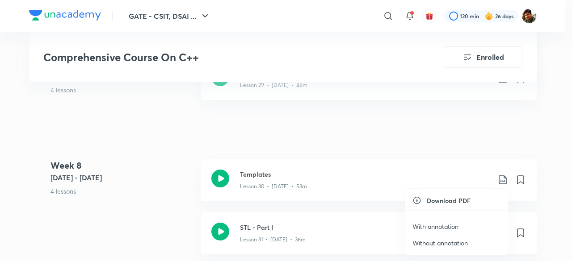
click at [444, 223] on p "With annotation" at bounding box center [435, 226] width 46 height 9
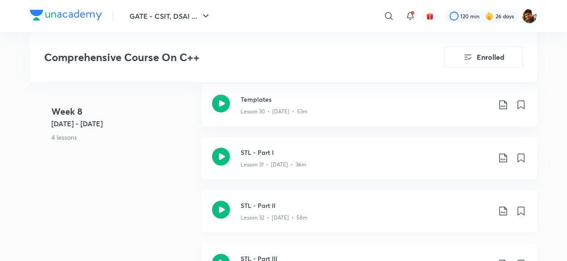
scroll to position [2322, 0]
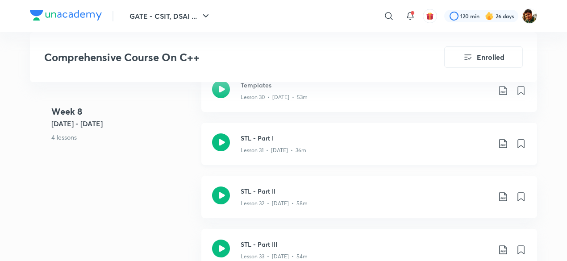
click at [502, 142] on icon at bounding box center [503, 143] width 11 height 11
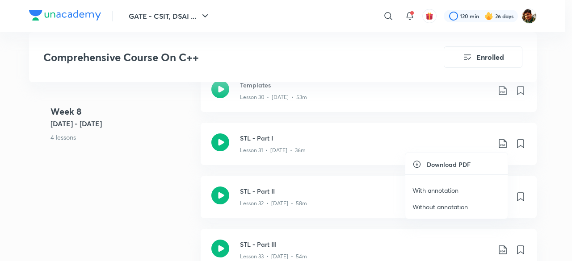
click at [433, 192] on p "With annotation" at bounding box center [435, 190] width 46 height 9
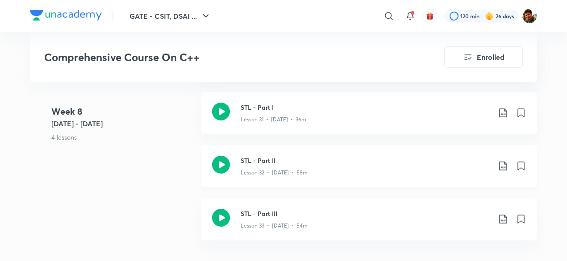
scroll to position [2367, 0]
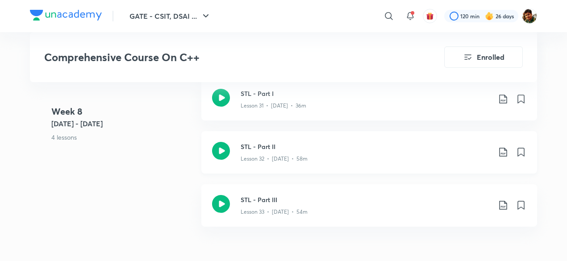
click at [500, 151] on icon at bounding box center [503, 152] width 11 height 11
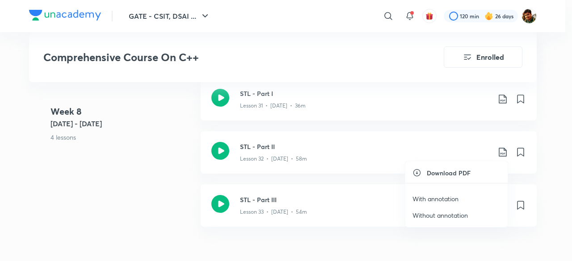
click at [441, 199] on p "With annotation" at bounding box center [435, 198] width 46 height 9
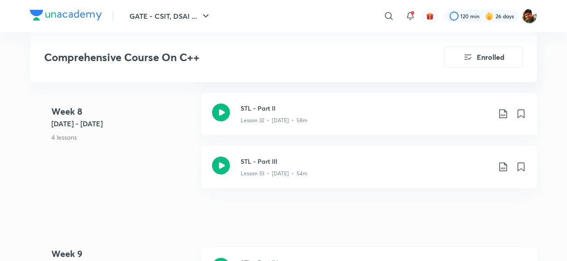
scroll to position [2456, 0]
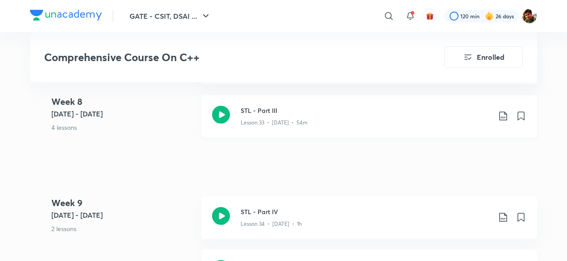
click at [503, 117] on icon at bounding box center [503, 116] width 11 height 11
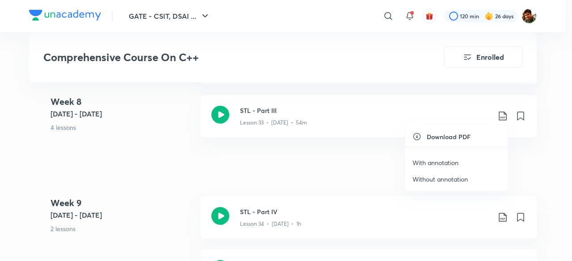
click at [441, 162] on p "With annotation" at bounding box center [435, 162] width 46 height 9
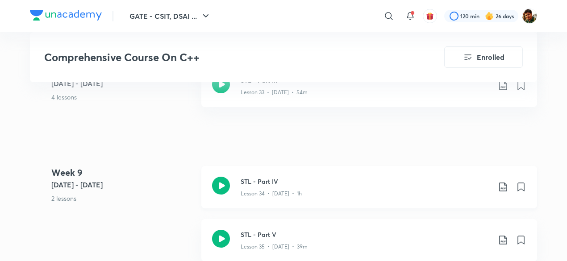
scroll to position [2501, 0]
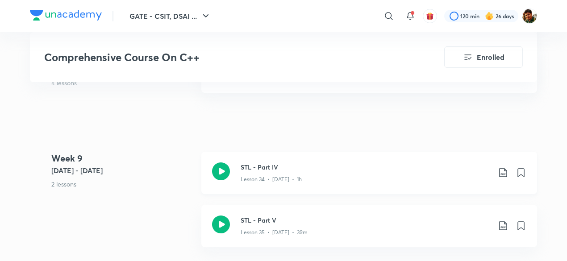
click at [506, 171] on icon at bounding box center [503, 172] width 11 height 11
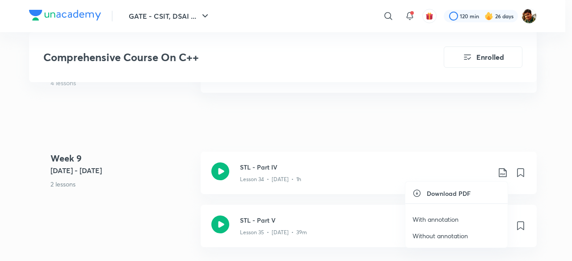
drag, startPoint x: 437, startPoint y: 220, endPoint x: 408, endPoint y: 197, distance: 36.9
click at [437, 219] on p "With annotation" at bounding box center [435, 219] width 46 height 9
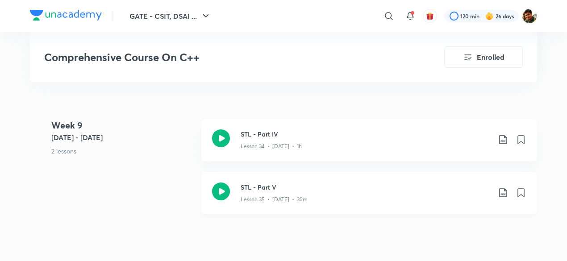
scroll to position [2545, 0]
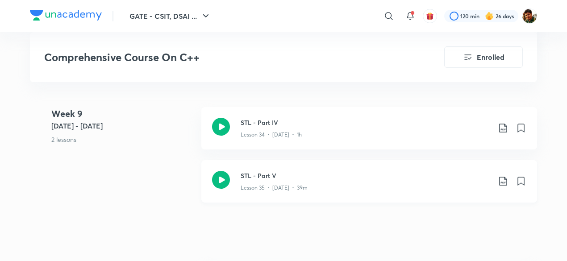
click at [502, 181] on icon at bounding box center [503, 181] width 11 height 11
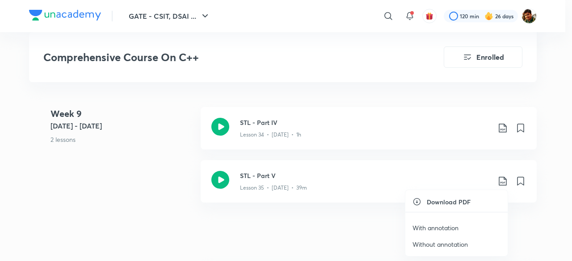
click at [439, 228] on p "With annotation" at bounding box center [435, 227] width 46 height 9
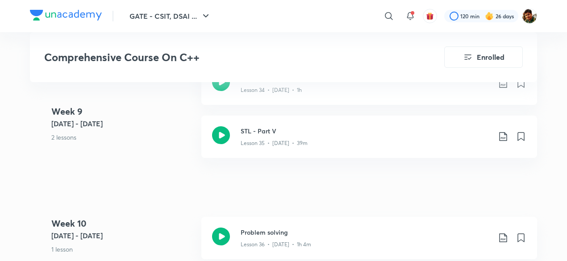
scroll to position [2635, 0]
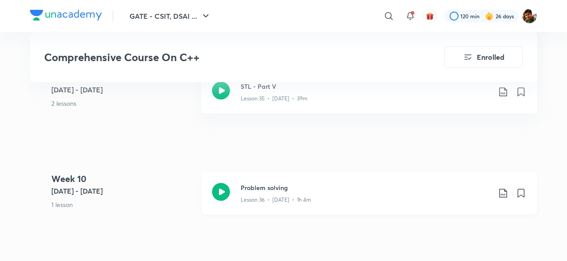
click at [503, 191] on icon at bounding box center [503, 193] width 11 height 11
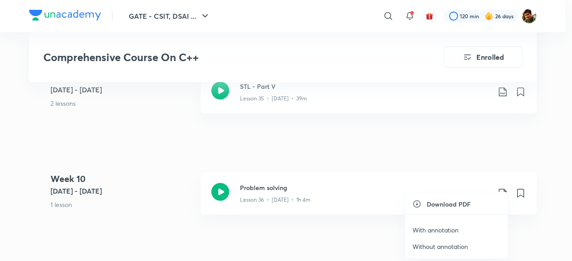
drag, startPoint x: 445, startPoint y: 231, endPoint x: 462, endPoint y: 207, distance: 29.2
click at [445, 230] on p "With annotation" at bounding box center [435, 229] width 46 height 9
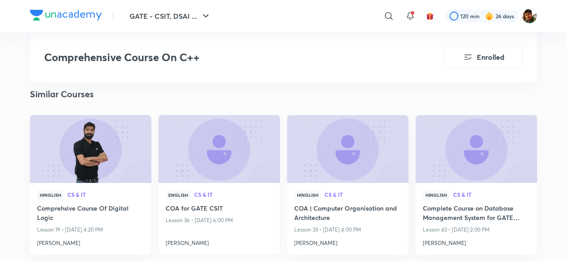
scroll to position [2858, 0]
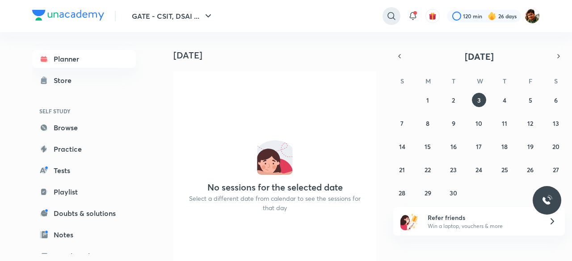
click at [389, 16] on icon at bounding box center [391, 16] width 11 height 11
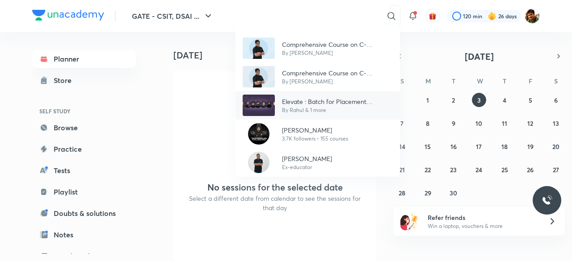
click at [312, 99] on p "Elevate : Batch for Placement Preparation" at bounding box center [337, 101] width 111 height 9
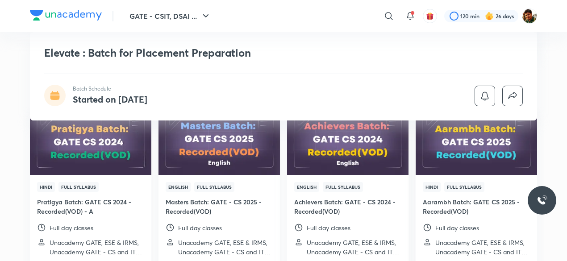
scroll to position [938, 0]
